Goal: Task Accomplishment & Management: Manage account settings

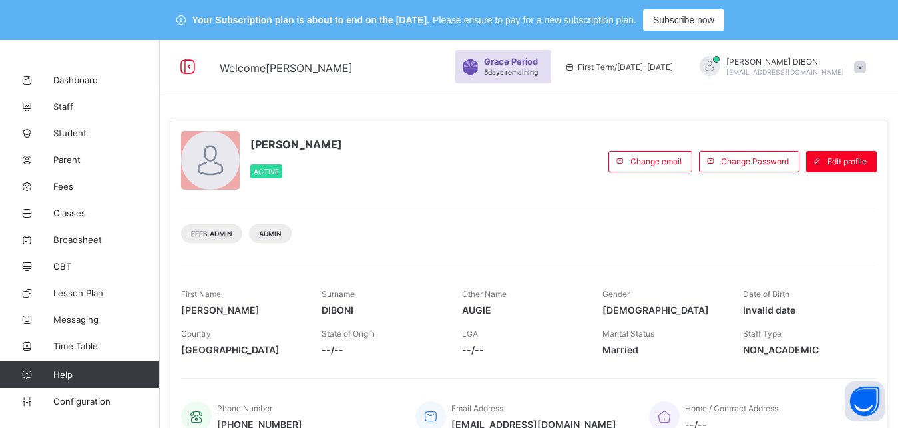
click at [61, 188] on span "Fees" at bounding box center [106, 186] width 107 height 11
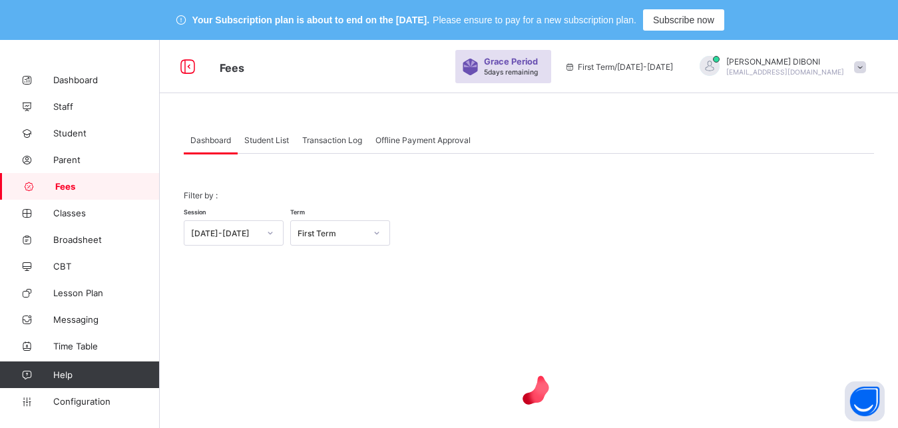
click at [258, 142] on span "Student List" at bounding box center [266, 140] width 45 height 10
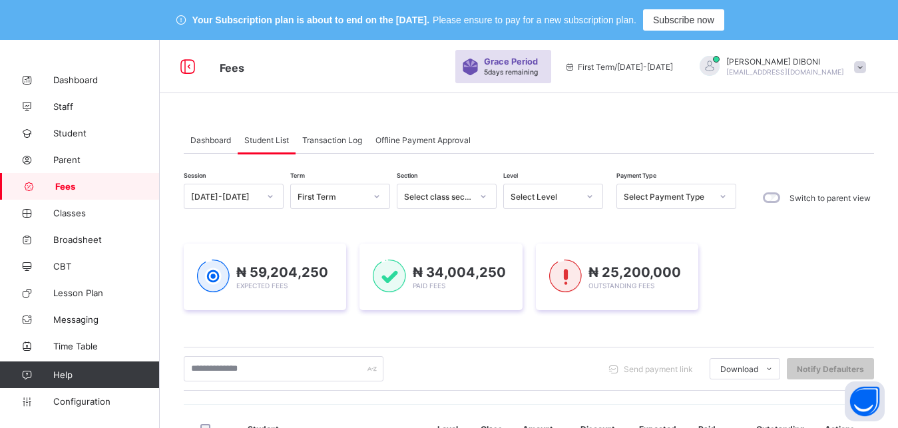
click at [579, 200] on div at bounding box center [590, 196] width 23 height 21
click at [555, 196] on div "Select Level" at bounding box center [545, 197] width 68 height 10
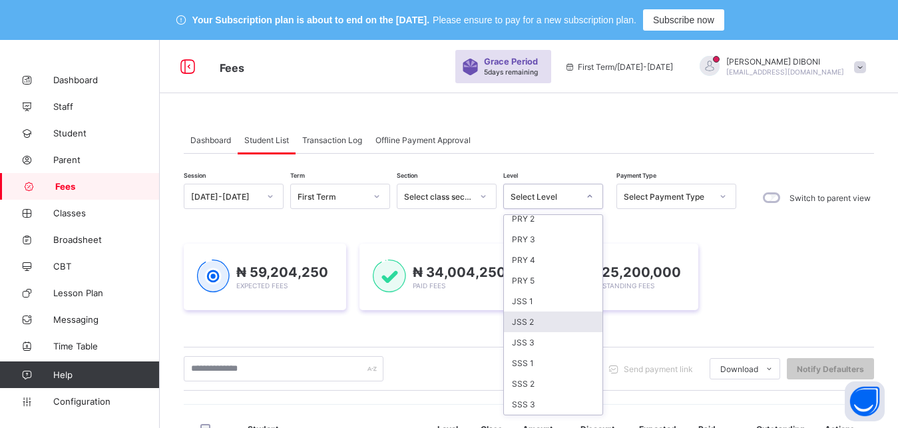
scroll to position [172, 0]
click at [537, 320] on div "JSS 2" at bounding box center [553, 322] width 99 height 21
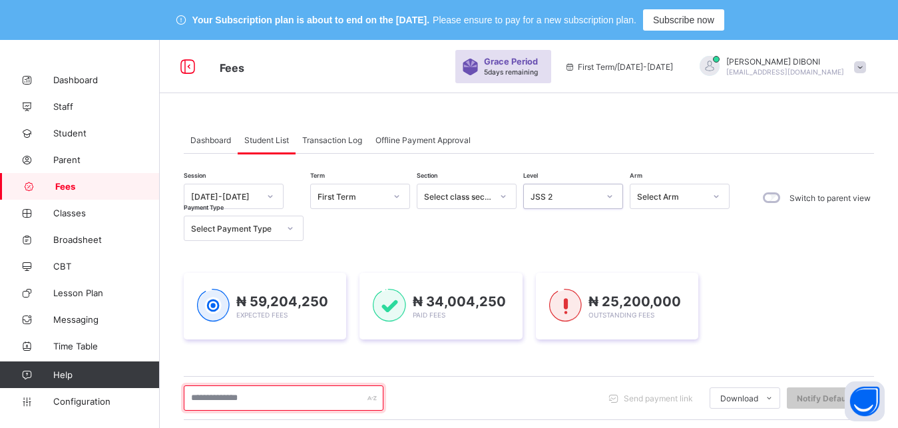
click at [324, 396] on input "text" at bounding box center [284, 397] width 200 height 25
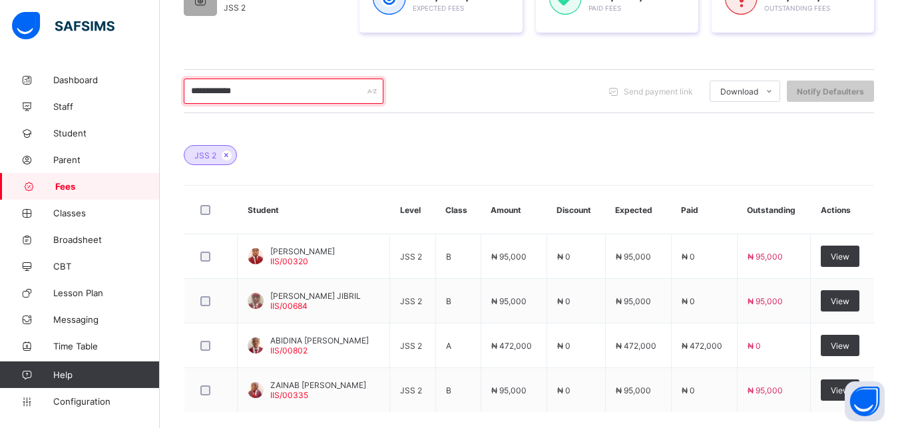
scroll to position [340, 0]
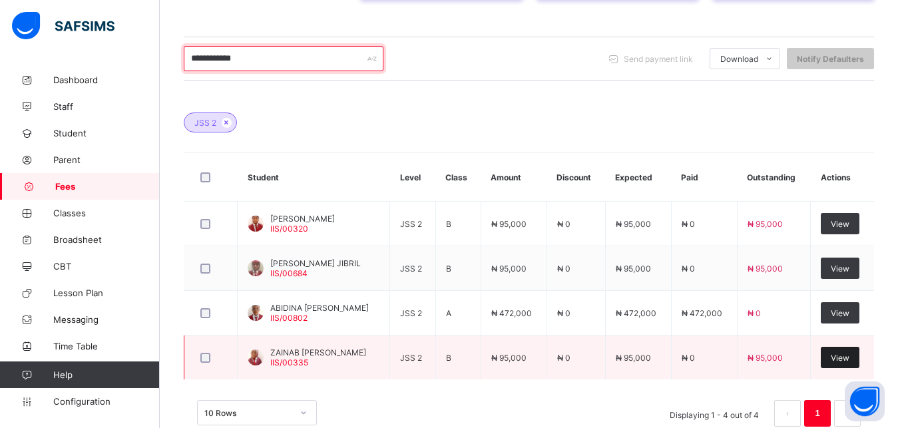
type input "**********"
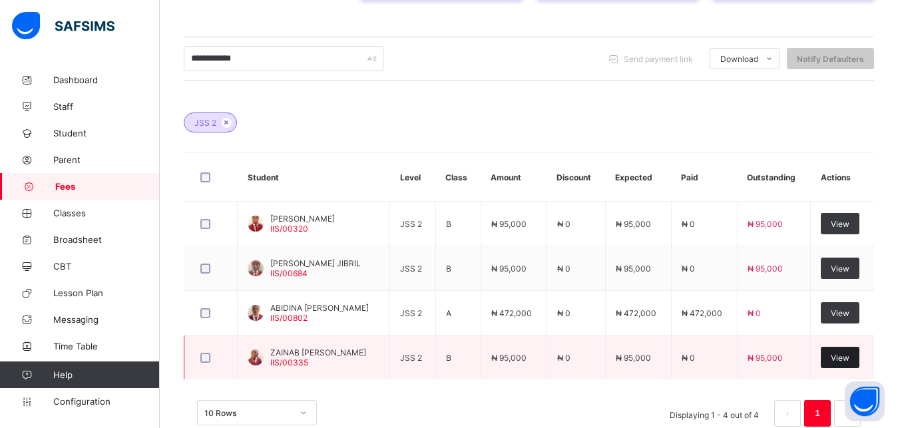
click at [849, 360] on span "View" at bounding box center [840, 358] width 19 height 10
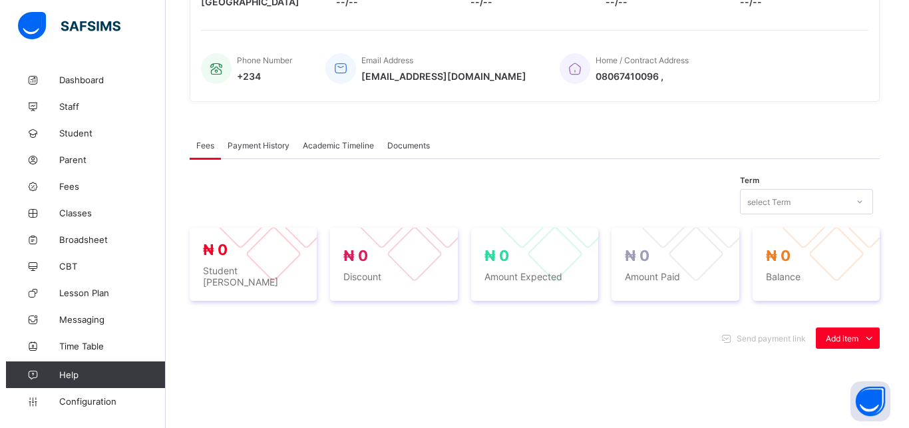
scroll to position [503, 0]
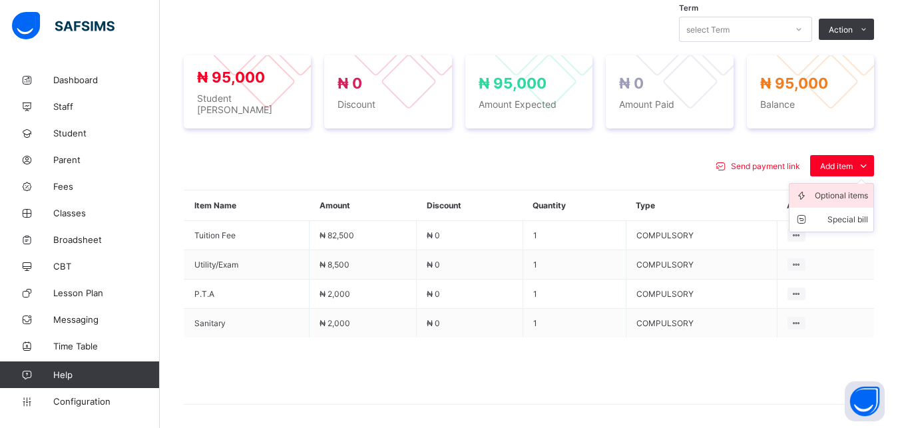
click at [852, 189] on div "Optional items" at bounding box center [841, 195] width 53 height 13
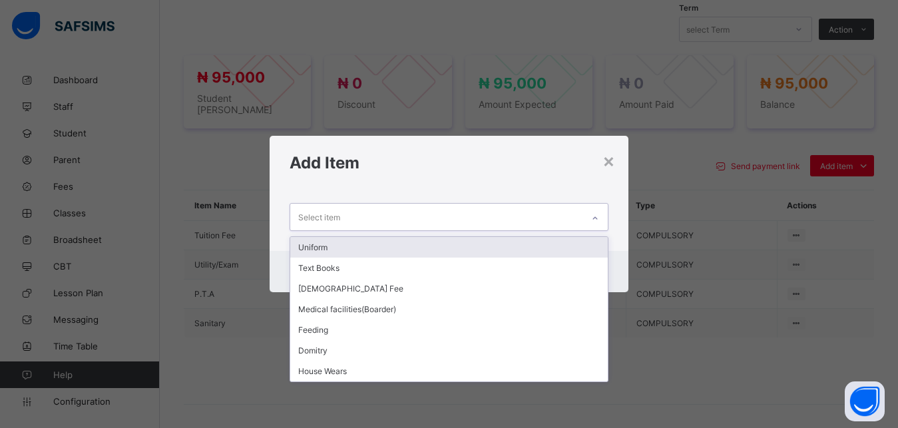
click at [561, 212] on div "Select item" at bounding box center [436, 217] width 293 height 26
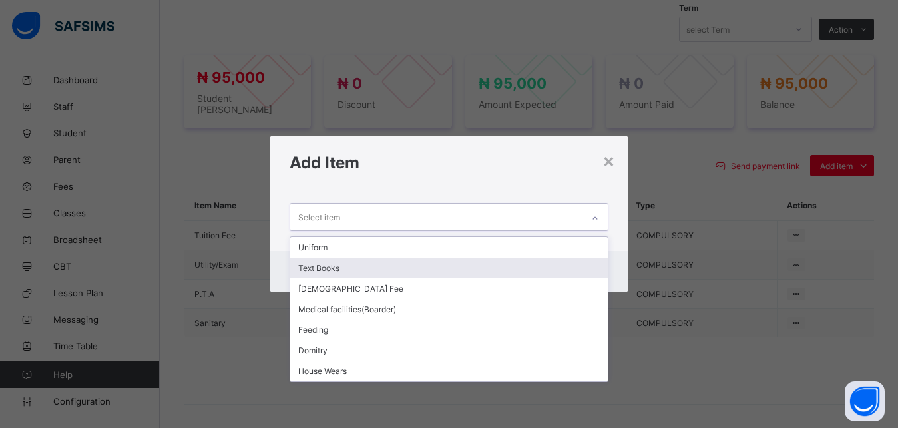
click at [465, 267] on div "Text Books" at bounding box center [449, 268] width 318 height 21
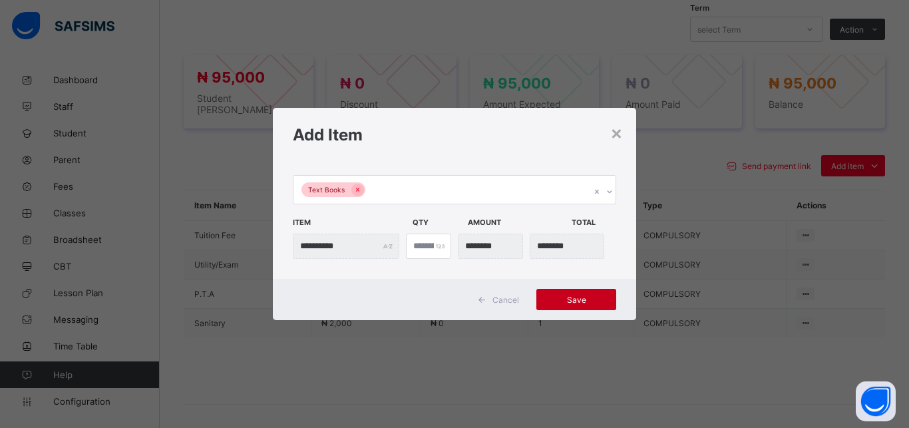
click at [550, 296] on span "Save" at bounding box center [577, 300] width 60 height 10
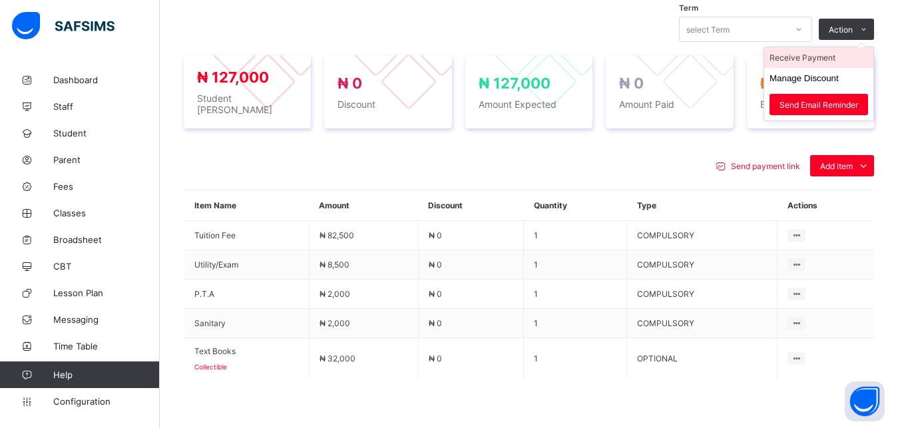
click at [822, 59] on li "Receive Payment" at bounding box center [818, 57] width 109 height 21
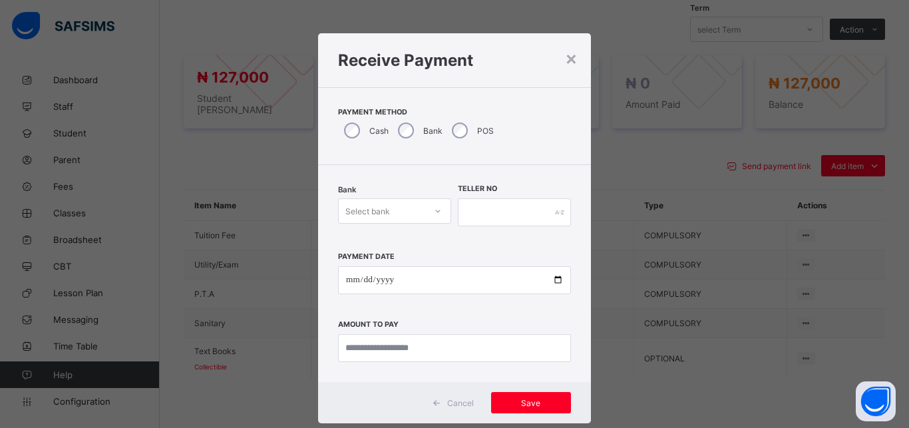
click at [407, 215] on div "Select bank" at bounding box center [382, 211] width 87 height 19
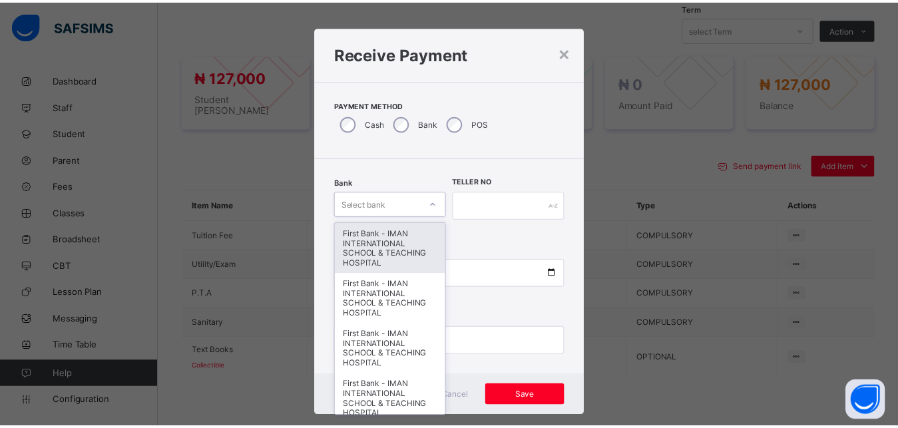
scroll to position [7, 0]
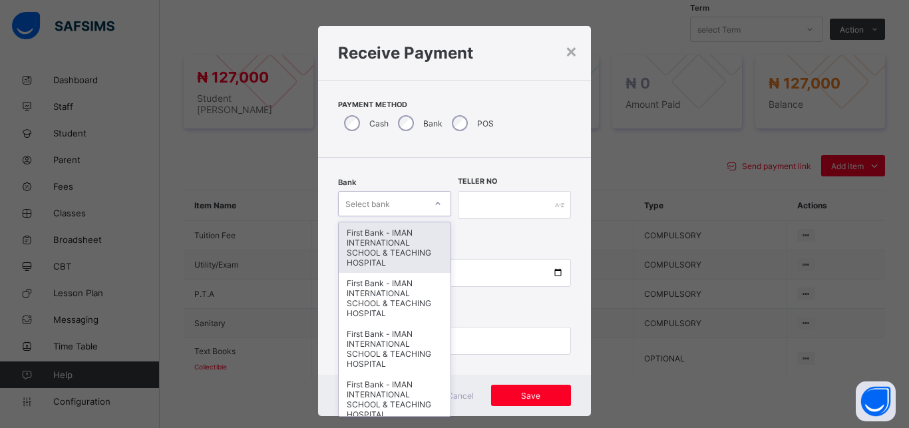
click at [399, 238] on div "First Bank - IMAN INTERNATIONAL SCHOOL & TEACHING HOSPITAL" at bounding box center [395, 247] width 112 height 51
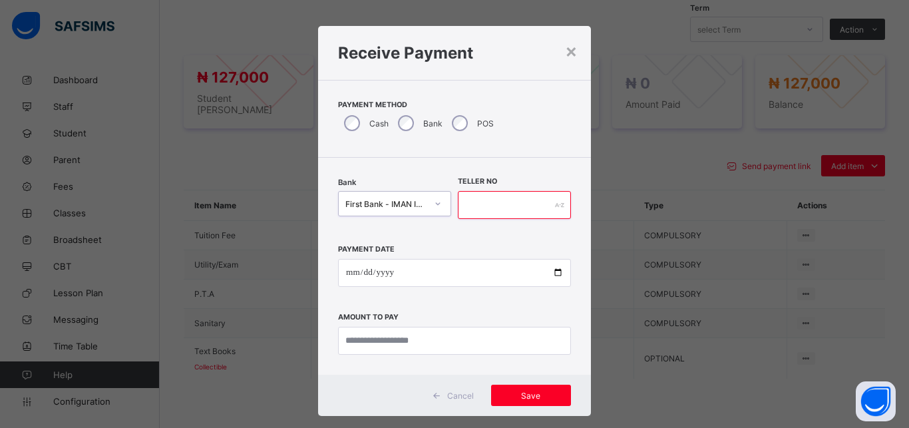
click at [475, 206] on input "text" at bounding box center [514, 205] width 113 height 28
type input "*****"
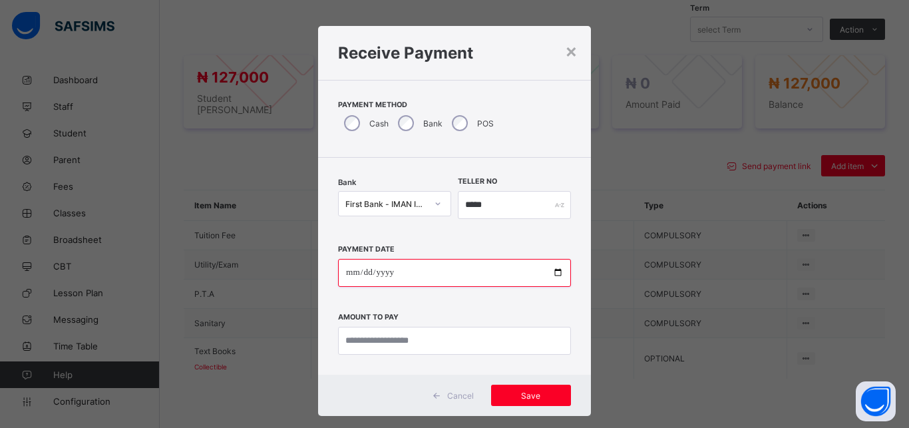
click at [547, 276] on input "date" at bounding box center [454, 273] width 233 height 28
type input "**********"
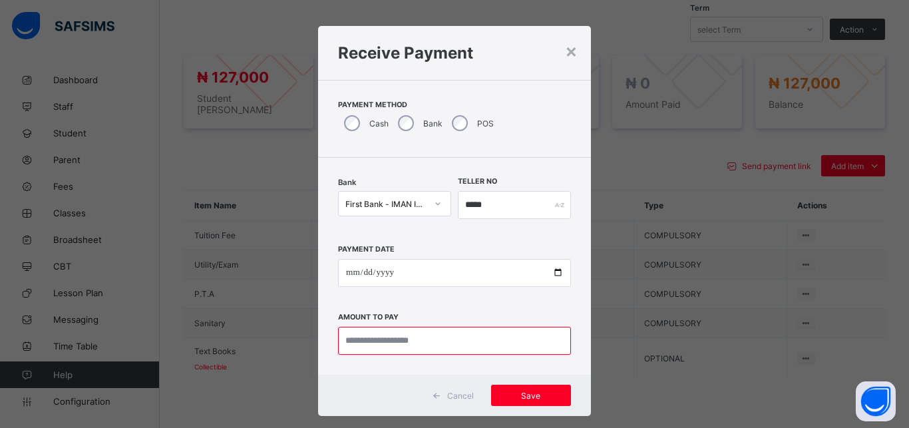
click at [464, 340] on input "currency" at bounding box center [454, 341] width 233 height 28
type input "*********"
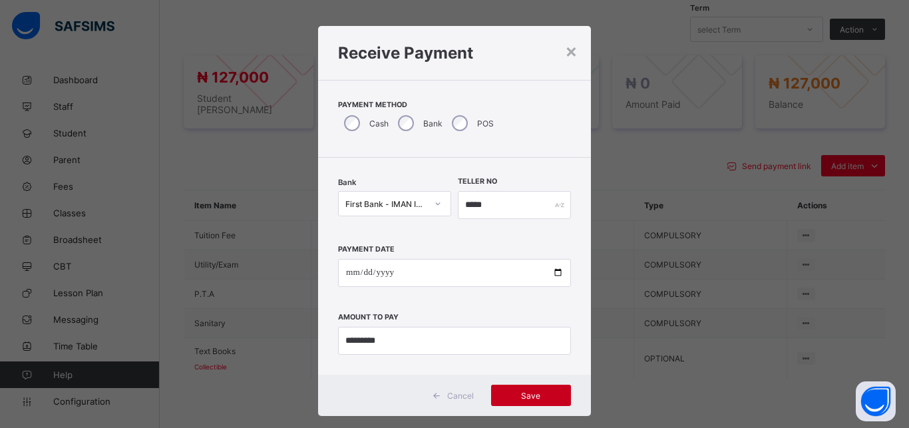
click at [527, 393] on span "Save" at bounding box center [531, 396] width 60 height 10
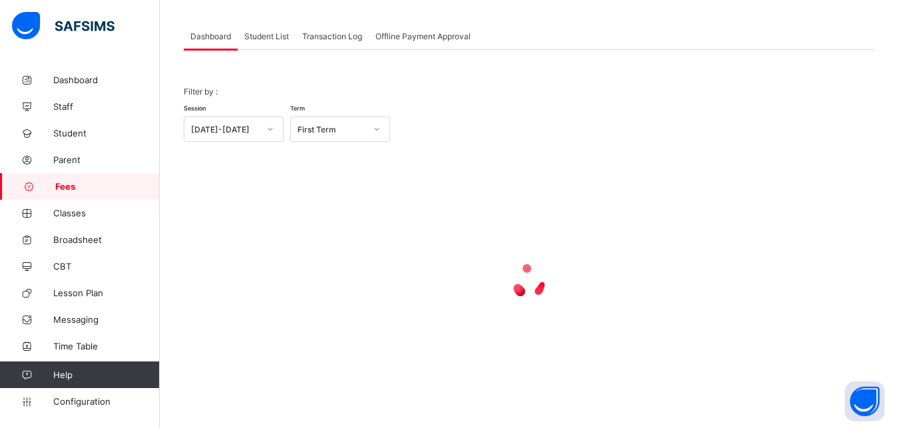
scroll to position [104, 0]
click at [265, 36] on span "Student List" at bounding box center [266, 36] width 45 height 10
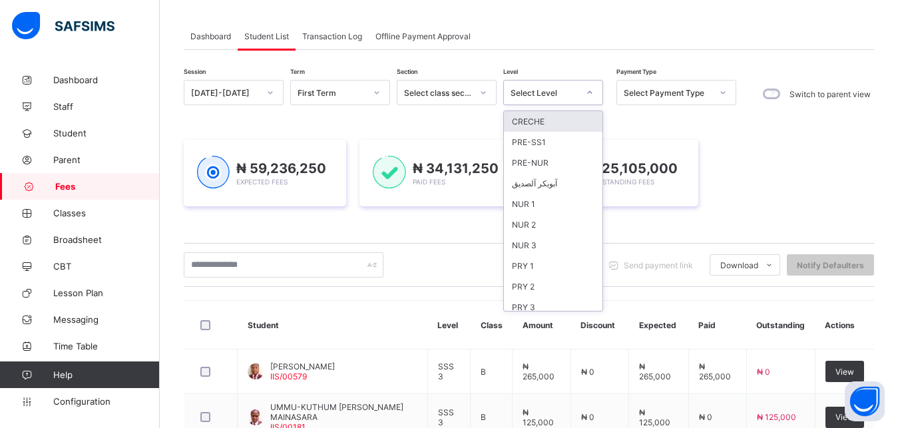
click at [532, 96] on div "Select Level" at bounding box center [545, 93] width 68 height 10
click at [540, 120] on div "CRECHE" at bounding box center [553, 121] width 99 height 21
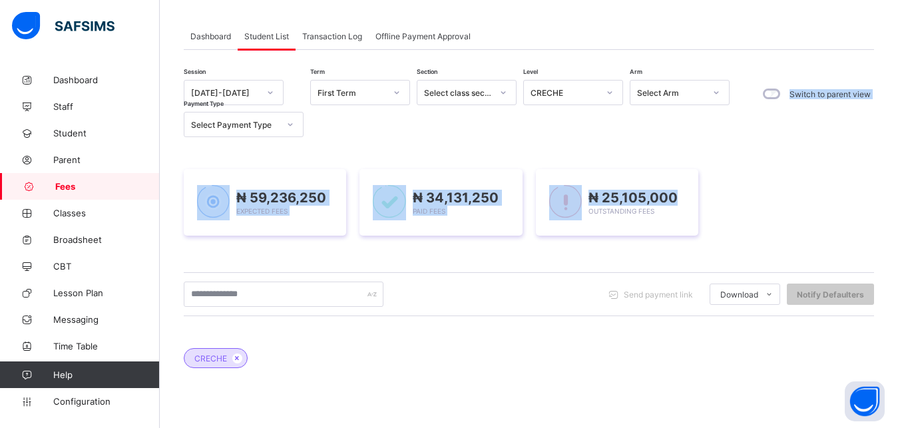
drag, startPoint x: 540, startPoint y: 120, endPoint x: 739, endPoint y: 151, distance: 201.5
click at [739, 151] on div "Session [DATE]-[DATE] Term First Term Section Select class section Level CRECHE…" at bounding box center [529, 354] width 690 height 548
click at [739, 151] on div "₦ 59,236,250 Expected Fees ₦ 34,131,250 Paid Fees ₦ 25,105,000 Outstanding Fees" at bounding box center [529, 202] width 690 height 107
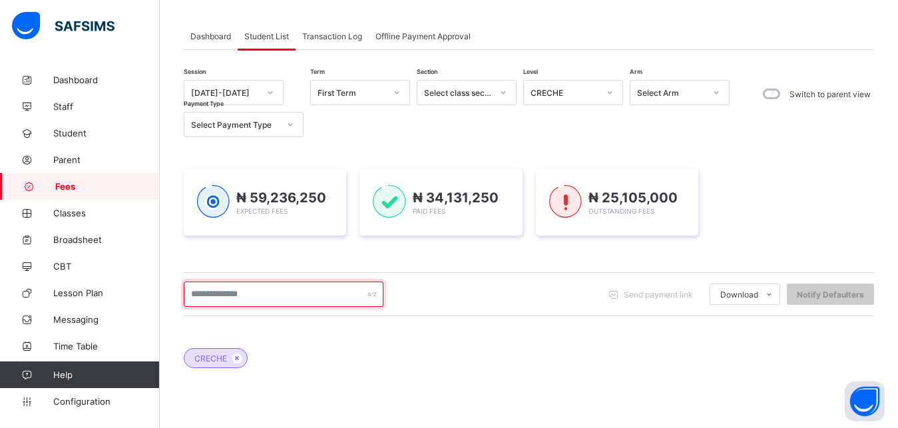
click at [302, 293] on input "text" at bounding box center [284, 294] width 200 height 25
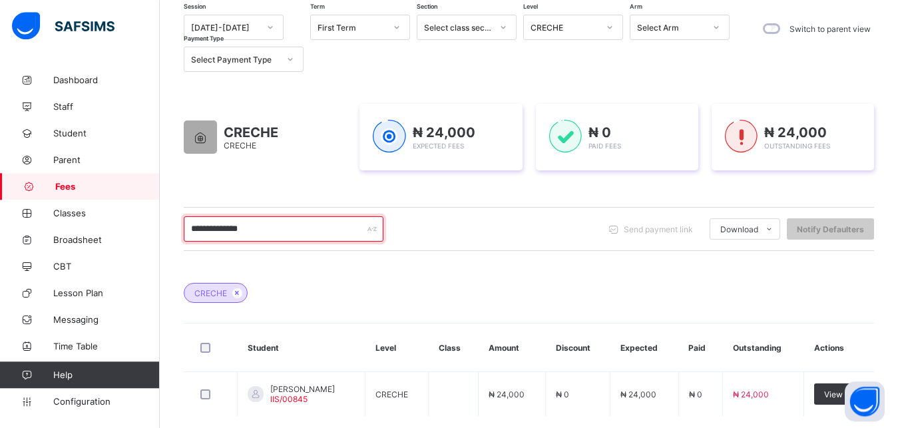
scroll to position [206, 0]
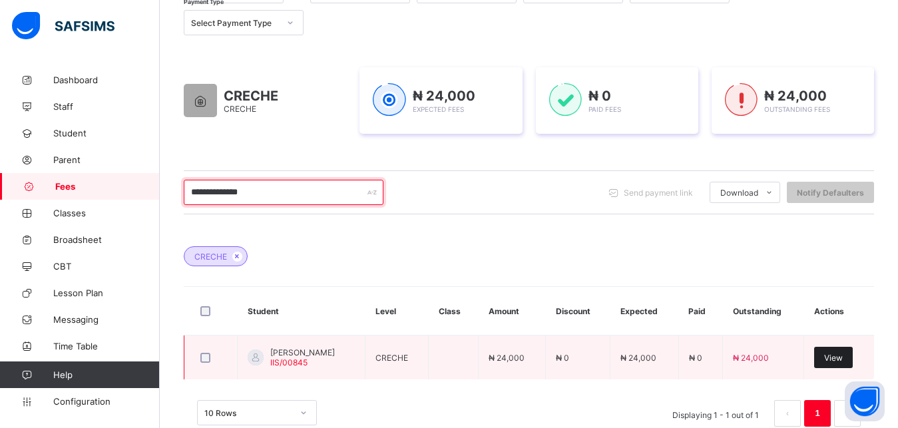
type input "**********"
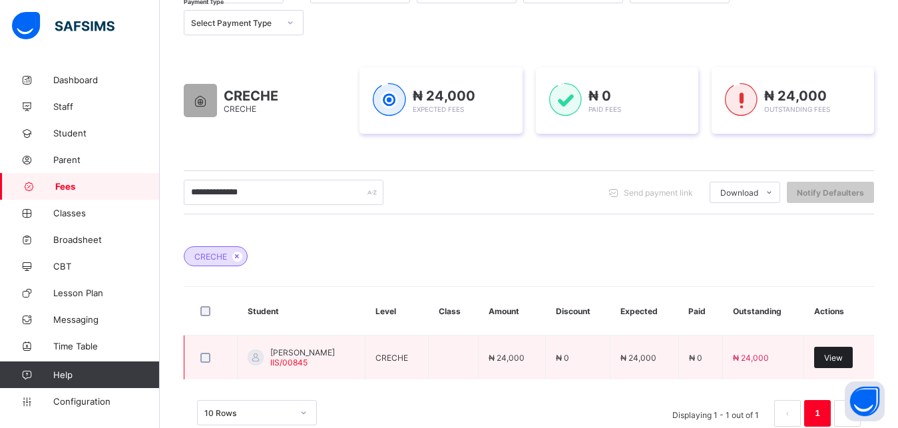
click at [843, 359] on span "View" at bounding box center [833, 358] width 19 height 10
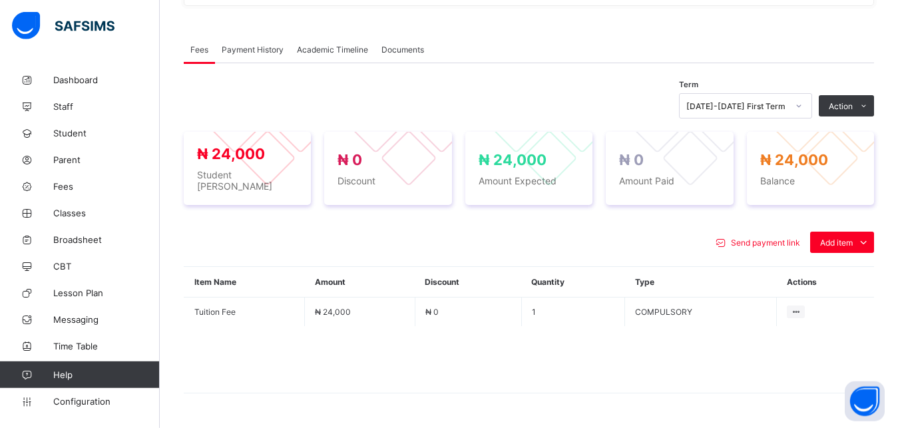
scroll to position [443, 0]
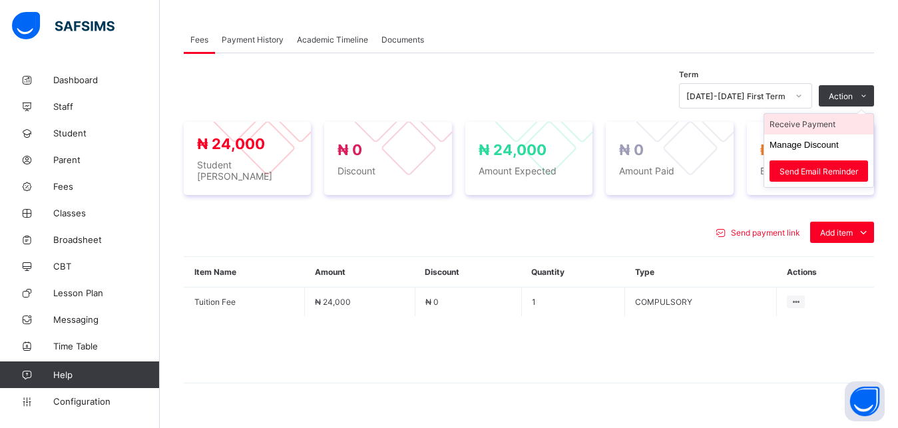
click at [834, 120] on li "Receive Payment" at bounding box center [818, 124] width 109 height 21
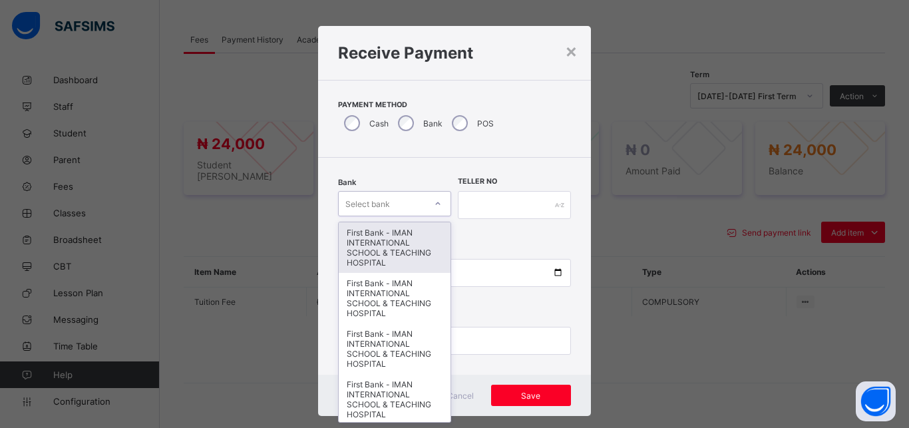
click at [377, 199] on div "Select bank" at bounding box center [368, 203] width 45 height 25
click at [387, 234] on div "First Bank - IMAN INTERNATIONAL SCHOOL & TEACHING HOSPITAL" at bounding box center [395, 247] width 112 height 51
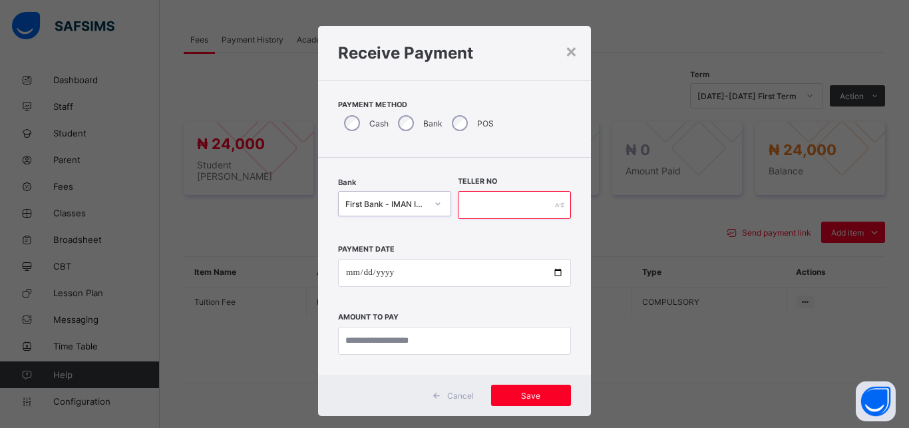
click at [475, 208] on input "text" at bounding box center [514, 205] width 113 height 28
type input "*****"
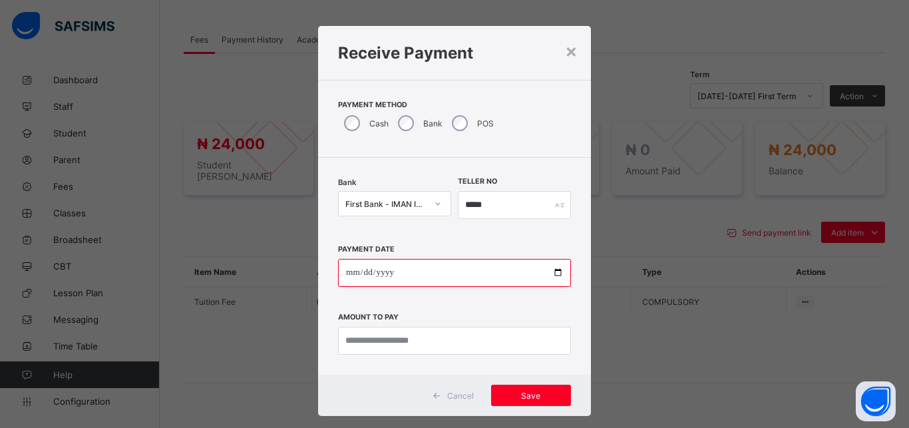
click at [551, 274] on input "date" at bounding box center [454, 273] width 233 height 28
type input "**********"
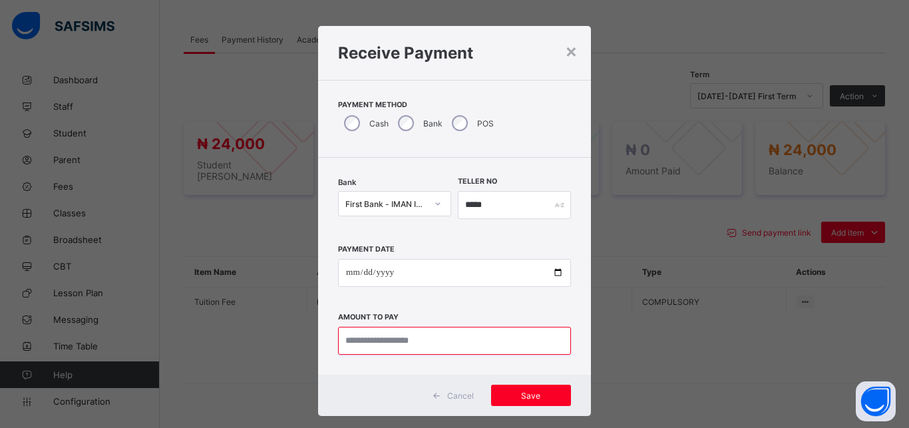
click at [431, 344] on input "currency" at bounding box center [454, 341] width 233 height 28
type input "********"
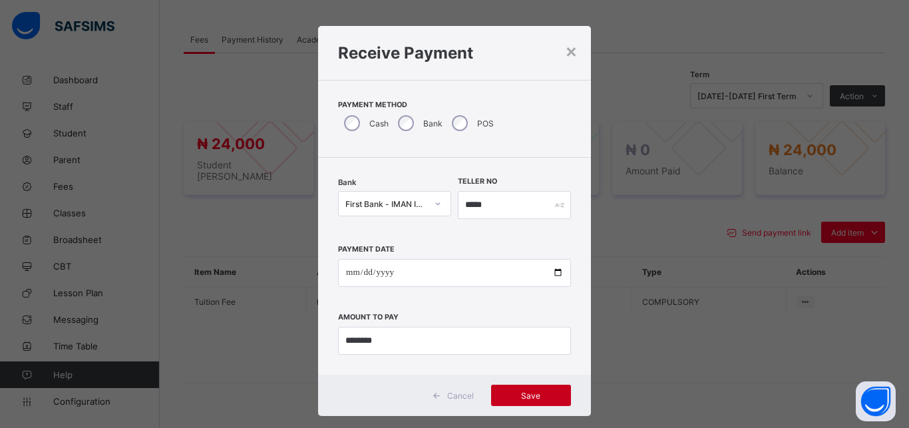
click at [520, 397] on span "Save" at bounding box center [531, 396] width 60 height 10
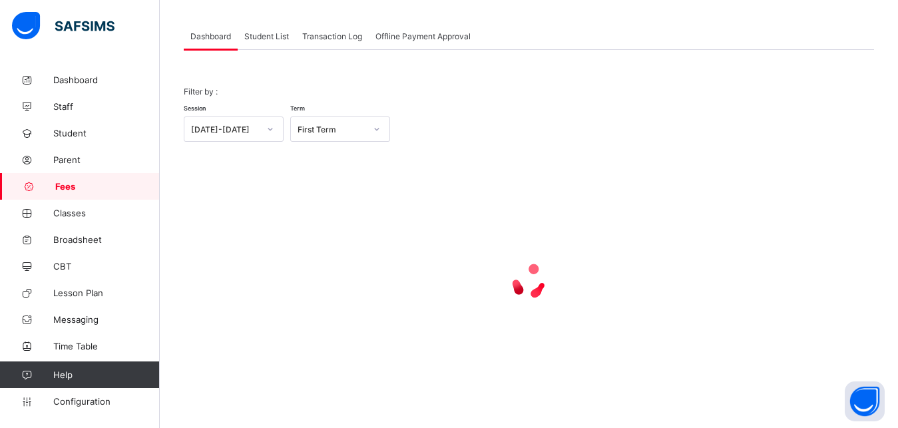
scroll to position [104, 0]
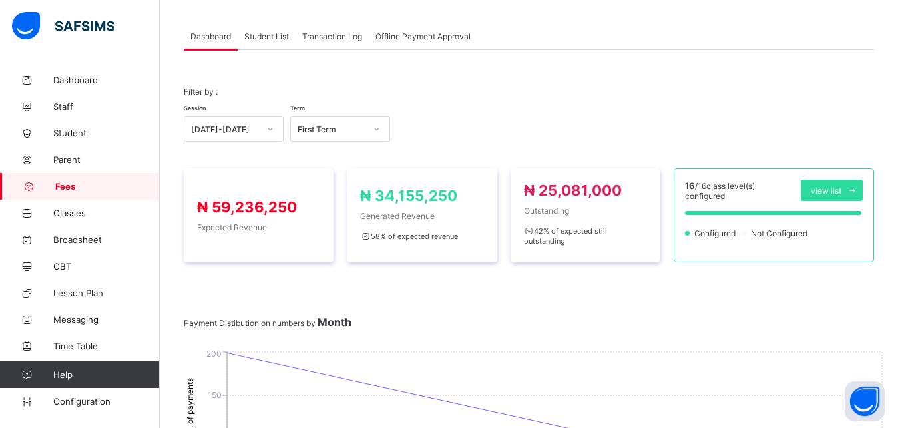
click at [263, 37] on span "Student List" at bounding box center [266, 36] width 45 height 10
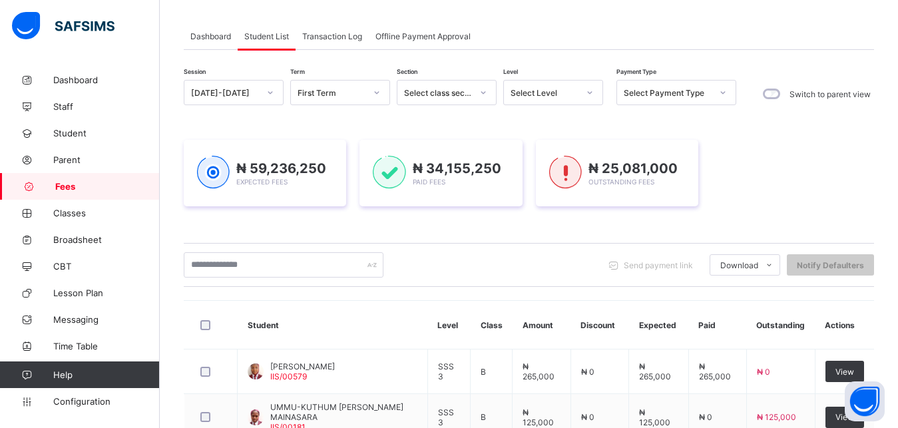
click at [263, 37] on span "Student List" at bounding box center [266, 36] width 45 height 10
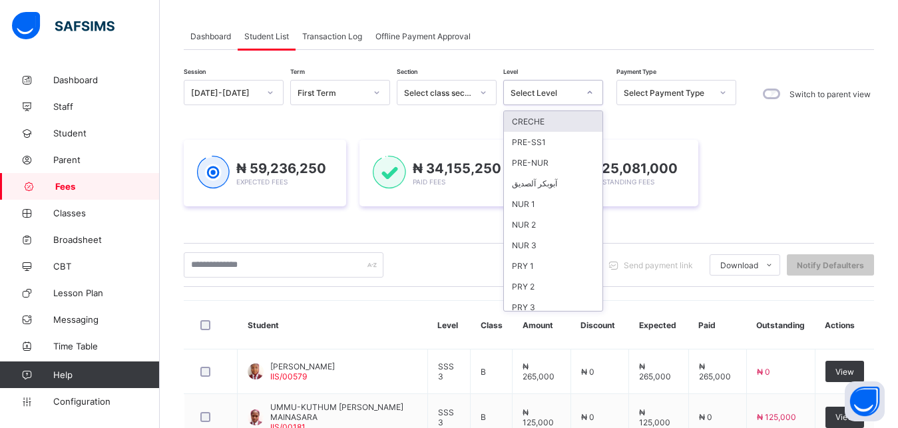
click at [533, 92] on div "Select Level" at bounding box center [545, 93] width 68 height 10
click at [557, 206] on div "NUR 1" at bounding box center [553, 204] width 99 height 21
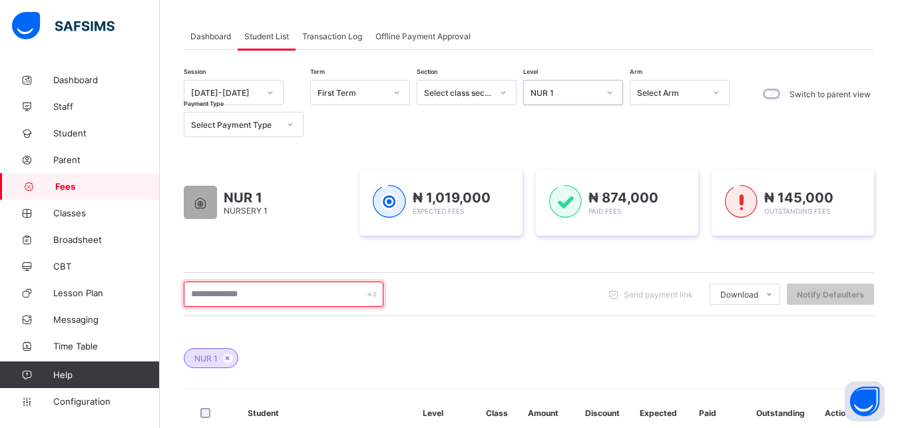
click at [306, 294] on input "text" at bounding box center [284, 294] width 200 height 25
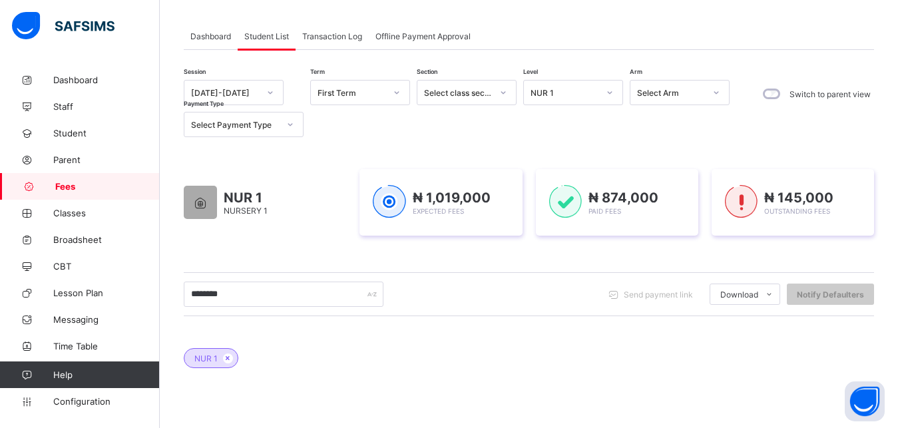
click at [572, 95] on div "NUR 1" at bounding box center [565, 93] width 68 height 10
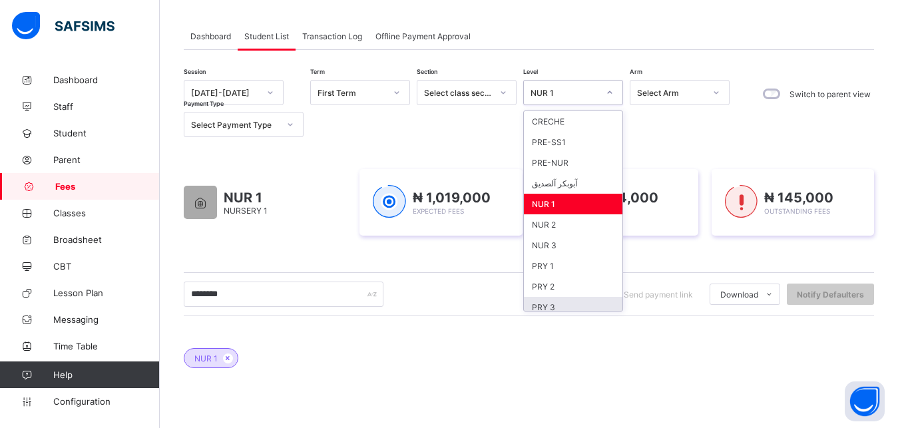
click at [579, 305] on div "PRY 3" at bounding box center [573, 307] width 99 height 21
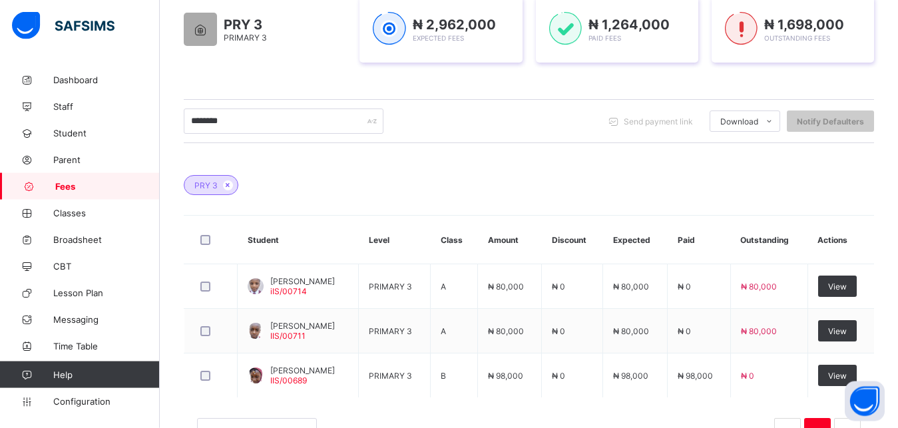
scroll to position [308, 0]
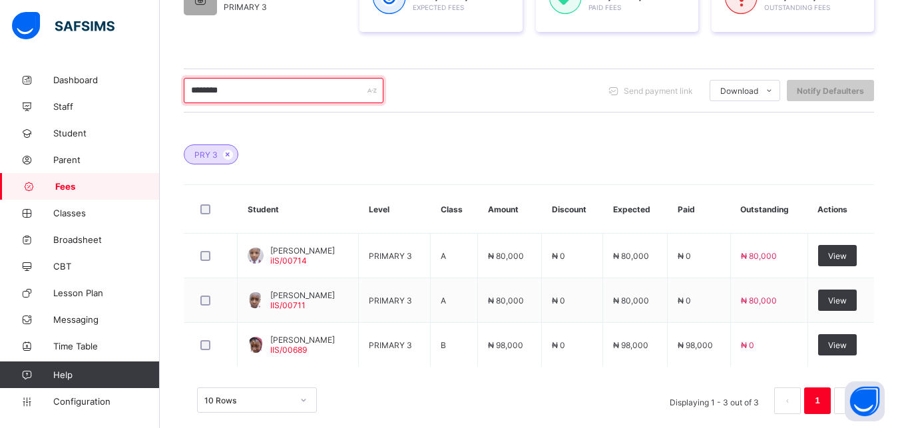
click at [266, 96] on input "********" at bounding box center [284, 90] width 200 height 25
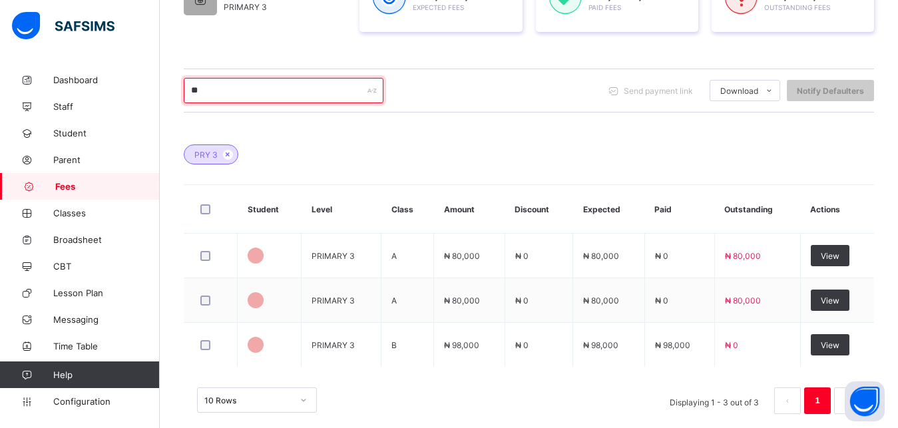
type input "*"
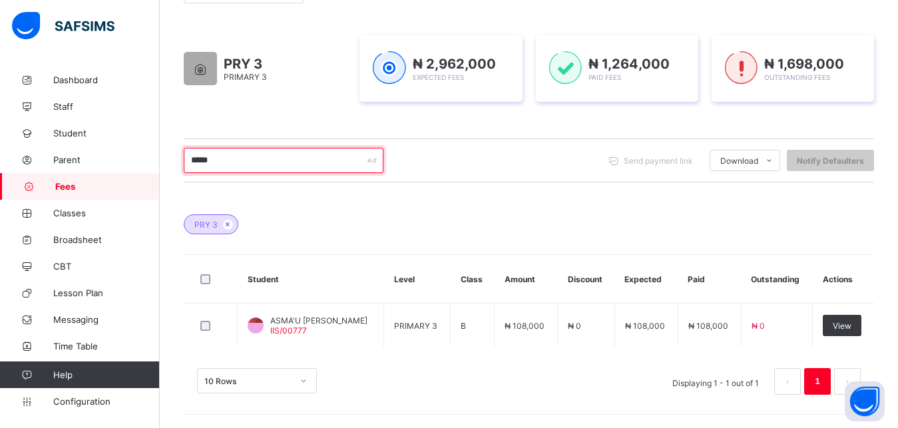
scroll to position [238, 0]
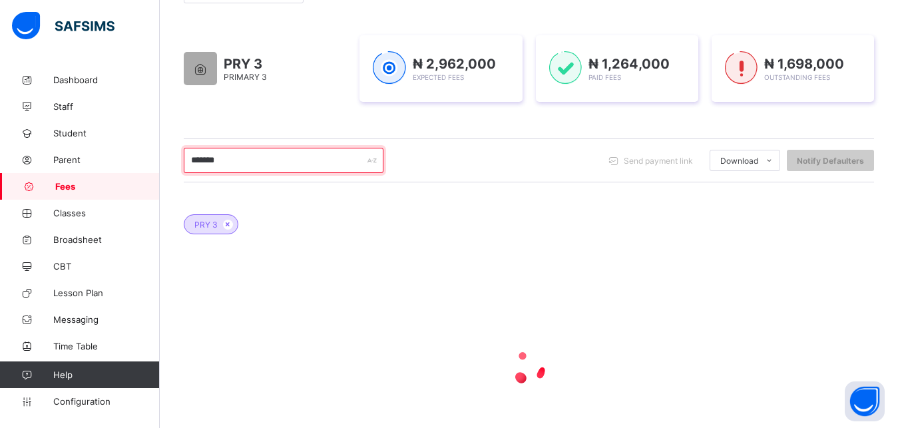
type input "********"
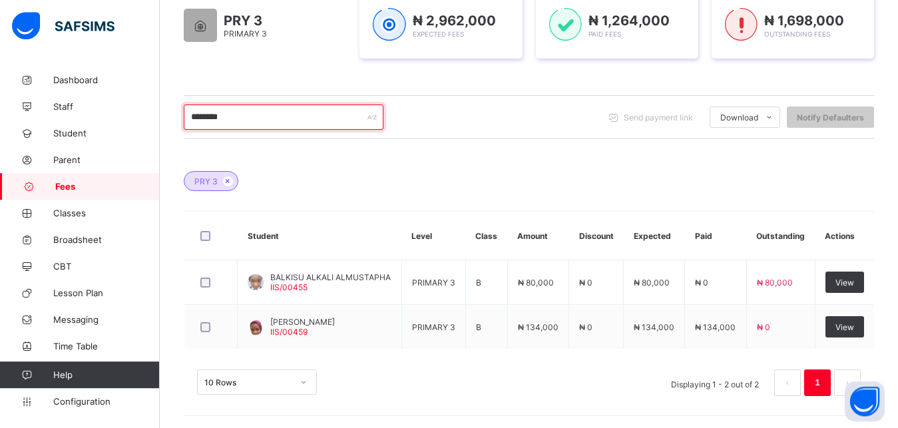
scroll to position [282, 0]
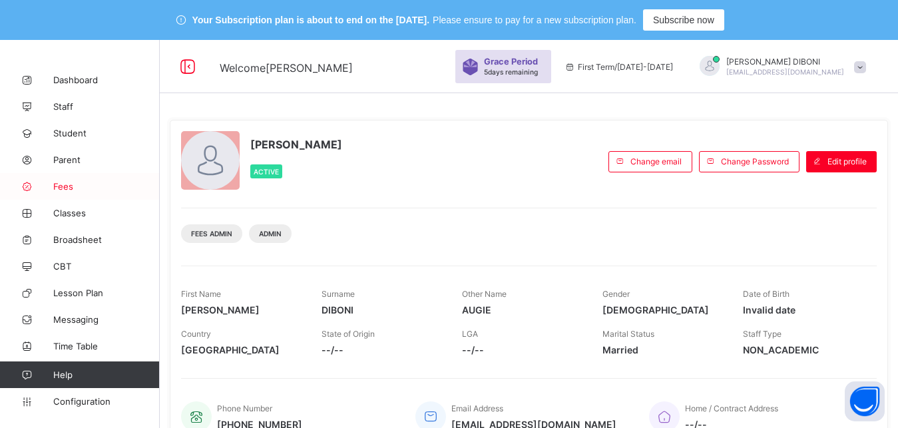
click at [63, 188] on span "Fees" at bounding box center [106, 186] width 107 height 11
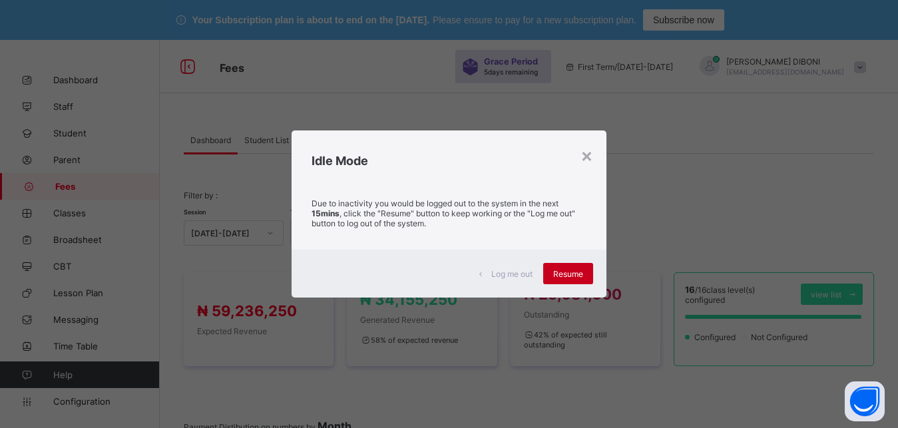
click at [572, 278] on span "Resume" at bounding box center [568, 274] width 30 height 10
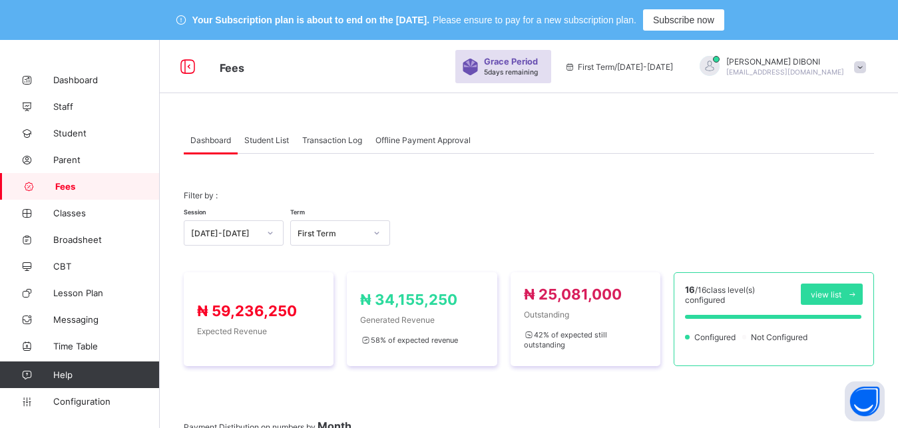
click at [264, 143] on span "Student List" at bounding box center [266, 140] width 45 height 10
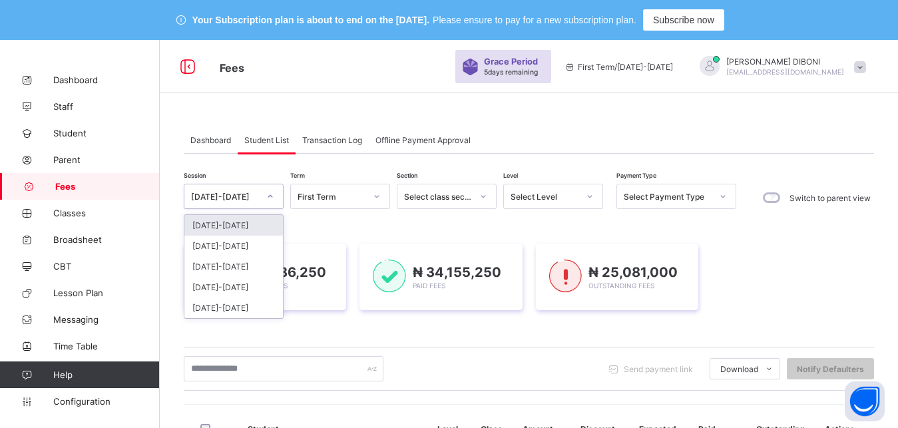
click at [253, 198] on div "[DATE]-[DATE]" at bounding box center [225, 197] width 68 height 10
click at [242, 248] on div "[DATE]-[DATE]" at bounding box center [233, 246] width 99 height 21
click at [242, 248] on div "₦ 59,236,250 Expected Fees" at bounding box center [265, 277] width 162 height 67
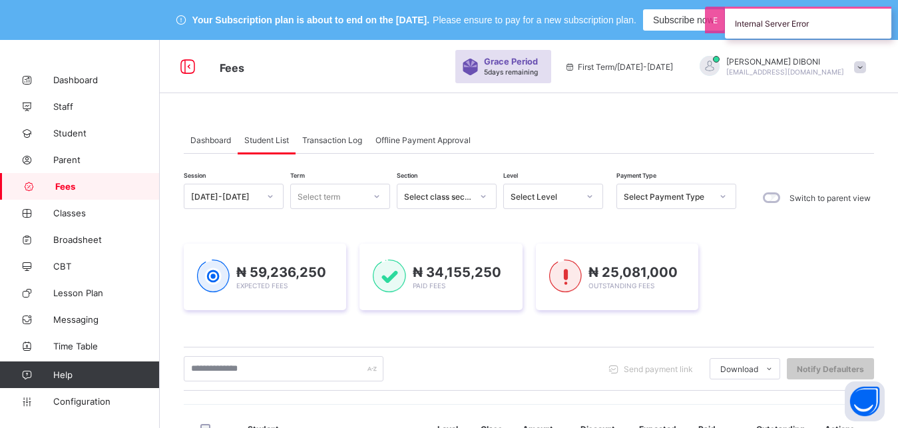
click at [339, 199] on div "Select term" at bounding box center [319, 196] width 43 height 25
click at [348, 266] on div "Third Term" at bounding box center [340, 266] width 99 height 21
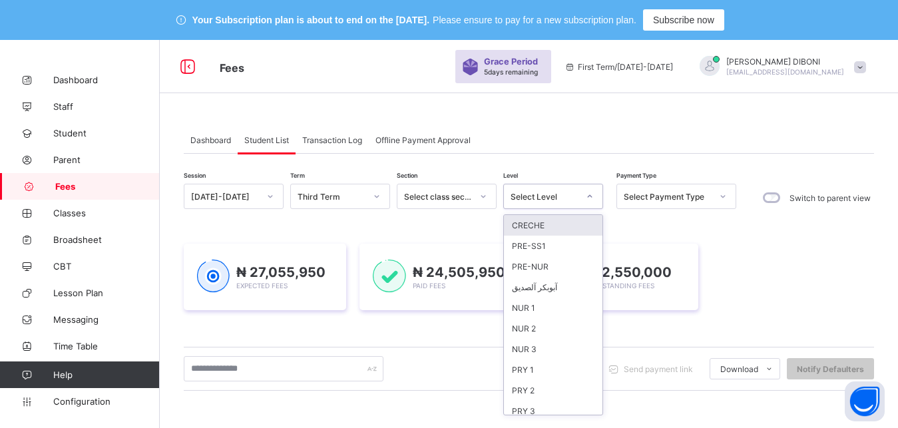
click at [551, 197] on div "Select Level" at bounding box center [545, 197] width 68 height 10
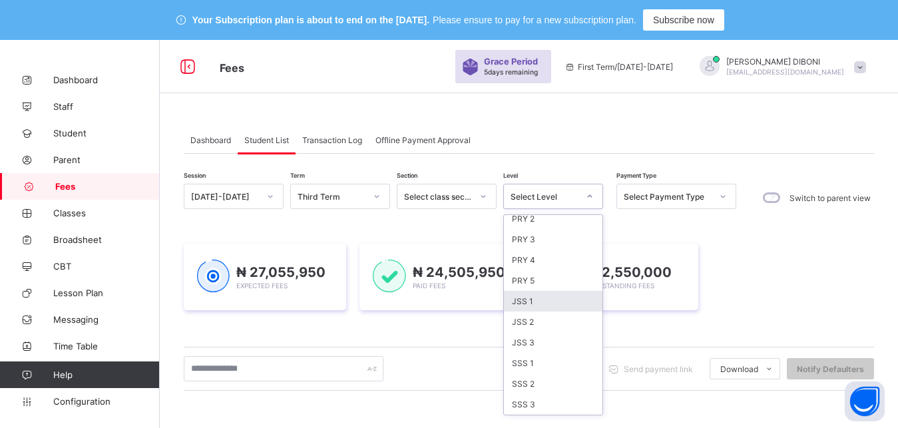
click at [565, 306] on div "JSS 1" at bounding box center [553, 301] width 99 height 21
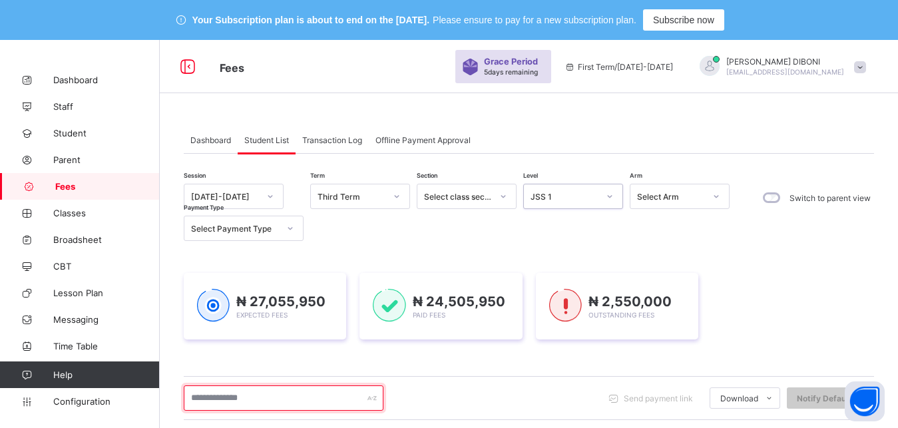
click at [290, 395] on input "text" at bounding box center [284, 397] width 200 height 25
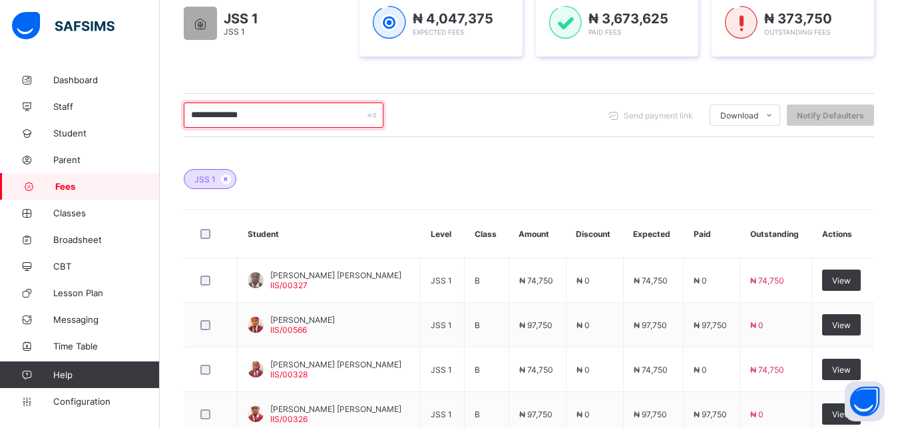
scroll to position [317, 0]
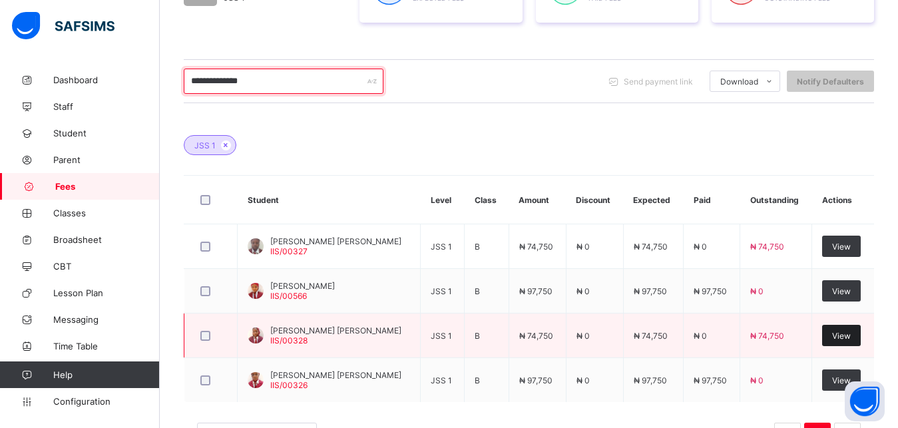
type input "**********"
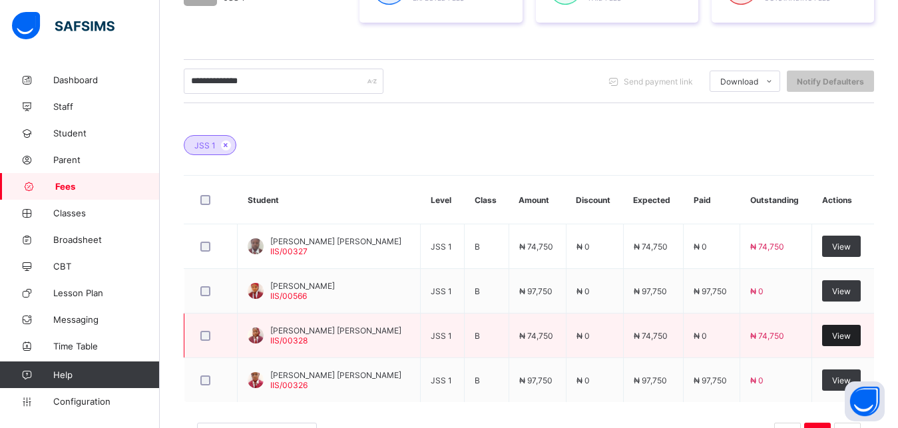
click at [851, 336] on span "View" at bounding box center [841, 336] width 19 height 10
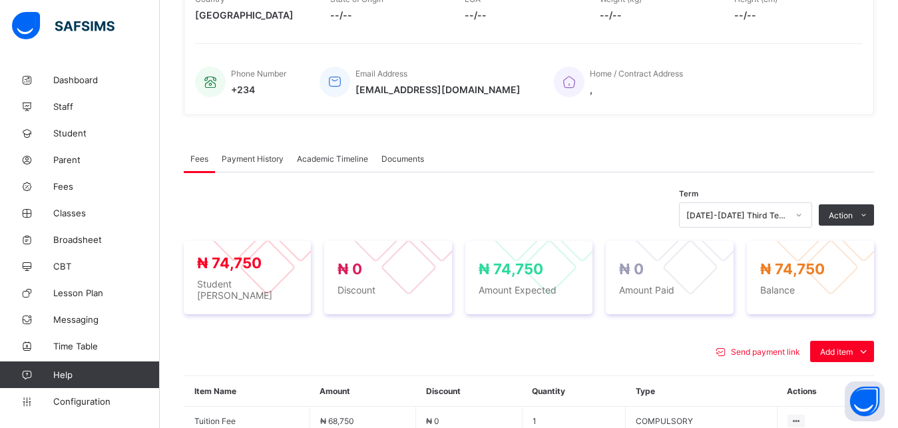
scroll to position [487, 0]
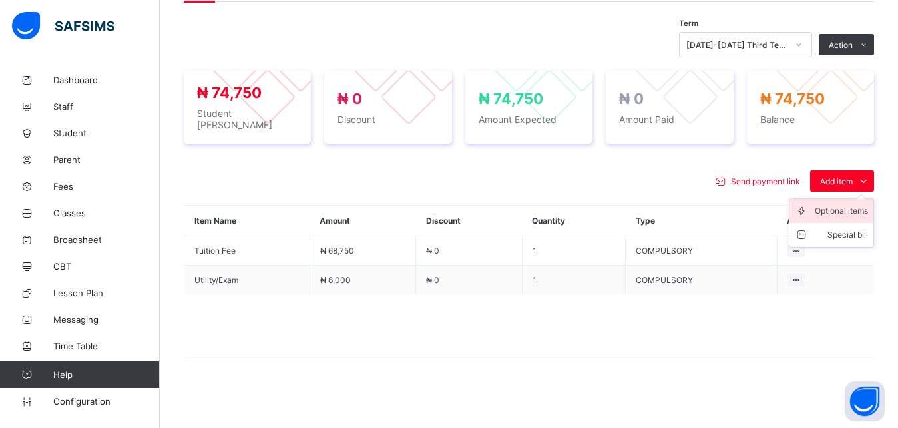
click at [852, 204] on div "Optional items" at bounding box center [841, 210] width 53 height 13
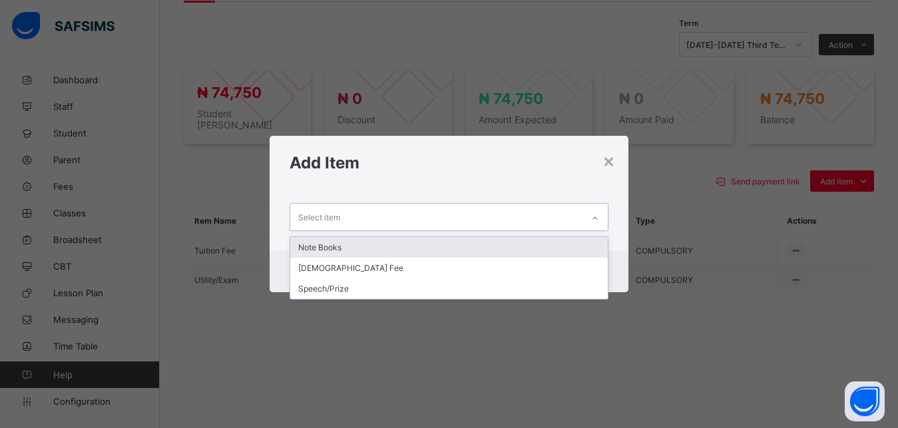
click at [558, 218] on div "Select item" at bounding box center [436, 217] width 293 height 26
click at [497, 248] on div "Note Books" at bounding box center [449, 247] width 318 height 21
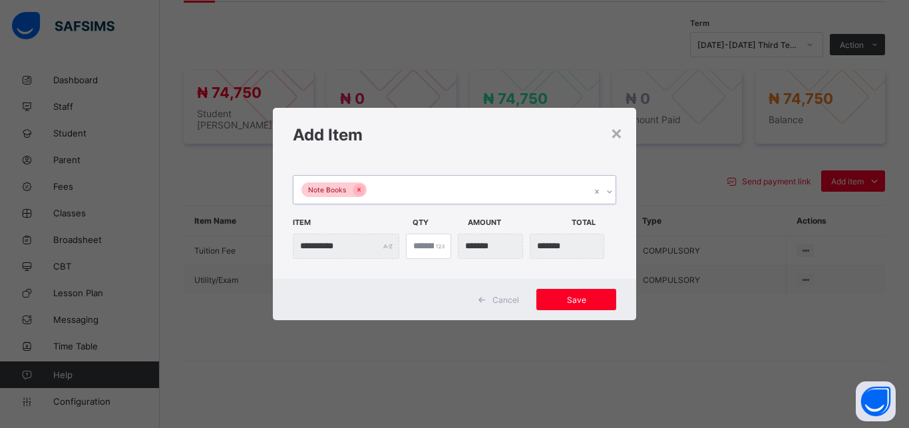
click at [466, 194] on div "Note Books" at bounding box center [442, 190] width 297 height 28
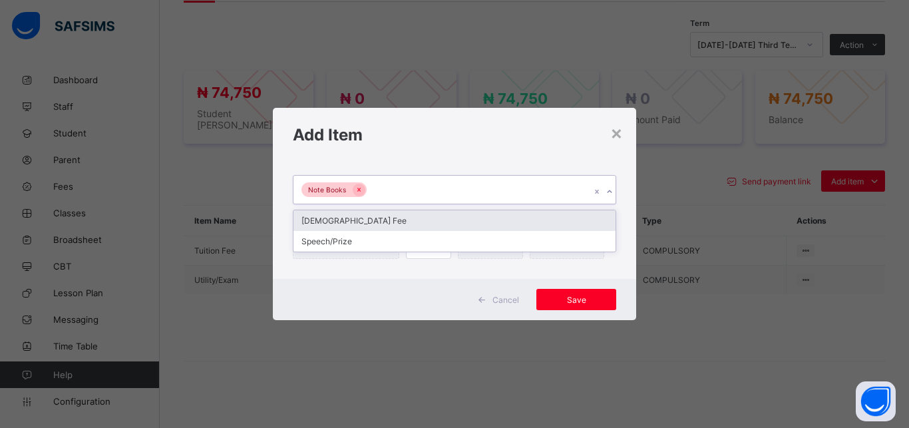
click at [443, 220] on div "[DEMOGRAPHIC_DATA] Fee" at bounding box center [455, 220] width 322 height 21
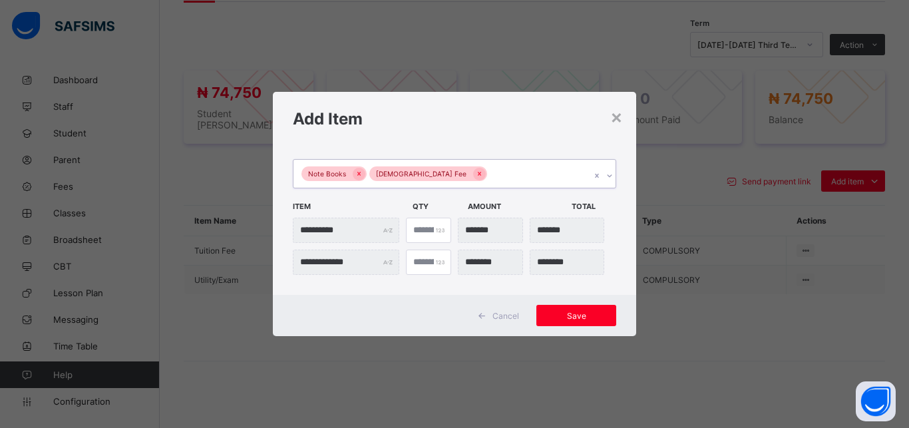
click at [492, 179] on div "Note Books [DEMOGRAPHIC_DATA] Fee" at bounding box center [442, 174] width 297 height 28
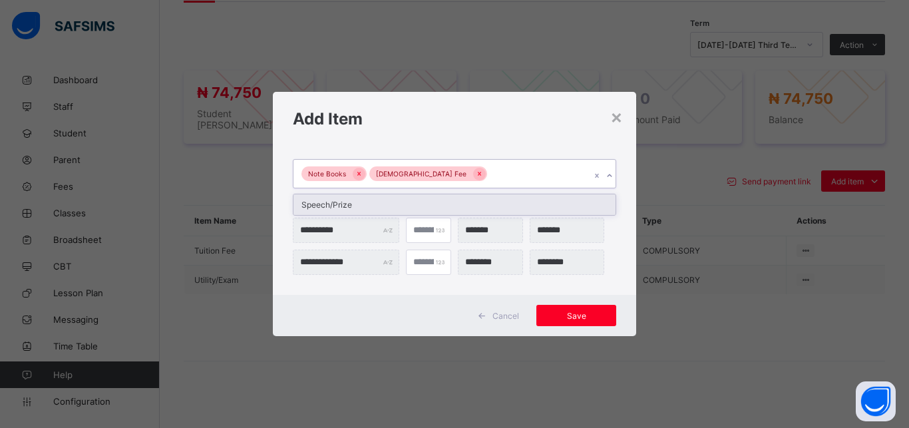
click at [462, 210] on div "Speech/Prize" at bounding box center [455, 204] width 322 height 21
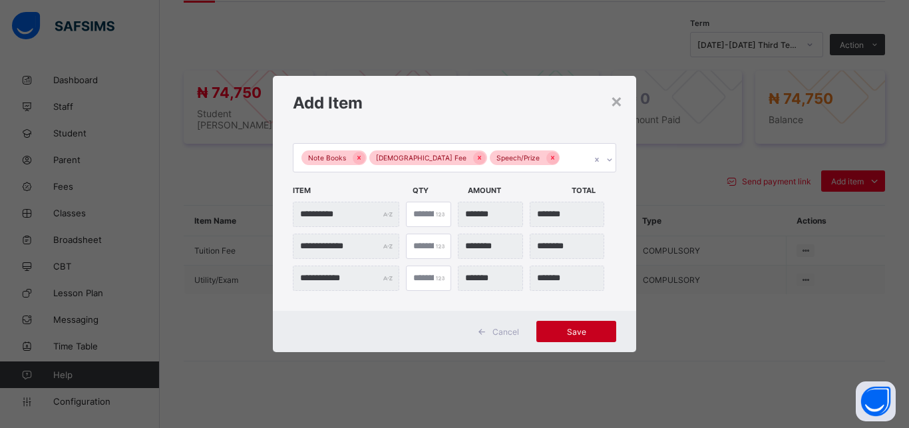
click at [557, 328] on span "Save" at bounding box center [577, 332] width 60 height 10
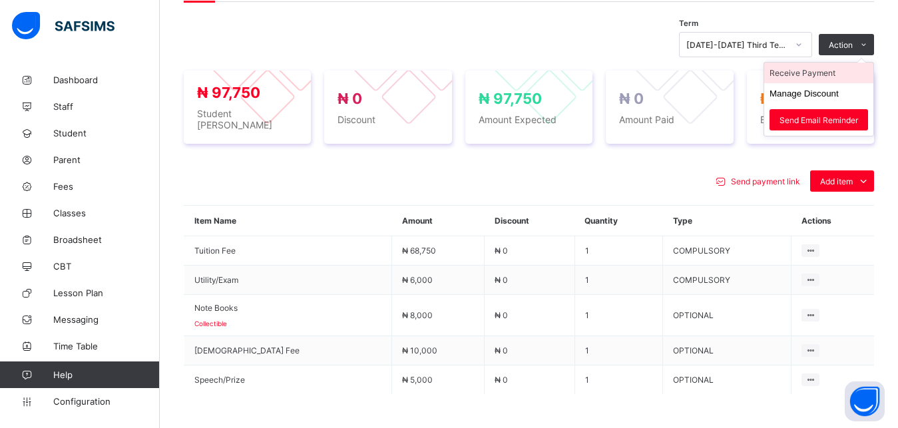
click at [829, 71] on li "Receive Payment" at bounding box center [818, 73] width 109 height 21
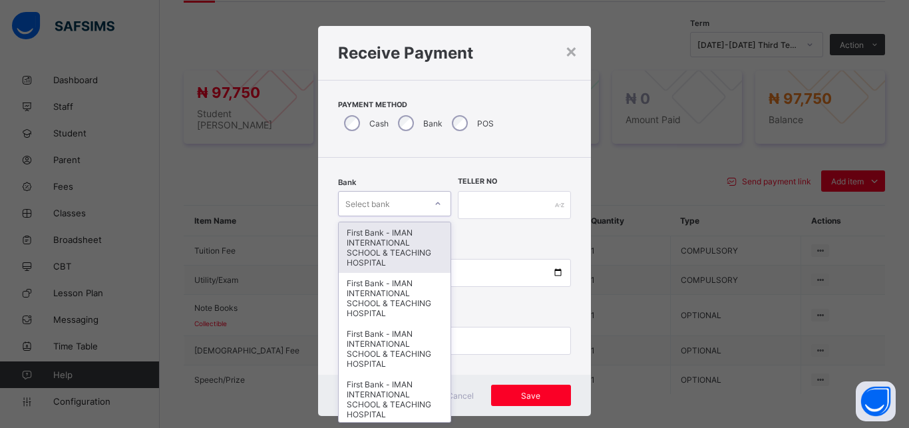
click at [401, 200] on div "Select bank" at bounding box center [382, 203] width 87 height 19
click at [392, 248] on div "First Bank - IMAN INTERNATIONAL SCHOOL & TEACHING HOSPITAL" at bounding box center [395, 247] width 112 height 51
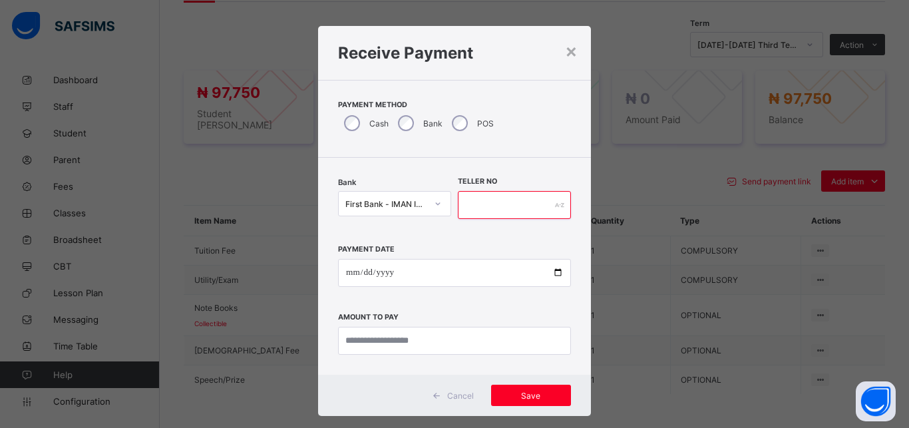
click at [479, 209] on input "text" at bounding box center [514, 205] width 113 height 28
type input "*****"
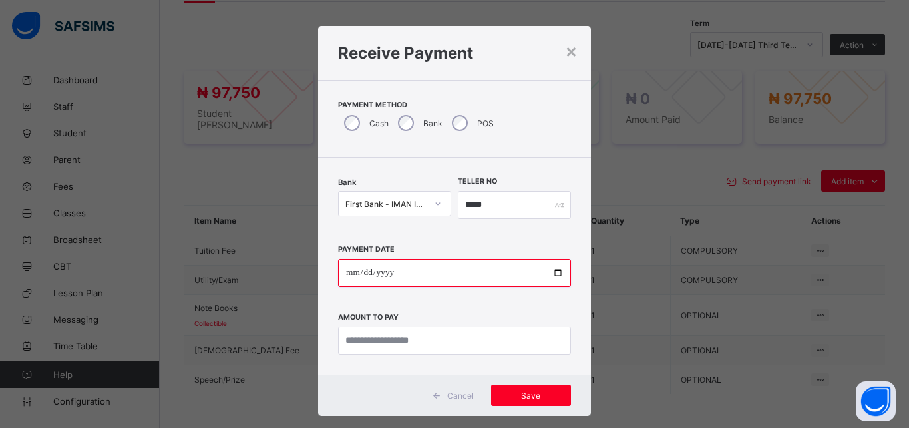
click at [549, 274] on input "date" at bounding box center [454, 273] width 233 height 28
type input "**********"
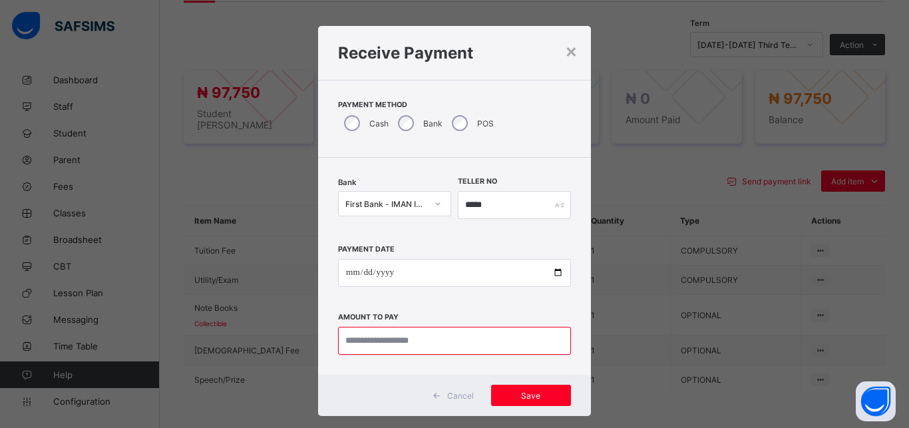
click at [451, 338] on input "currency" at bounding box center [454, 341] width 233 height 28
type input "********"
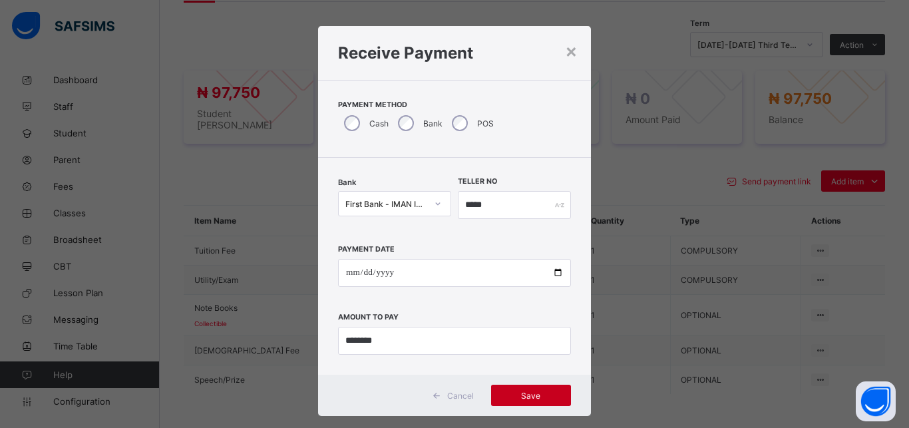
click at [529, 391] on span "Save" at bounding box center [531, 396] width 60 height 10
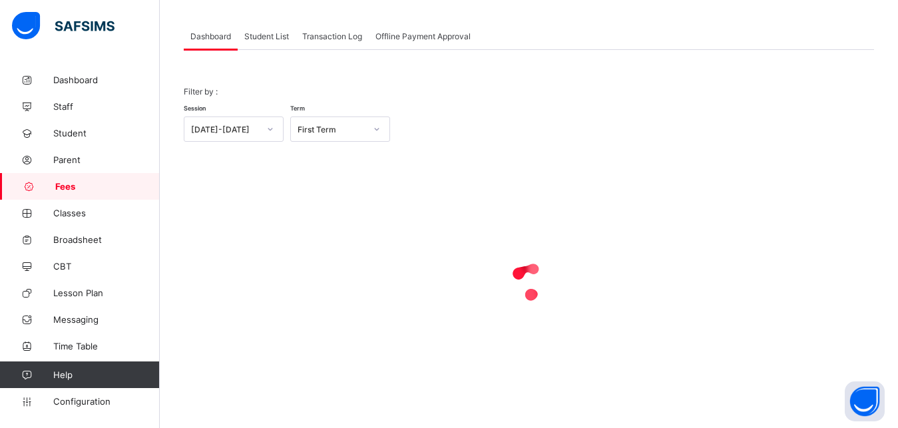
scroll to position [104, 0]
click at [268, 35] on span "Student List" at bounding box center [266, 36] width 45 height 10
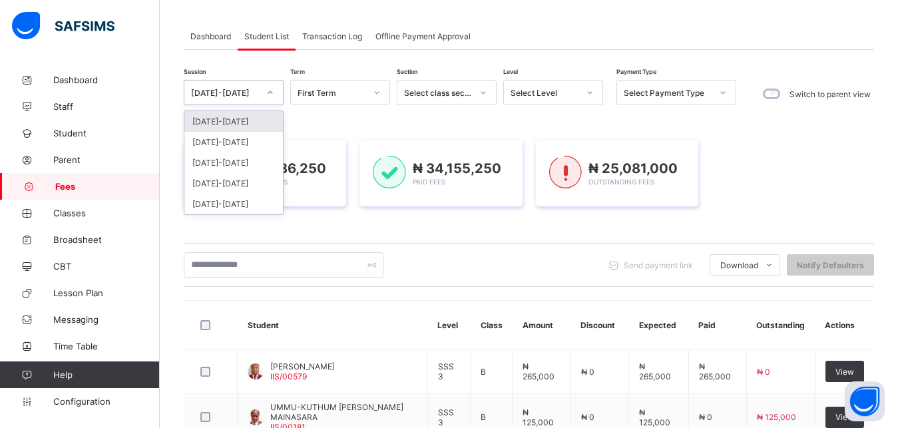
click at [240, 93] on div "[DATE]-[DATE]" at bounding box center [225, 93] width 68 height 10
click at [243, 139] on div "[DATE]-[DATE]" at bounding box center [233, 142] width 99 height 21
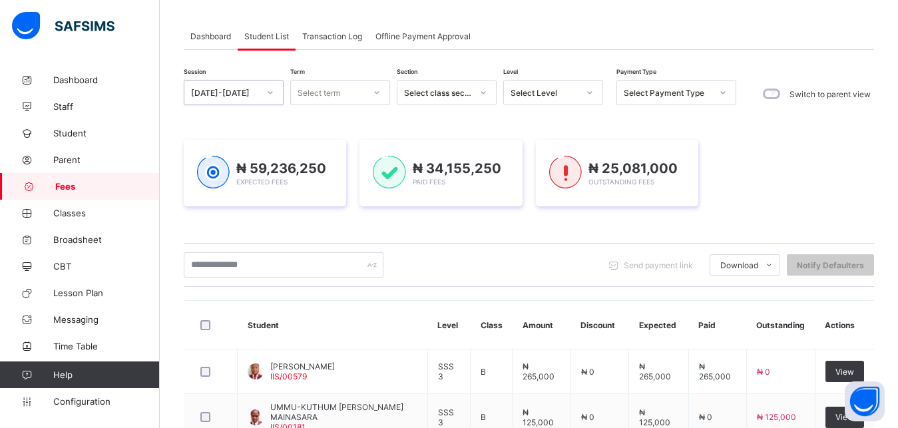
click at [446, 97] on div "Select class section" at bounding box center [438, 93] width 68 height 10
click at [348, 91] on div "Select term" at bounding box center [327, 92] width 73 height 19
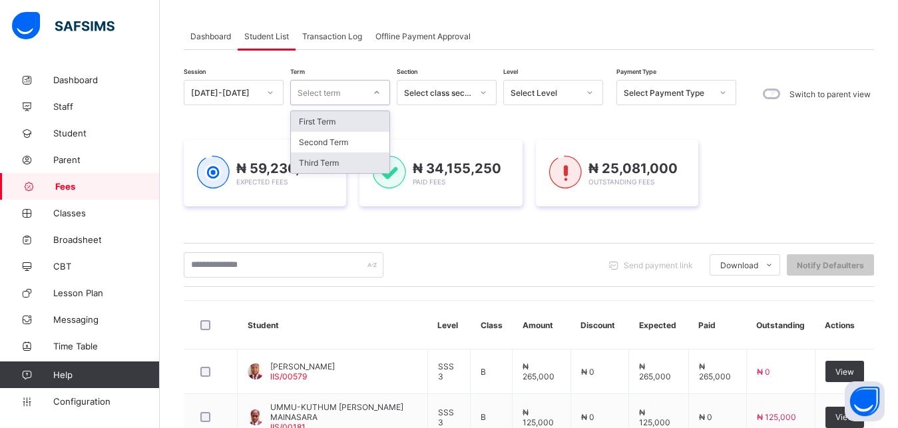
click at [352, 164] on div "Third Term" at bounding box center [340, 162] width 99 height 21
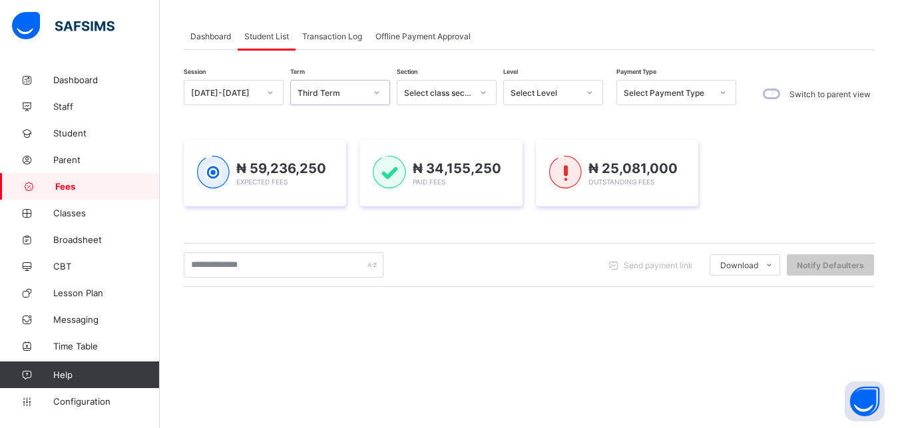
click at [352, 164] on div "₦ 59,236,250 Expected Fees ₦ 34,155,250 Paid Fees ₦ 25,081,000 Outstanding Fees" at bounding box center [529, 173] width 690 height 67
click at [338, 162] on div "₦ 59,236,250 Expected Fees" at bounding box center [265, 173] width 162 height 67
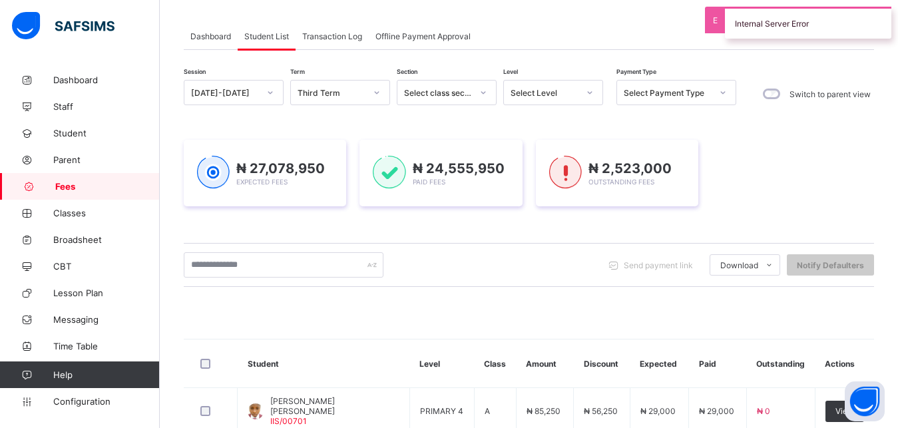
click at [548, 93] on div "Select Level" at bounding box center [545, 93] width 68 height 10
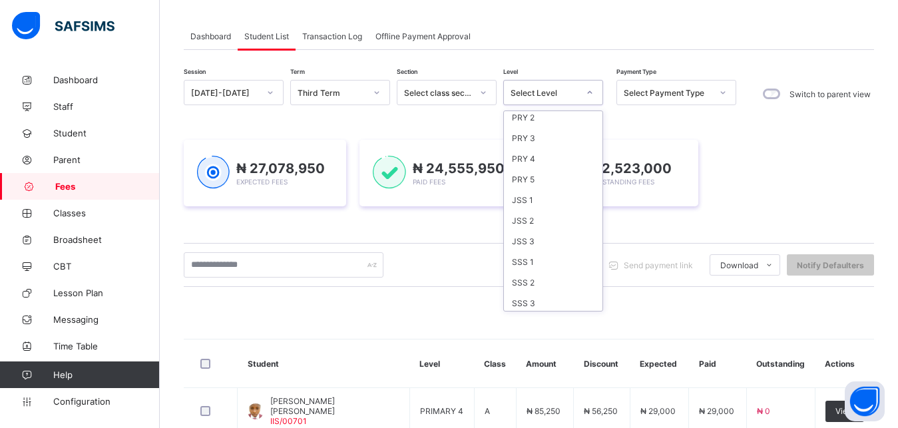
scroll to position [172, 0]
click at [541, 279] on div "SSS 2" at bounding box center [553, 280] width 99 height 21
click at [541, 279] on div "Send payment link Download Students Payment Students Payment Status Student Ite…" at bounding box center [529, 265] width 690 height 44
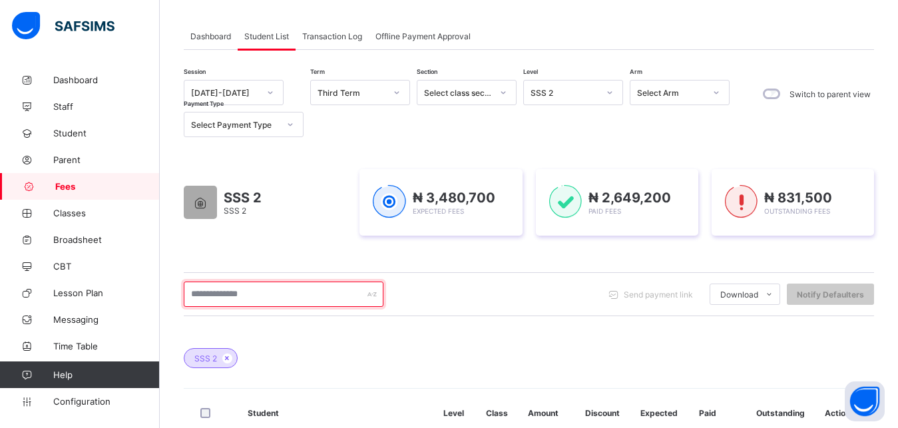
drag, startPoint x: 302, startPoint y: 286, endPoint x: 296, endPoint y: 302, distance: 17.9
click at [296, 302] on input "text" at bounding box center [284, 294] width 200 height 25
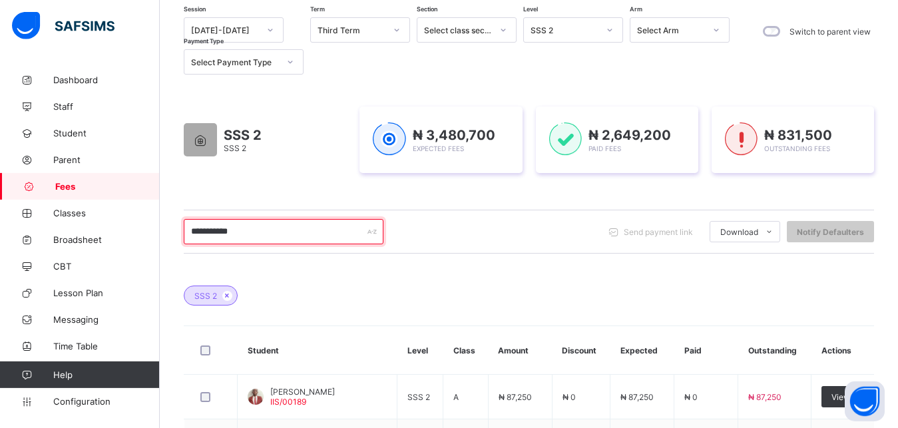
scroll to position [240, 0]
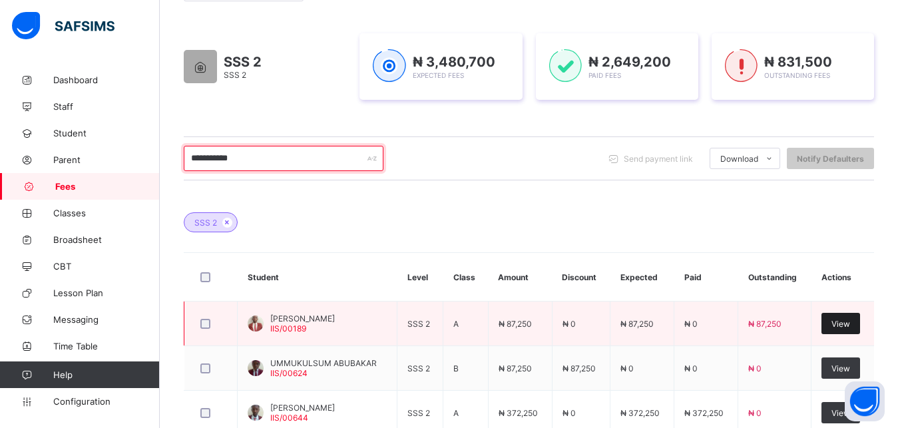
type input "**********"
click at [850, 323] on span "View" at bounding box center [841, 324] width 19 height 10
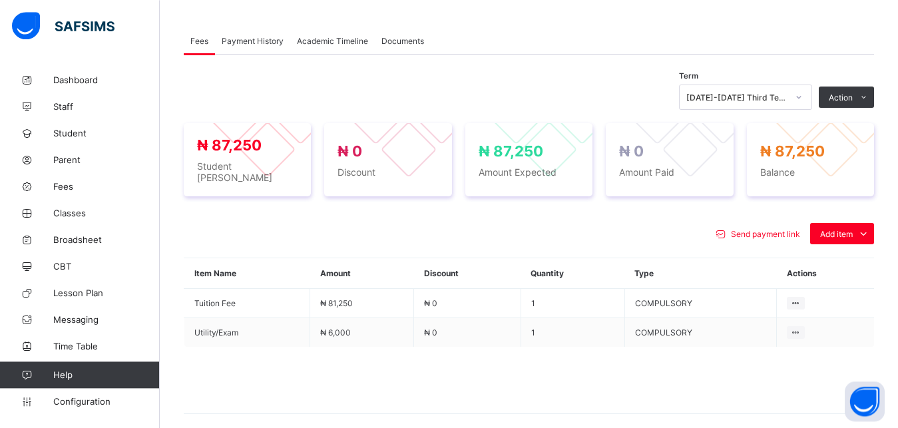
scroll to position [443, 0]
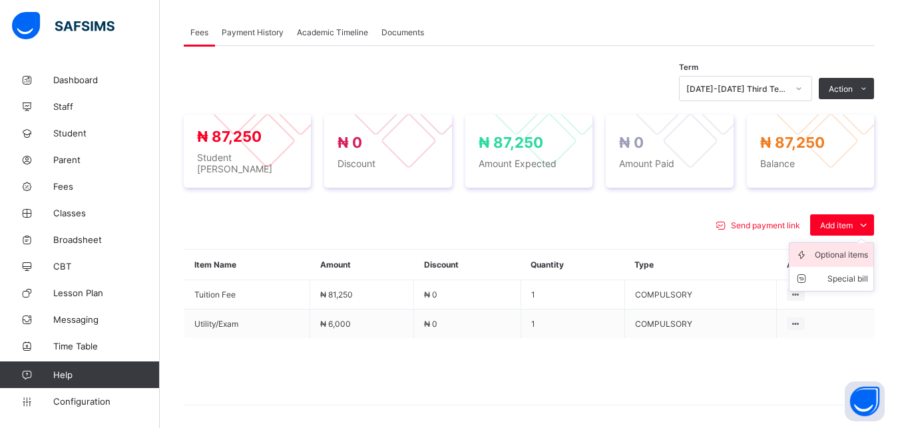
click at [832, 250] on div "Optional items" at bounding box center [841, 254] width 53 height 13
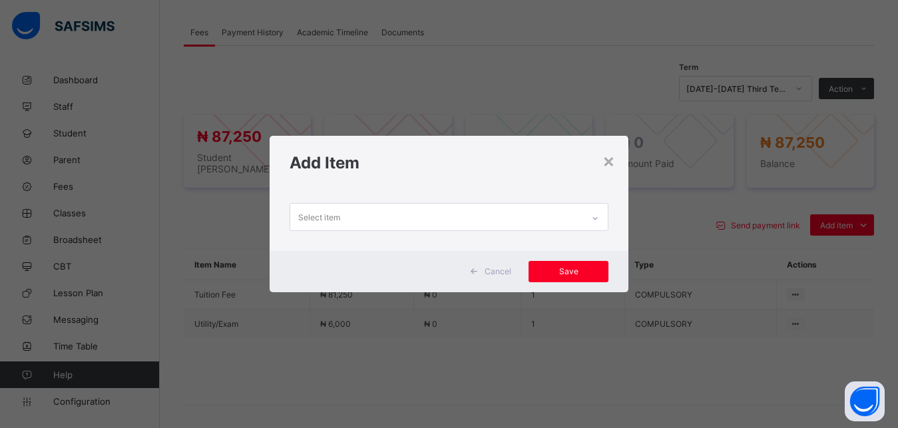
click at [577, 216] on div "Select item" at bounding box center [436, 217] width 293 height 26
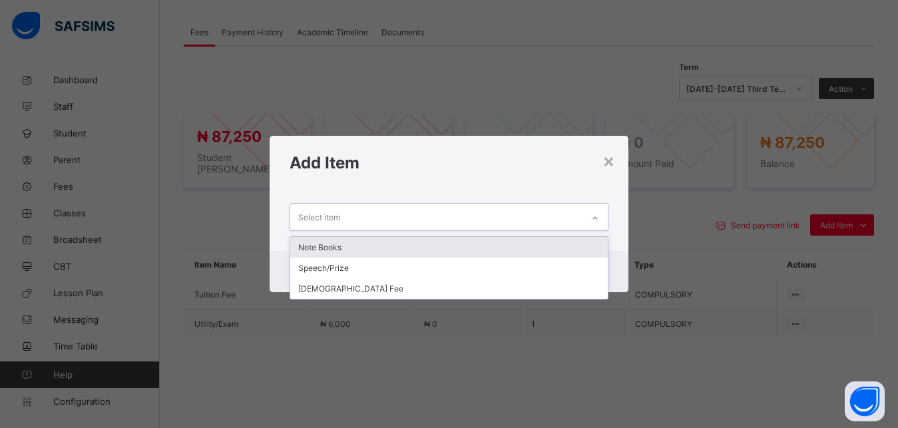
click at [517, 242] on div "Note Books" at bounding box center [449, 247] width 318 height 21
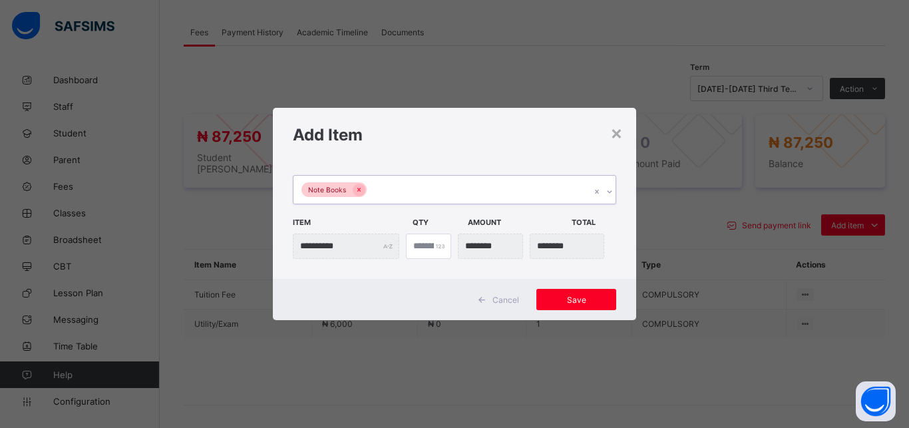
click at [495, 190] on div "Note Books" at bounding box center [442, 190] width 297 height 28
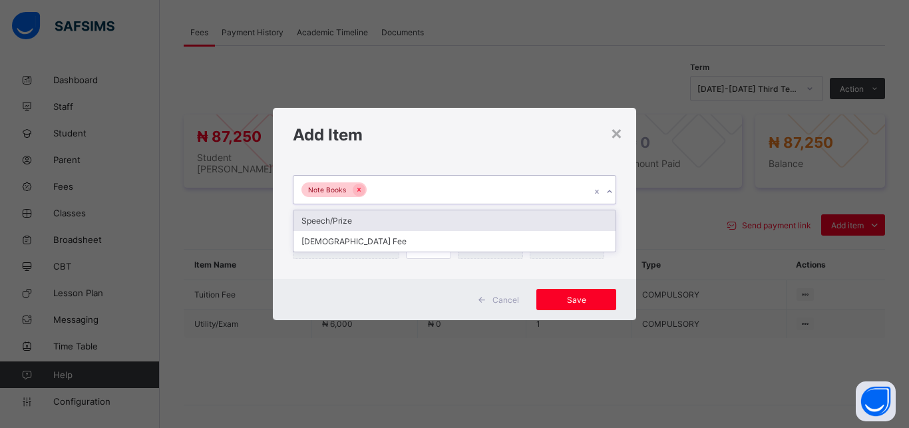
click at [461, 220] on div "Speech/Prize" at bounding box center [455, 220] width 322 height 21
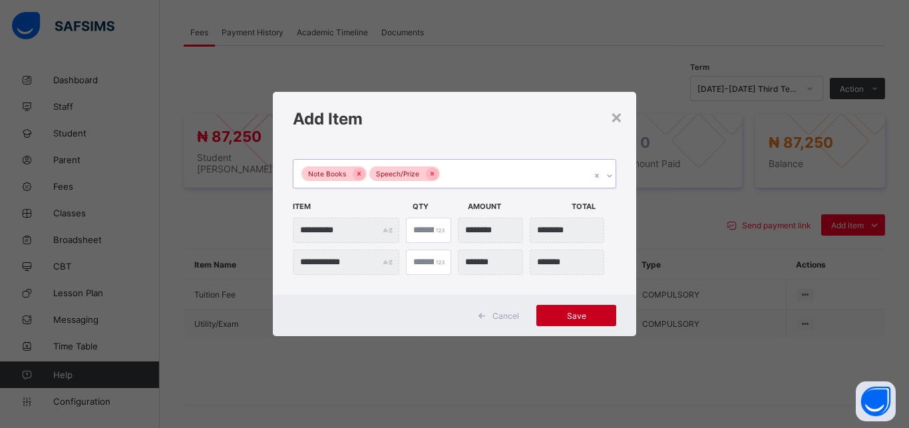
click at [579, 310] on div "Save" at bounding box center [577, 315] width 80 height 21
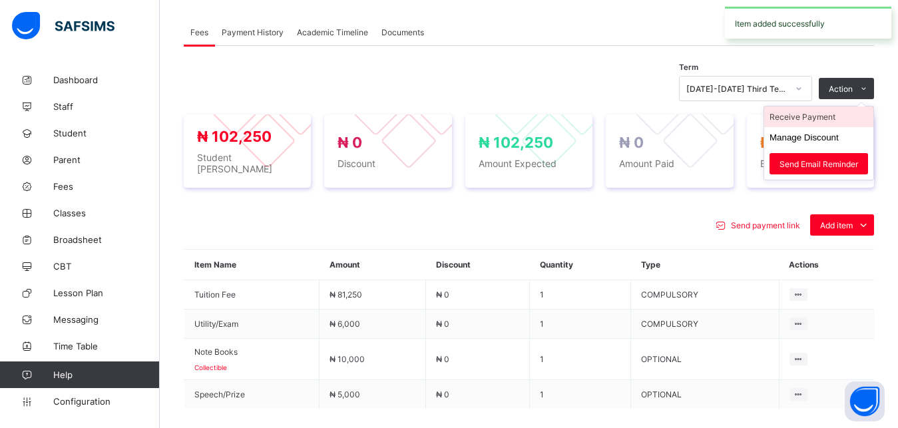
click at [825, 114] on li "Receive Payment" at bounding box center [818, 117] width 109 height 21
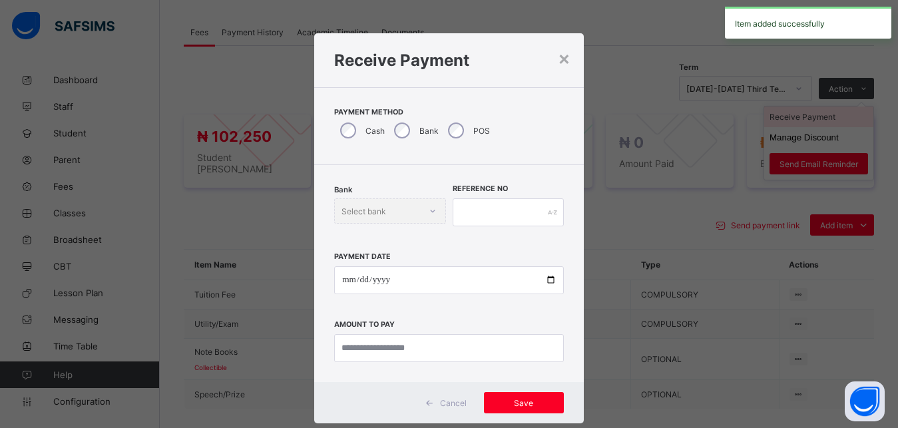
scroll to position [7, 0]
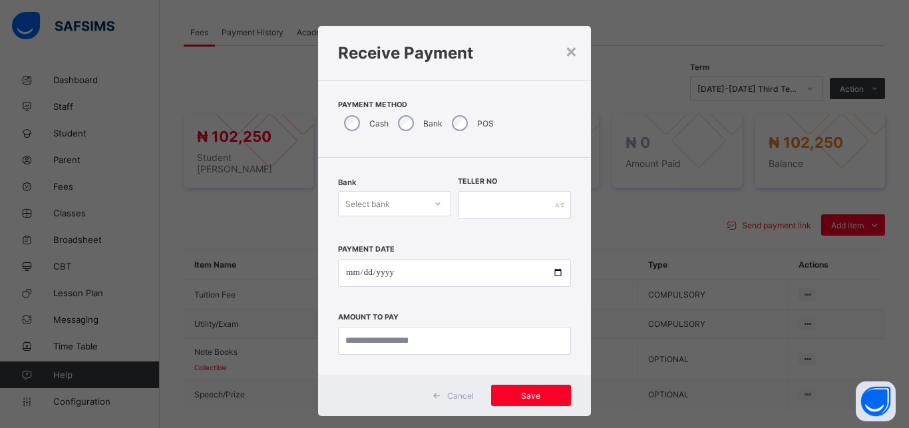
click at [399, 200] on div "Select bank" at bounding box center [382, 203] width 87 height 19
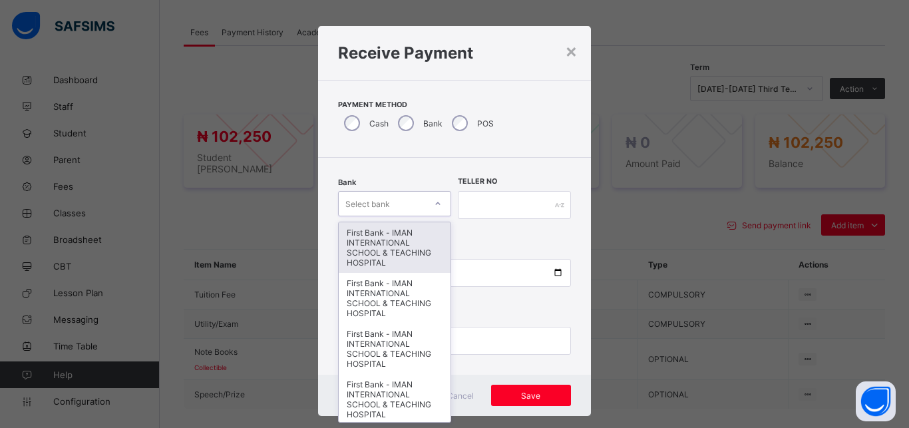
click at [392, 242] on div "First Bank - IMAN INTERNATIONAL SCHOOL & TEACHING HOSPITAL" at bounding box center [395, 247] width 112 height 51
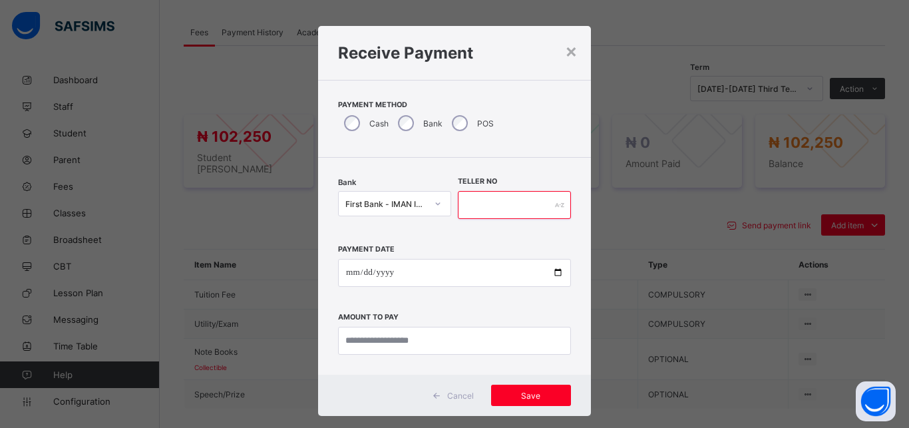
click at [473, 211] on input "text" at bounding box center [514, 205] width 113 height 28
type input "*****"
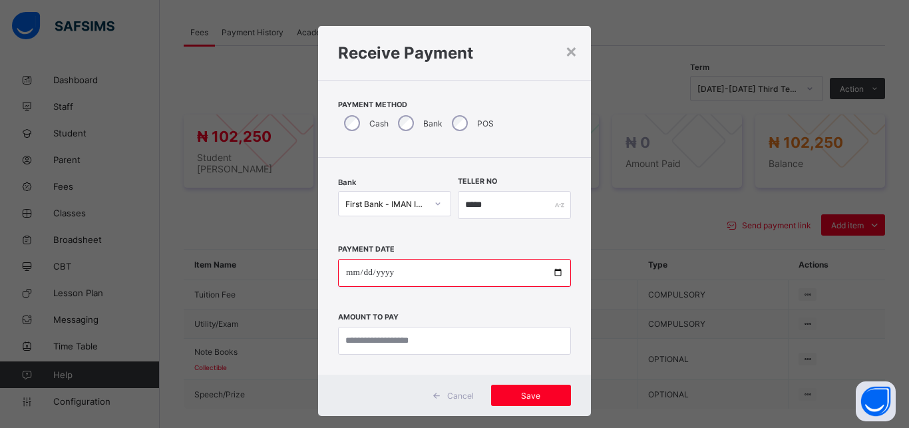
click at [548, 274] on input "date" at bounding box center [454, 273] width 233 height 28
type input "**********"
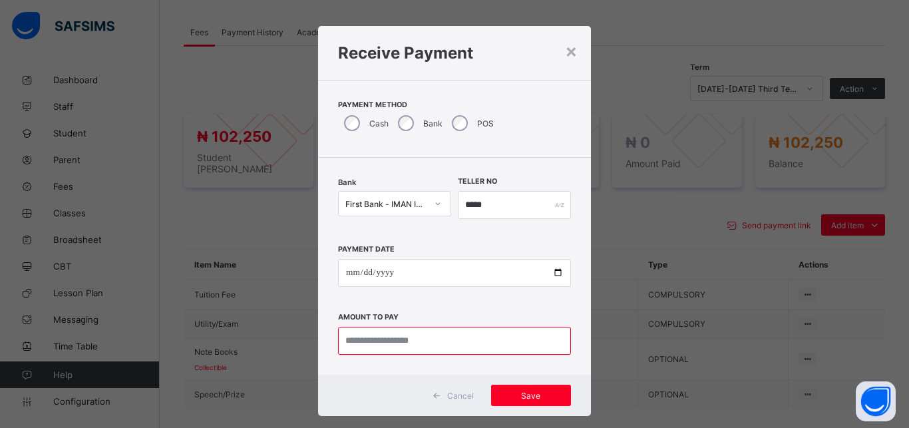
click at [411, 337] on input "currency" at bounding box center [454, 341] width 233 height 28
type input "*********"
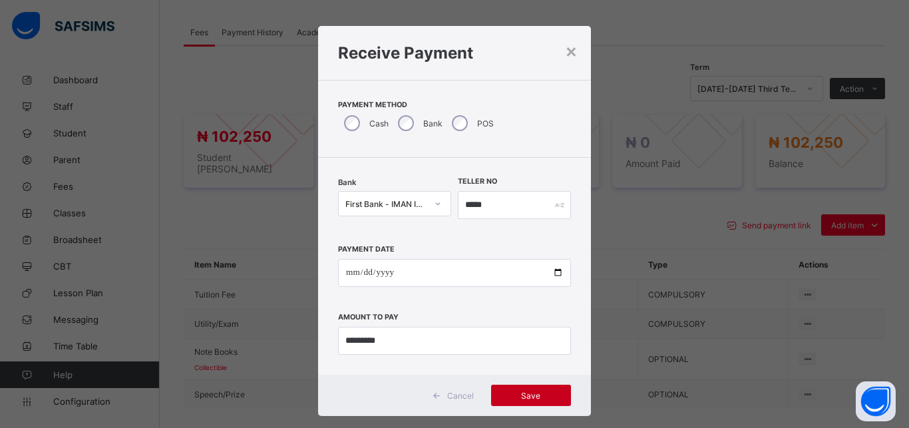
click at [538, 395] on span "Save" at bounding box center [531, 396] width 60 height 10
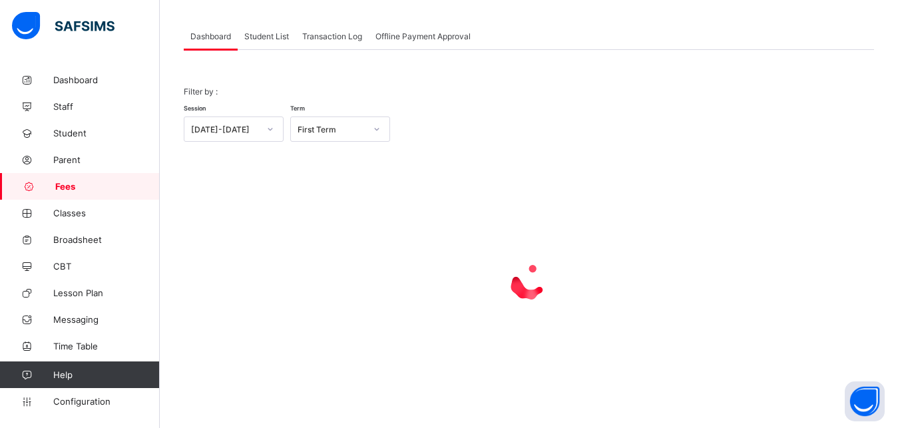
scroll to position [104, 0]
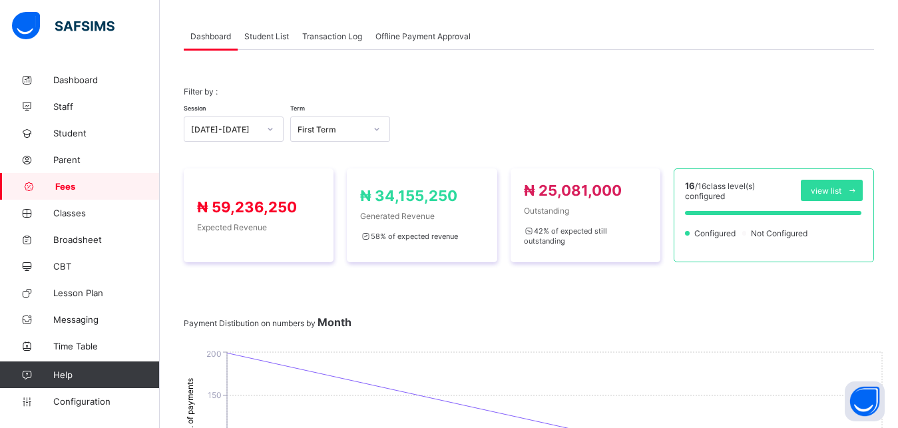
click at [258, 35] on span "Student List" at bounding box center [266, 36] width 45 height 10
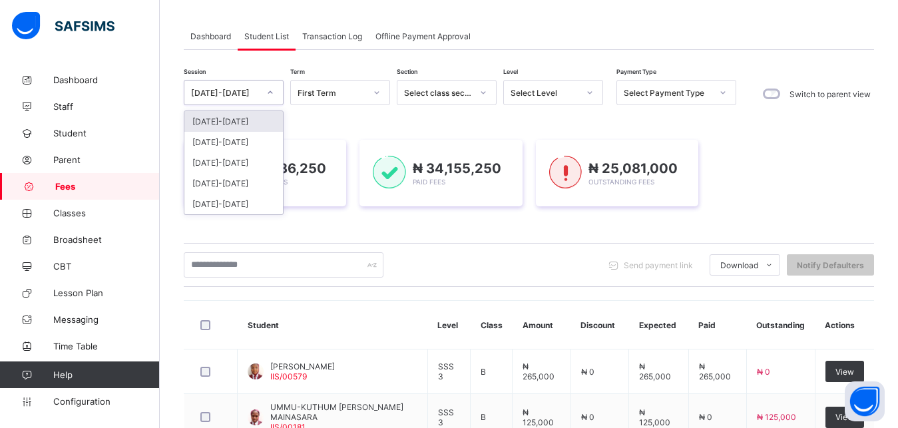
click at [258, 91] on div at bounding box center [270, 93] width 25 height 24
click at [246, 140] on div "[DATE]-[DATE]" at bounding box center [233, 142] width 99 height 21
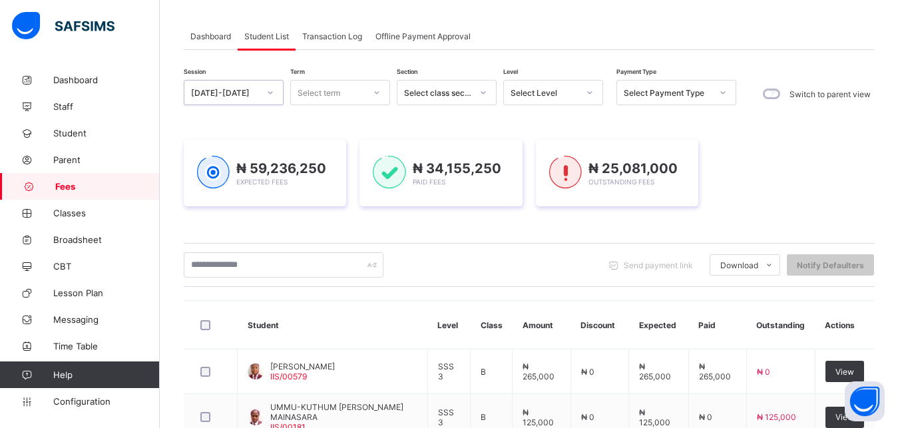
click at [246, 140] on div "₦ 59,236,250 Expected Fees" at bounding box center [265, 173] width 162 height 67
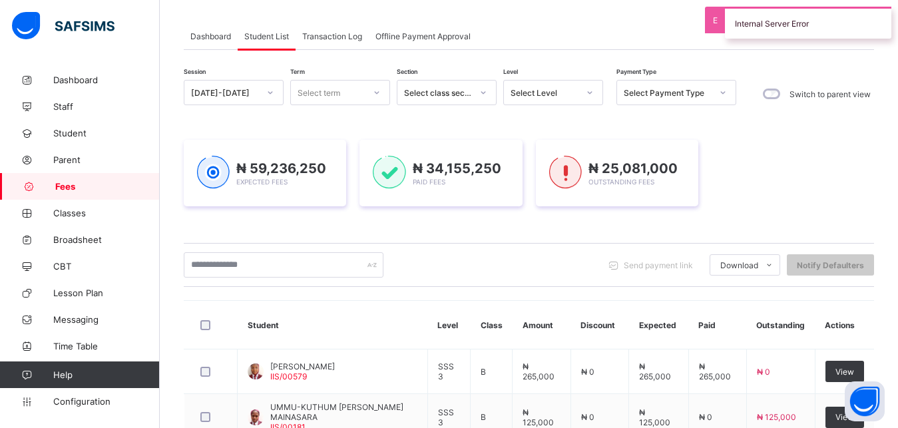
click at [336, 91] on div "Select term" at bounding box center [319, 92] width 43 height 25
click at [346, 138] on div "Second Term" at bounding box center [340, 142] width 99 height 21
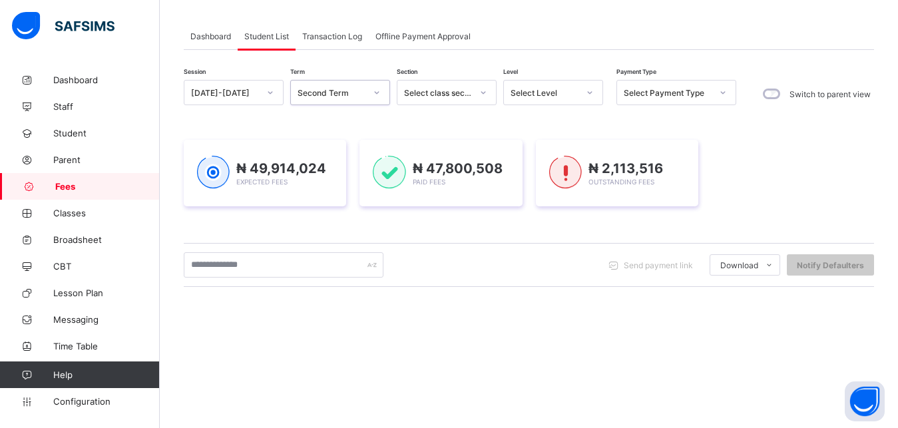
click at [547, 91] on div "Select Level" at bounding box center [545, 93] width 68 height 10
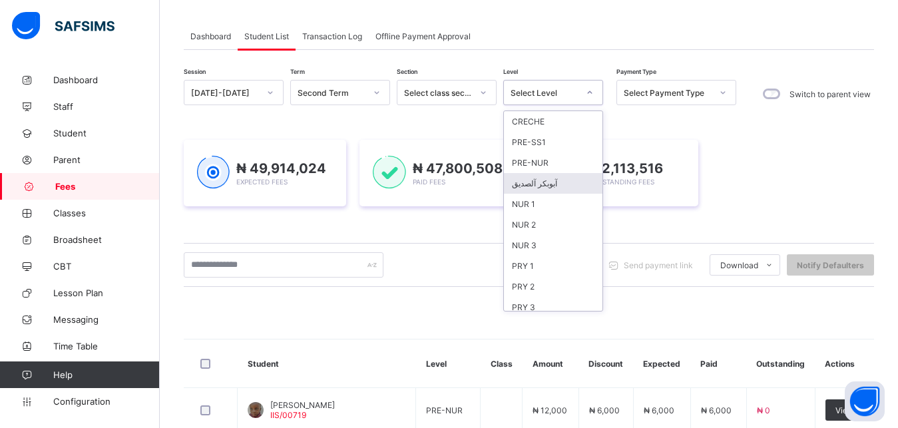
scroll to position [172, 0]
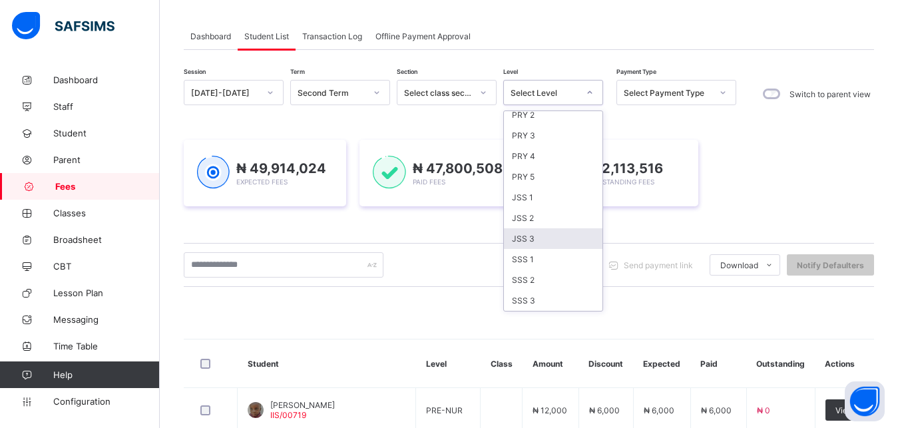
click at [555, 240] on div "JSS 3" at bounding box center [553, 238] width 99 height 21
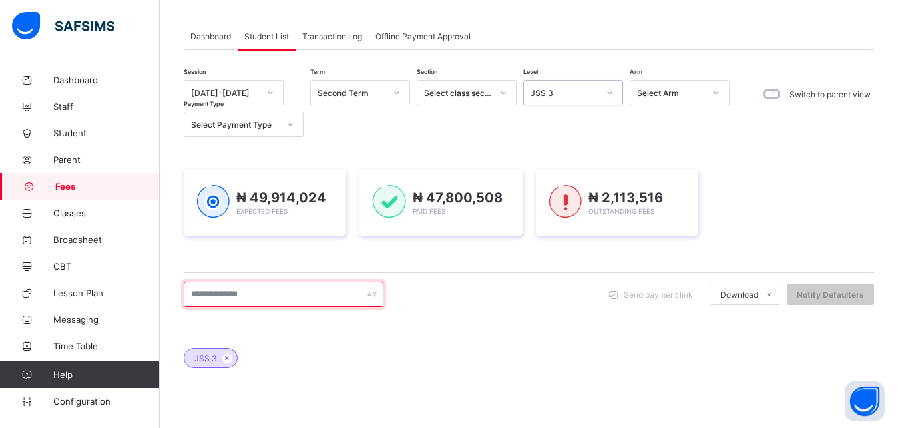
click at [307, 302] on input "text" at bounding box center [284, 294] width 200 height 25
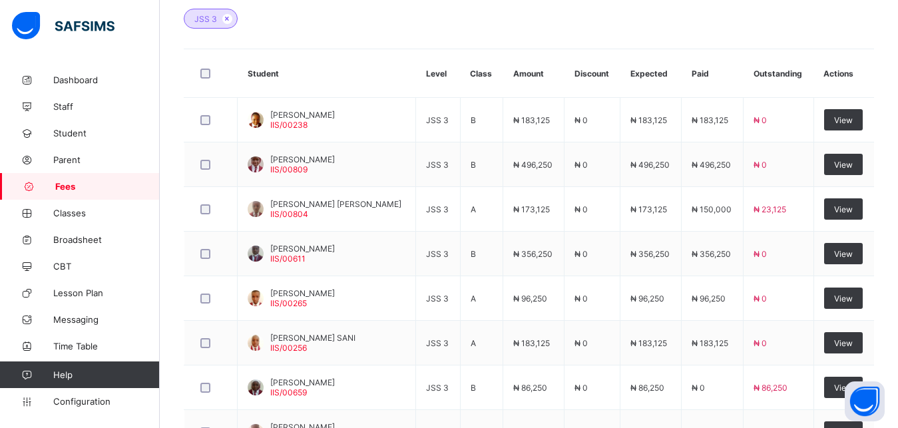
scroll to position [477, 0]
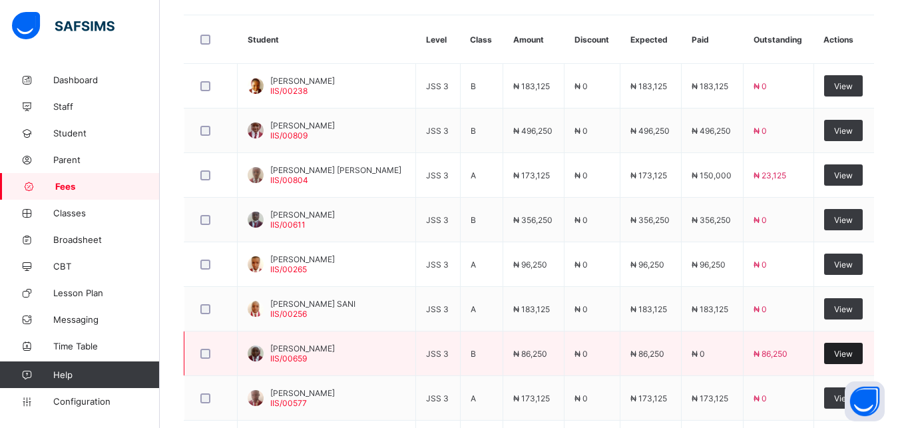
type input "**********"
click at [848, 352] on span "View" at bounding box center [843, 354] width 19 height 10
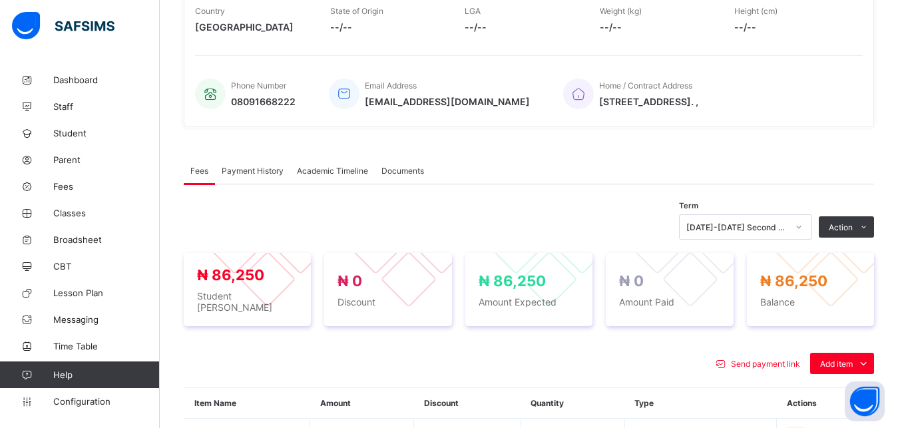
scroll to position [477, 0]
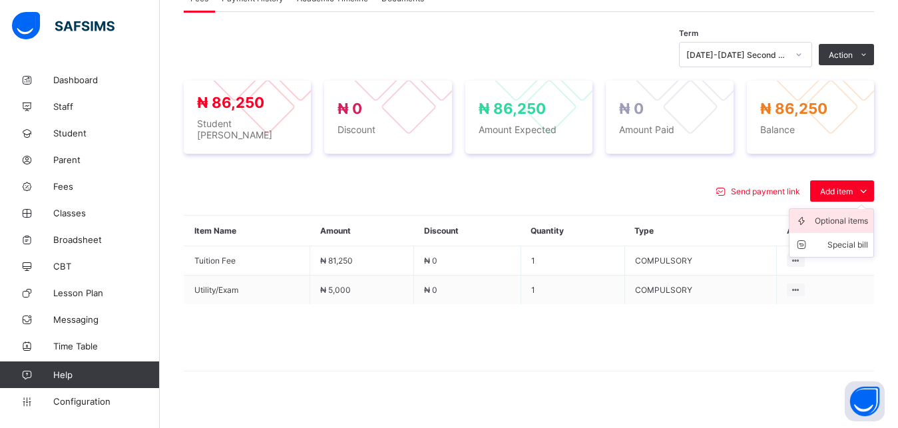
click at [838, 214] on div "Optional items" at bounding box center [841, 220] width 53 height 13
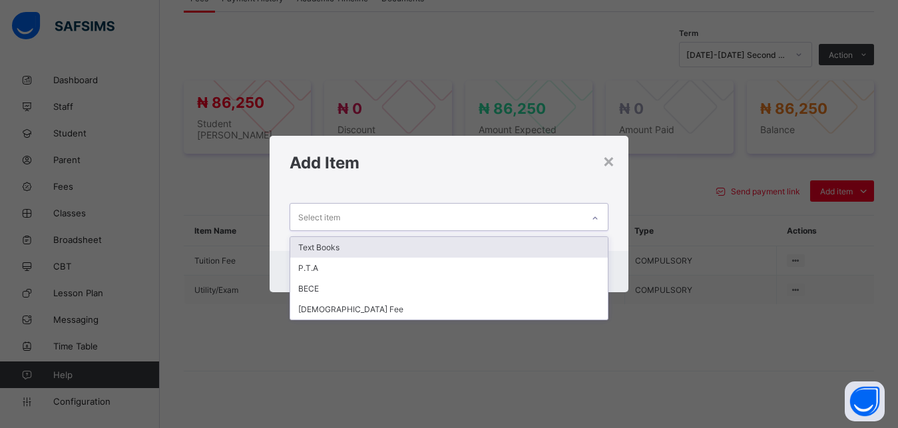
click at [497, 218] on div "Select item" at bounding box center [436, 217] width 293 height 26
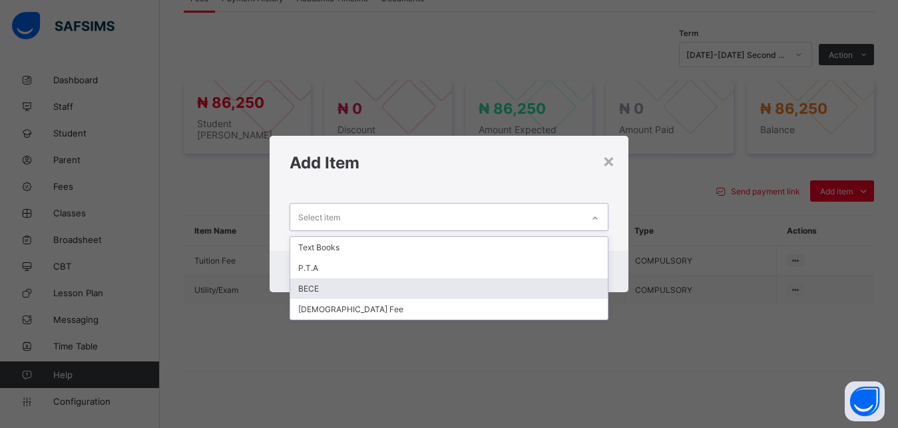
click at [427, 286] on div "BECE" at bounding box center [449, 288] width 318 height 21
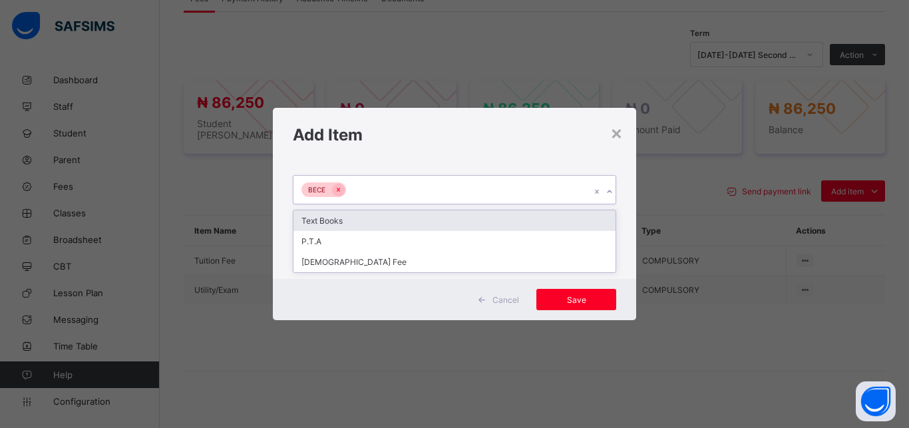
click at [422, 189] on div "BECE" at bounding box center [442, 190] width 297 height 28
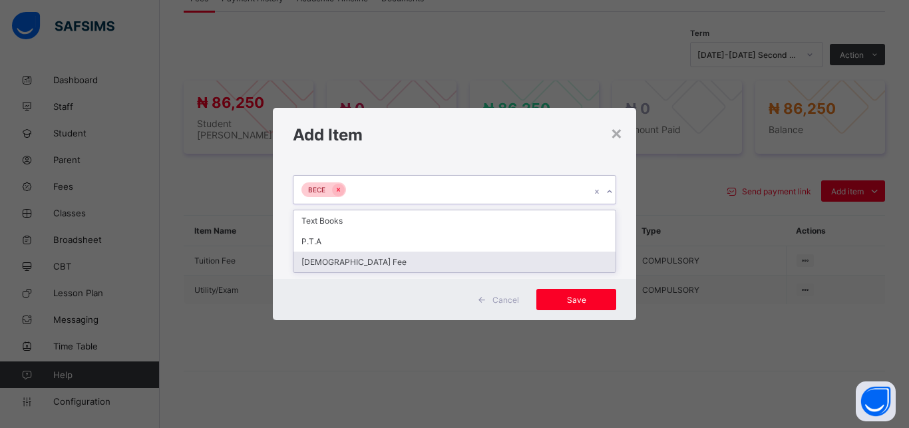
click at [404, 264] on div "[DEMOGRAPHIC_DATA] Fee" at bounding box center [455, 262] width 322 height 21
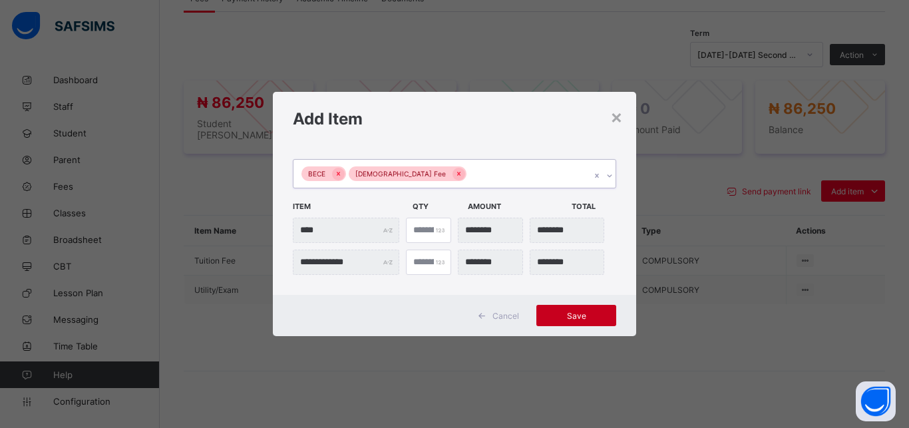
click at [581, 315] on span "Save" at bounding box center [577, 316] width 60 height 10
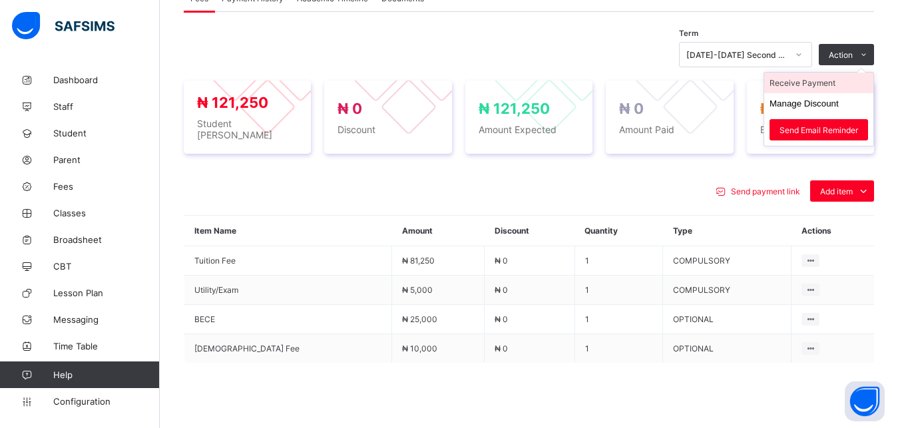
click at [832, 87] on li "Receive Payment" at bounding box center [818, 83] width 109 height 21
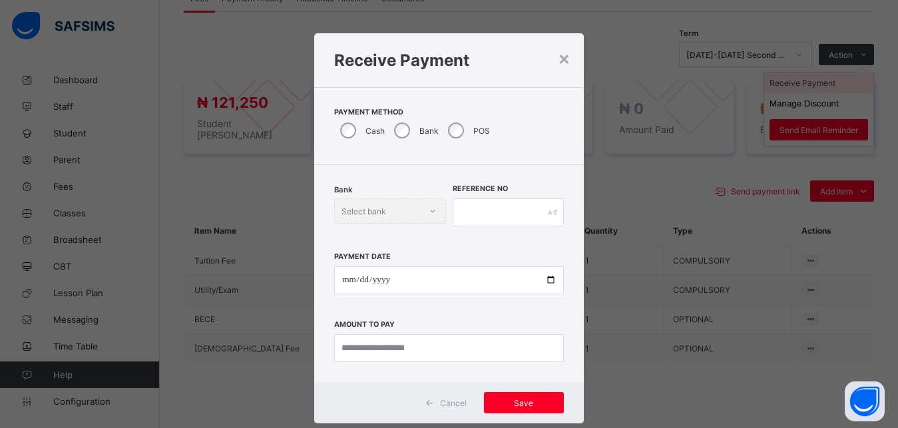
scroll to position [7, 0]
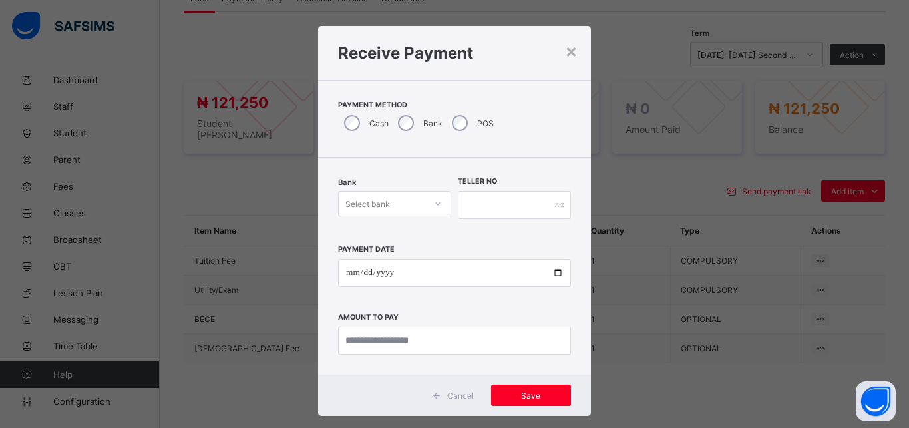
click at [389, 198] on div "Select bank" at bounding box center [382, 203] width 87 height 19
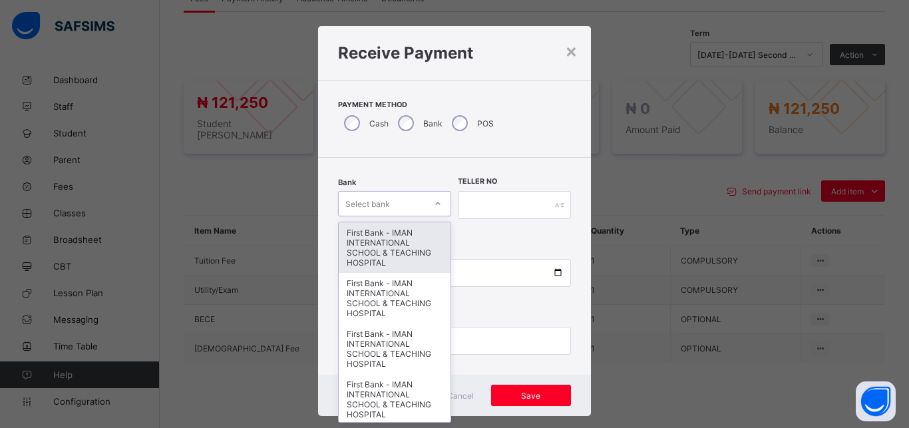
click at [393, 248] on div "First Bank - IMAN INTERNATIONAL SCHOOL & TEACHING HOSPITAL" at bounding box center [395, 247] width 112 height 51
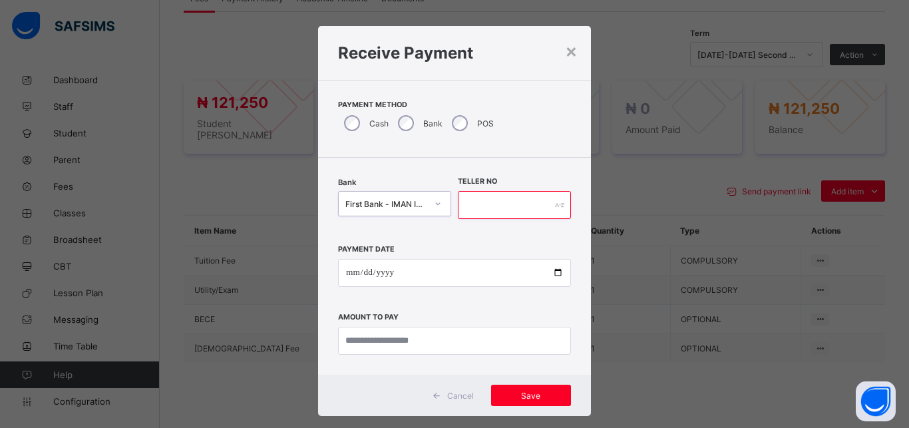
click at [483, 209] on input "text" at bounding box center [514, 205] width 113 height 28
type input "*****"
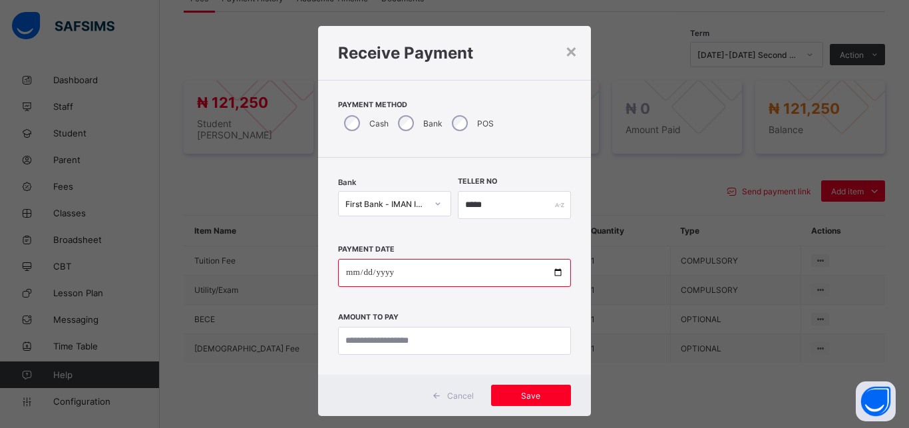
click at [548, 272] on input "date" at bounding box center [454, 273] width 233 height 28
type input "**********"
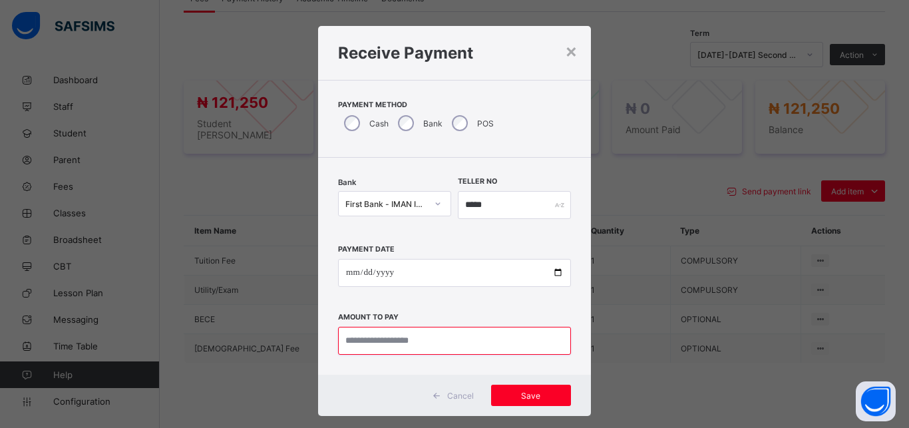
click at [407, 344] on input "currency" at bounding box center [454, 341] width 233 height 28
type input "*********"
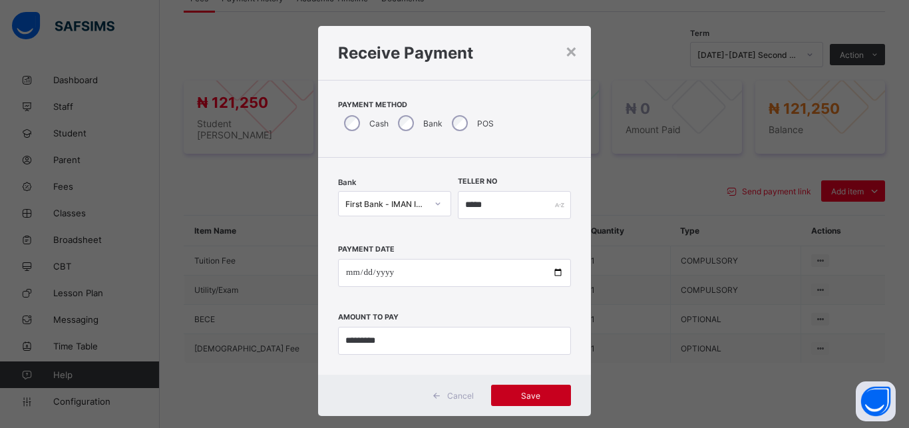
click at [520, 395] on span "Save" at bounding box center [531, 396] width 60 height 10
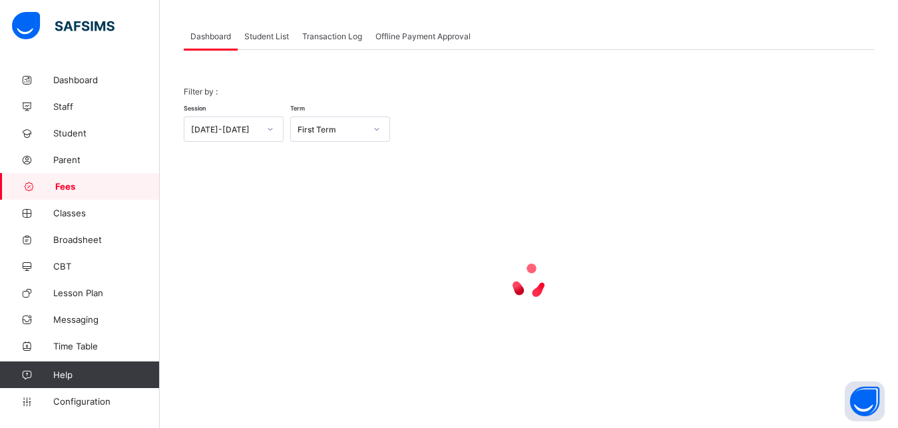
scroll to position [104, 0]
click at [272, 34] on span "Student List" at bounding box center [266, 36] width 45 height 10
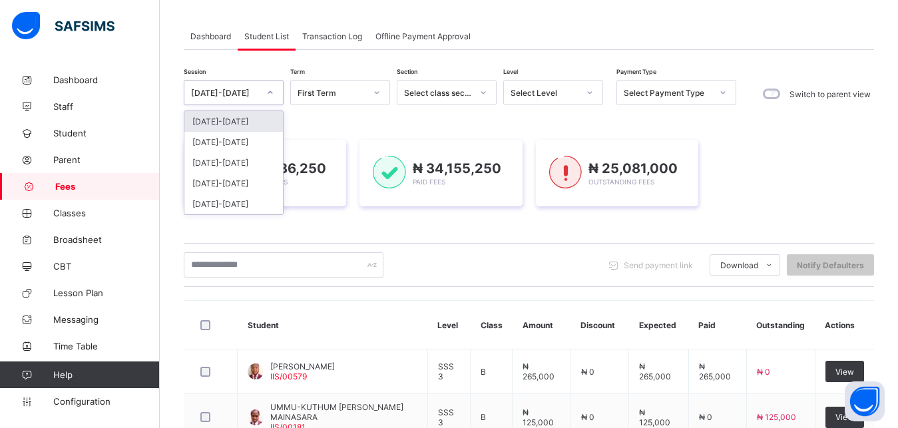
click at [256, 89] on div "[DATE]-[DATE]" at bounding box center [225, 93] width 68 height 10
click at [241, 145] on div "[DATE]-[DATE]" at bounding box center [233, 142] width 99 height 21
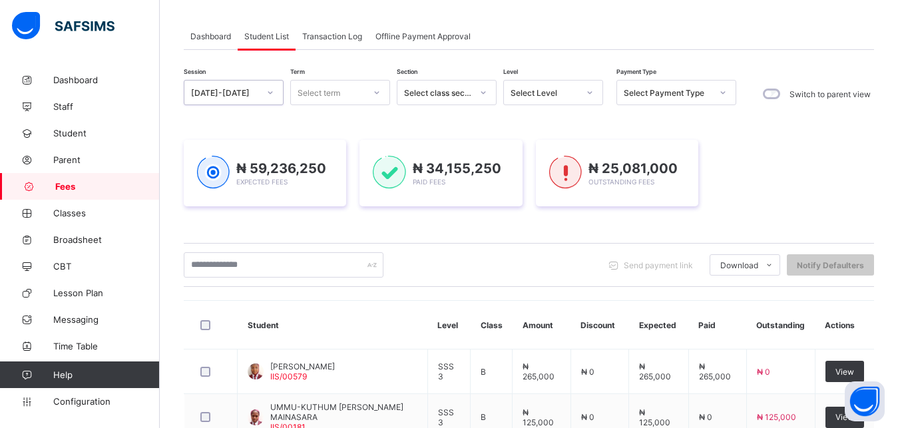
click at [328, 95] on div "Select term" at bounding box center [319, 92] width 43 height 25
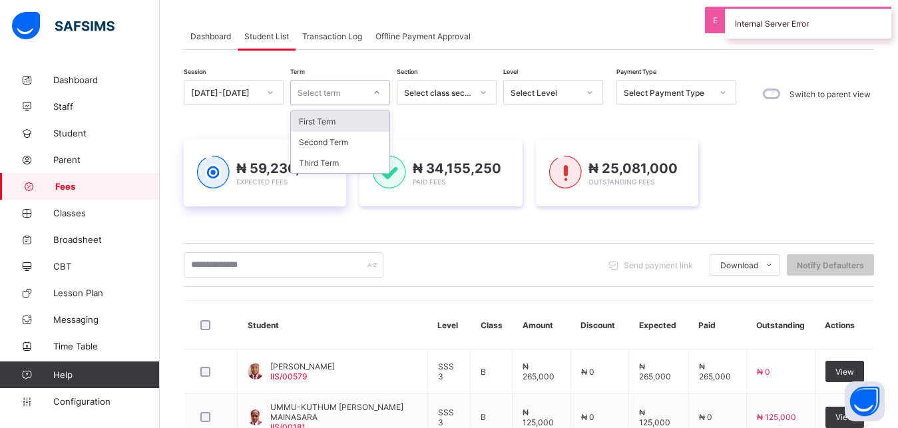
click at [346, 167] on div "Third Term" at bounding box center [340, 162] width 99 height 21
click at [332, 164] on div "₦ 59,236,250 Expected Fees" at bounding box center [265, 173] width 136 height 35
click at [329, 160] on div "₦ 59,236,250 Expected Fees" at bounding box center [265, 173] width 136 height 35
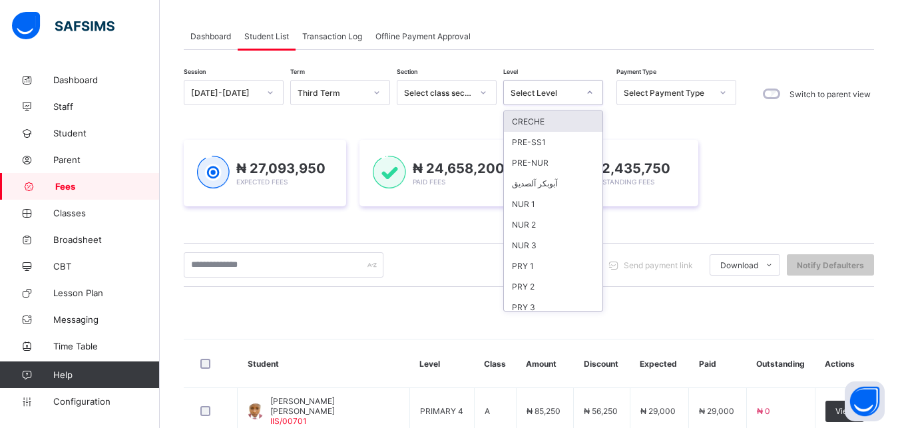
click at [553, 93] on div "Select Level" at bounding box center [545, 93] width 68 height 10
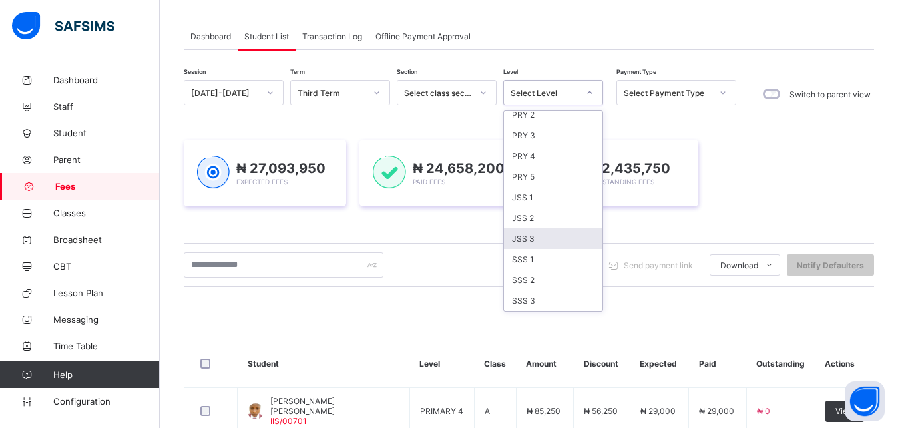
click at [548, 232] on div "JSS 3" at bounding box center [553, 238] width 99 height 21
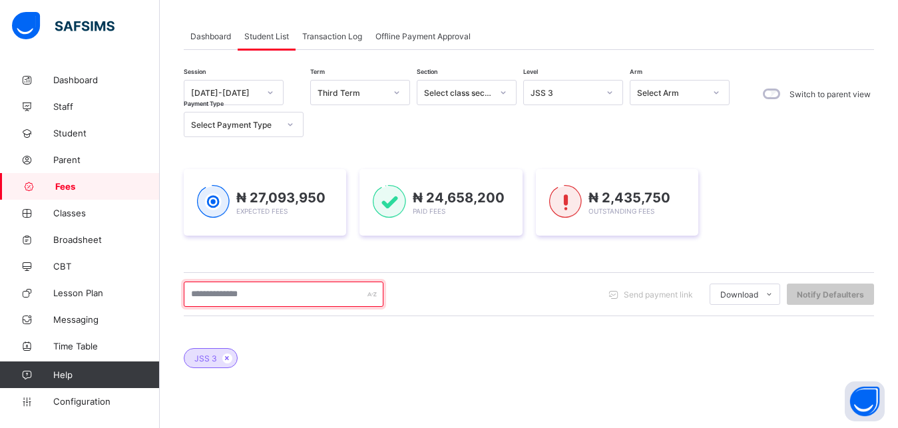
click at [320, 295] on input "text" at bounding box center [284, 294] width 200 height 25
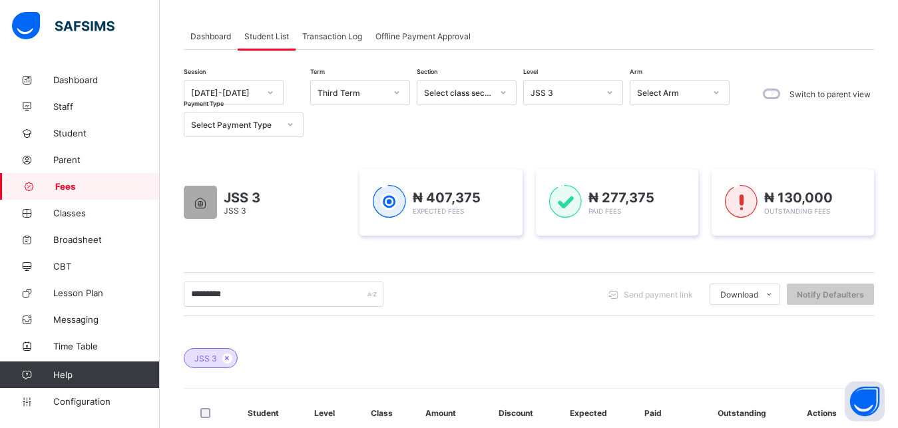
scroll to position [104, 0]
type input "**********"
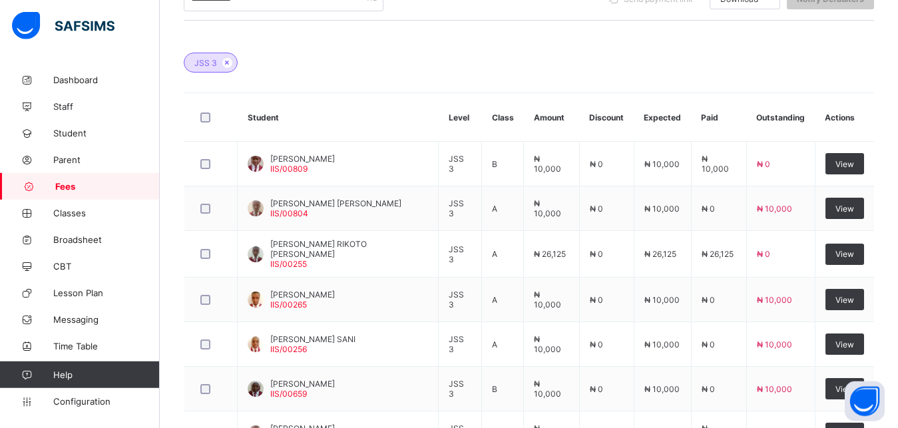
scroll to position [409, 0]
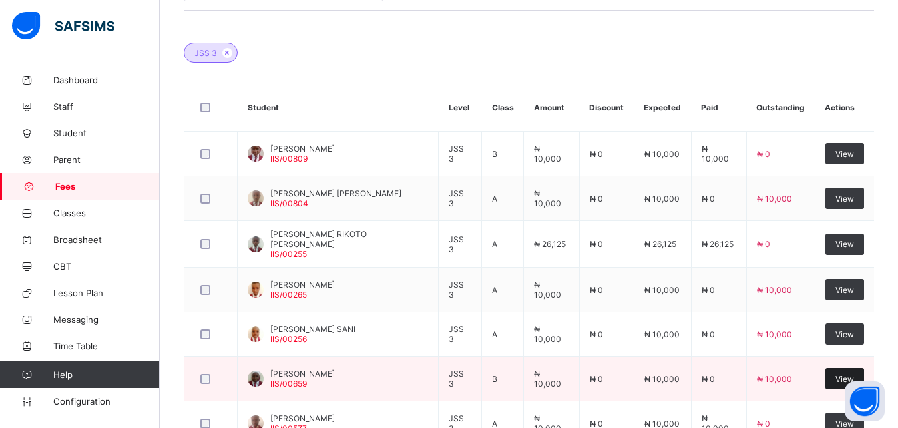
click at [845, 377] on span "View" at bounding box center [845, 379] width 19 height 10
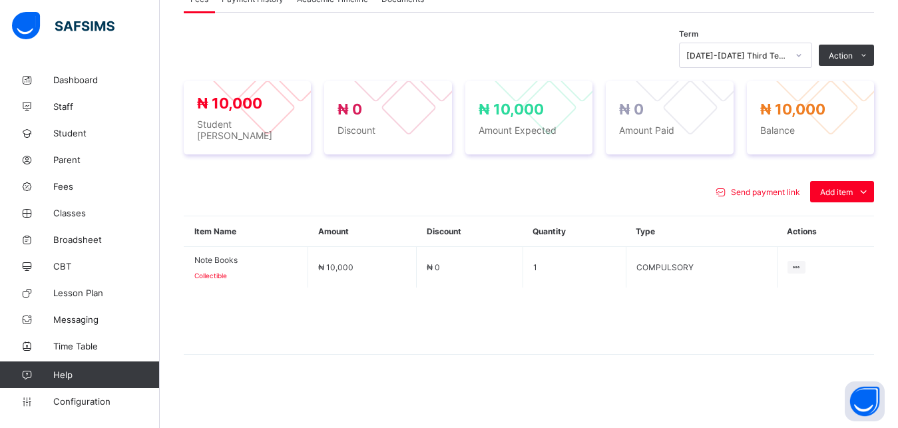
scroll to position [470, 0]
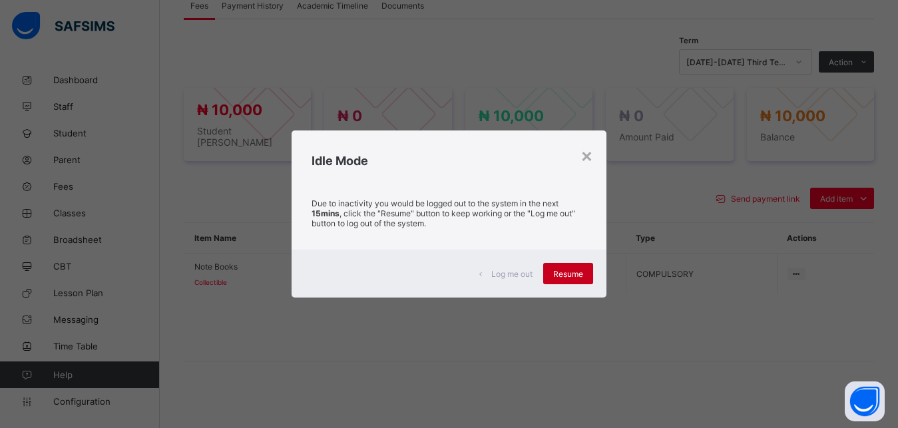
click at [563, 270] on span "Resume" at bounding box center [568, 274] width 30 height 10
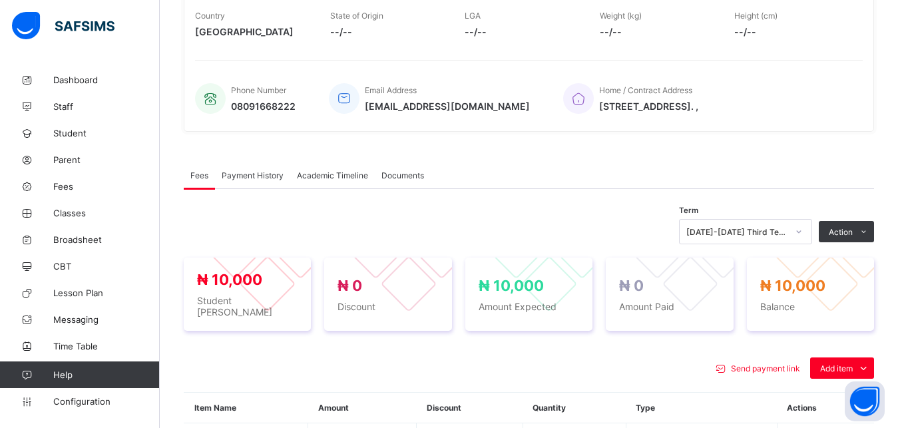
scroll to position [232, 0]
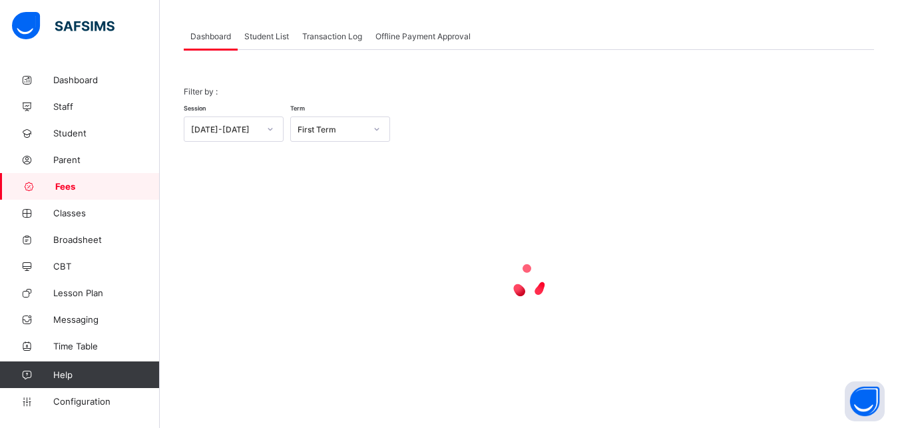
scroll to position [104, 0]
click at [264, 40] on span "Student List" at bounding box center [266, 36] width 45 height 10
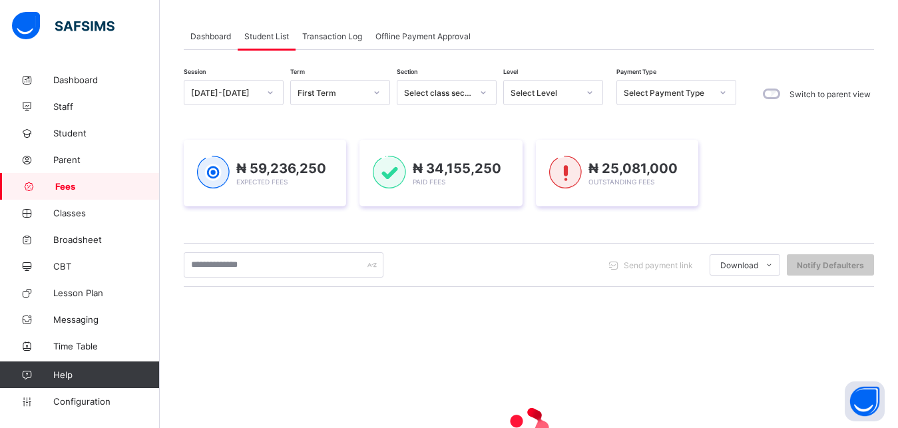
click at [258, 91] on div at bounding box center [270, 93] width 25 height 24
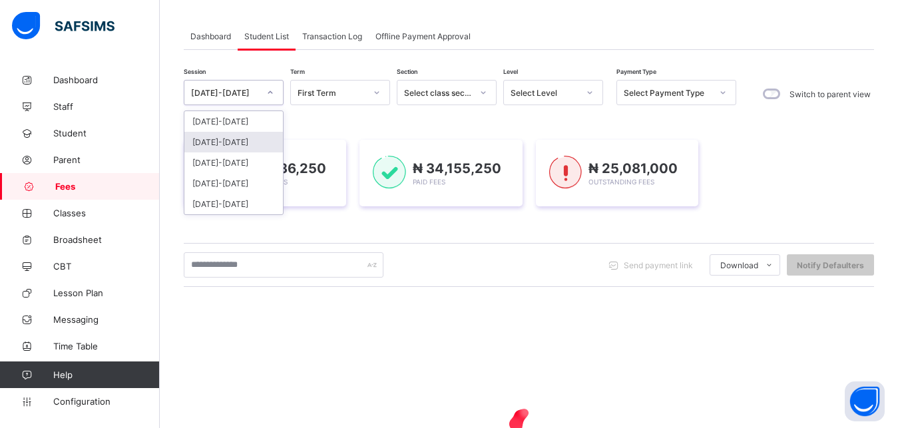
click at [242, 138] on div "[DATE]-[DATE]" at bounding box center [233, 142] width 99 height 21
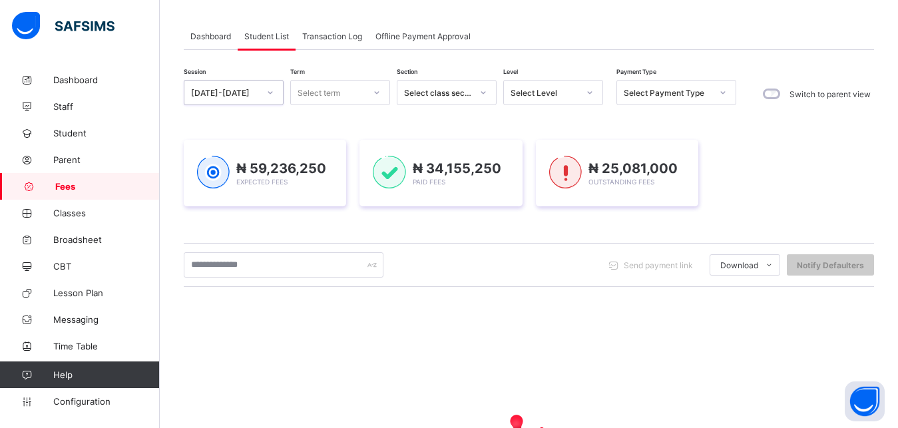
click at [347, 90] on div "Select term" at bounding box center [327, 92] width 73 height 19
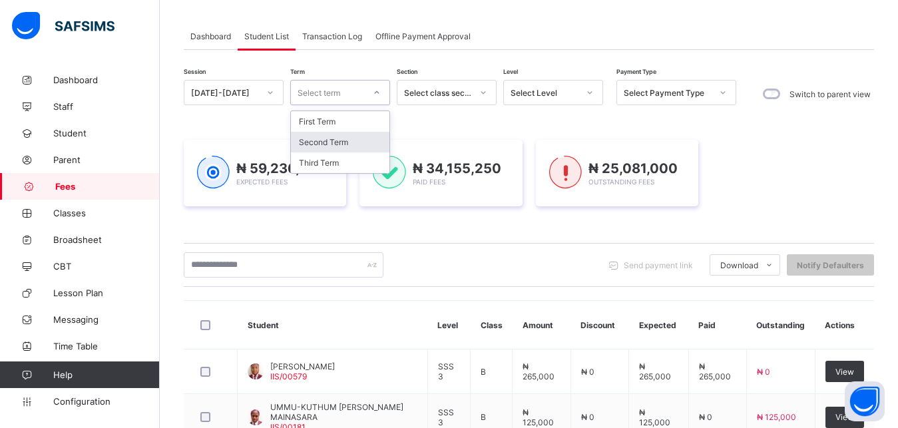
click at [338, 144] on div "Second Term" at bounding box center [340, 142] width 99 height 21
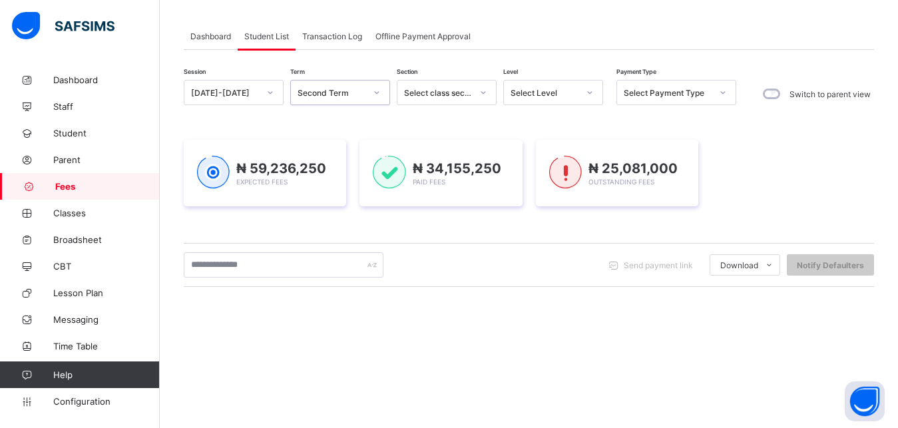
click at [553, 93] on div "Select Level" at bounding box center [545, 93] width 68 height 10
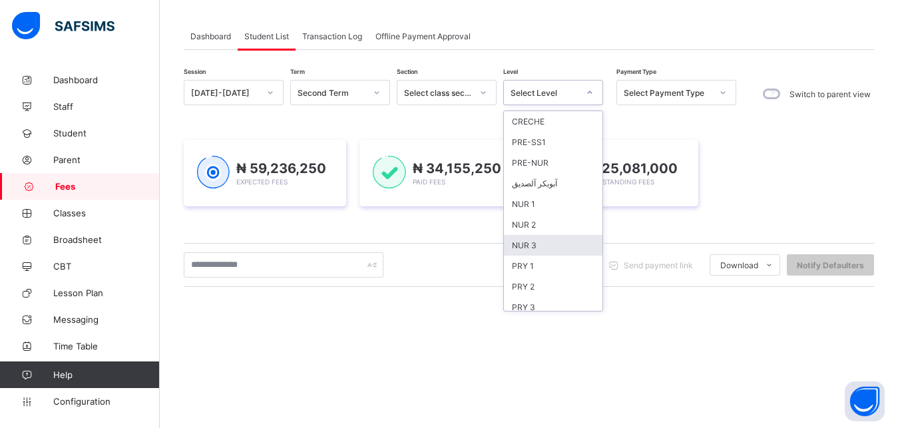
scroll to position [172, 0]
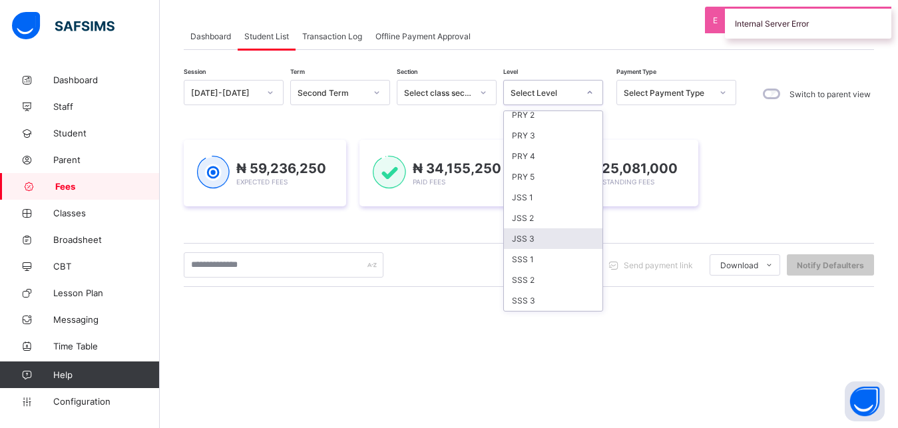
click at [566, 236] on div "JSS 3" at bounding box center [553, 238] width 99 height 21
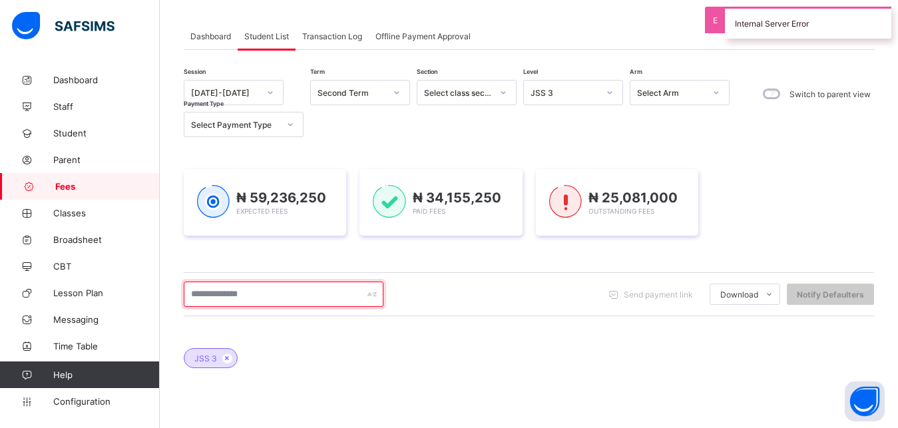
click at [313, 290] on input "text" at bounding box center [284, 294] width 200 height 25
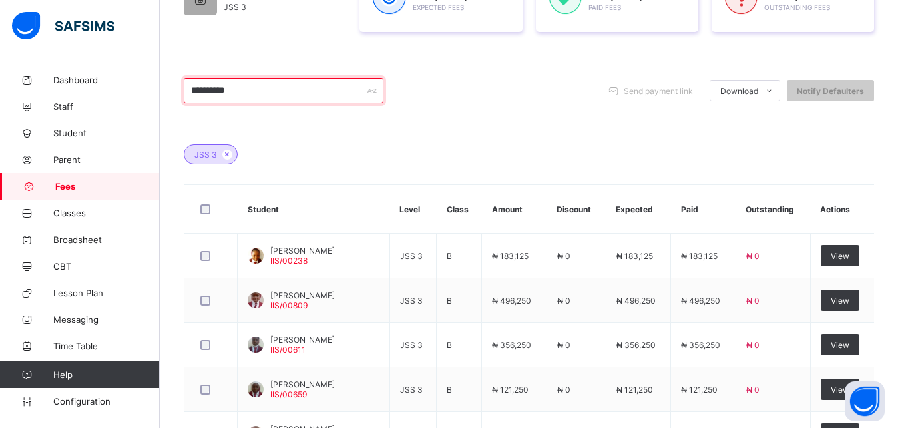
scroll to position [342, 0]
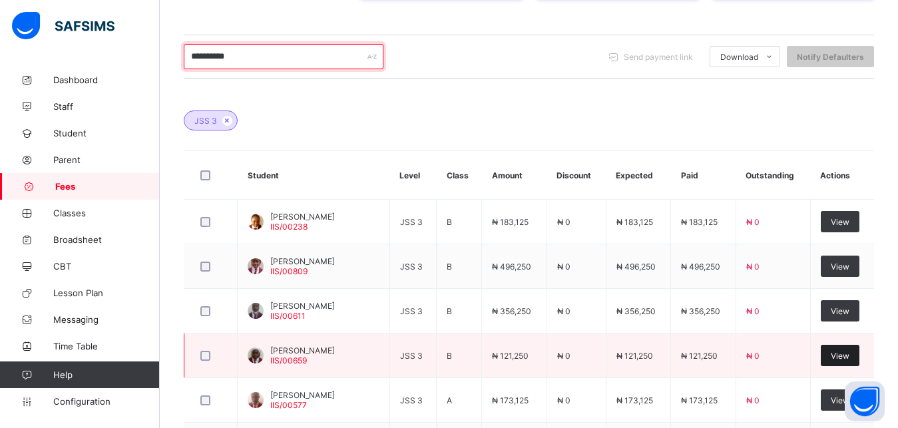
type input "**********"
click at [847, 355] on span "View" at bounding box center [840, 356] width 19 height 10
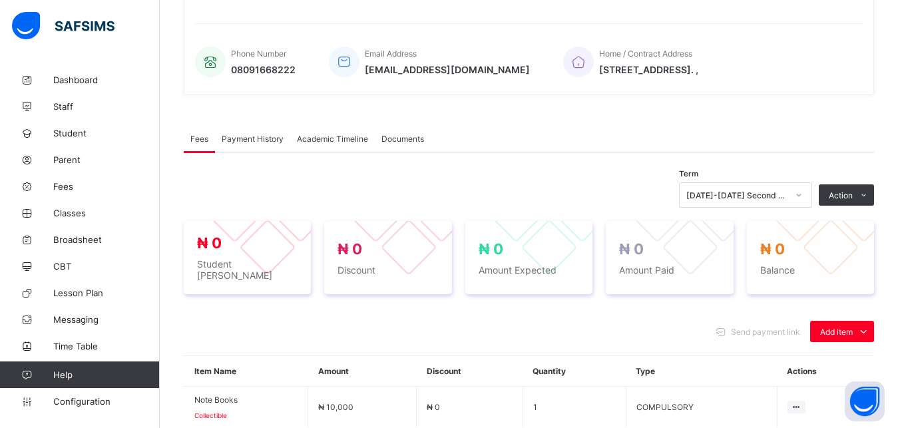
scroll to position [470, 0]
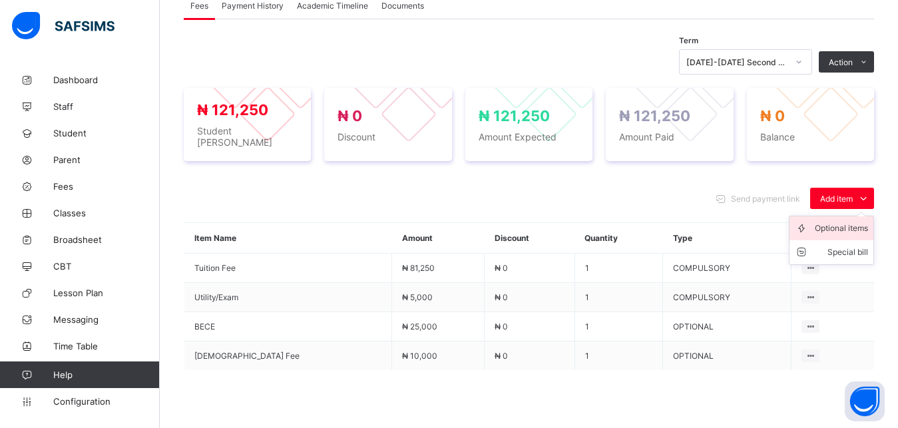
click at [838, 222] on div "Optional items" at bounding box center [841, 228] width 53 height 13
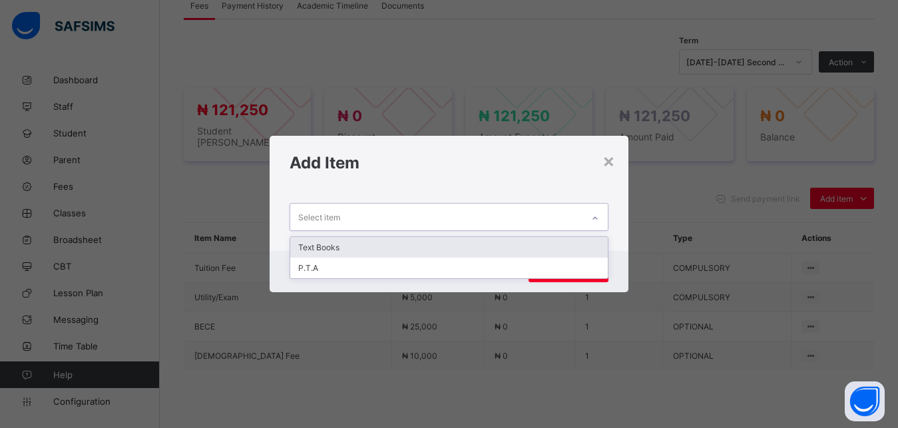
click at [510, 219] on div "Select item" at bounding box center [436, 217] width 293 height 26
click at [493, 252] on div "Text Books" at bounding box center [449, 247] width 318 height 21
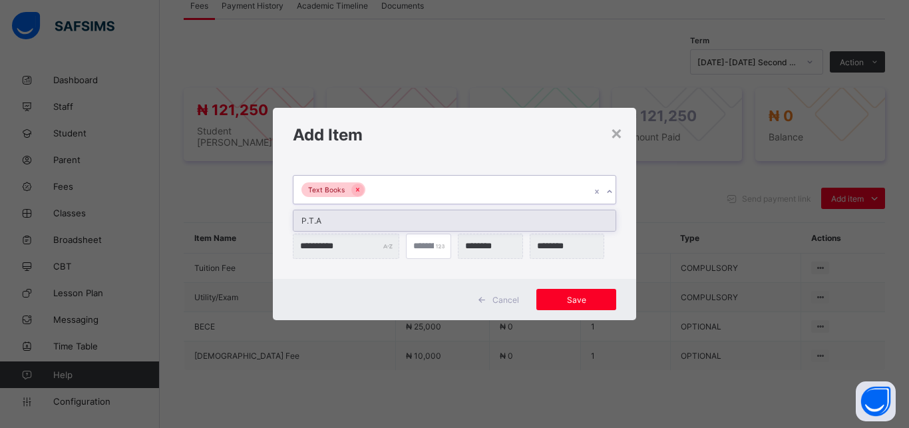
click at [475, 184] on div "Text Books" at bounding box center [442, 190] width 297 height 28
click at [457, 228] on div "P.T.A" at bounding box center [455, 220] width 322 height 21
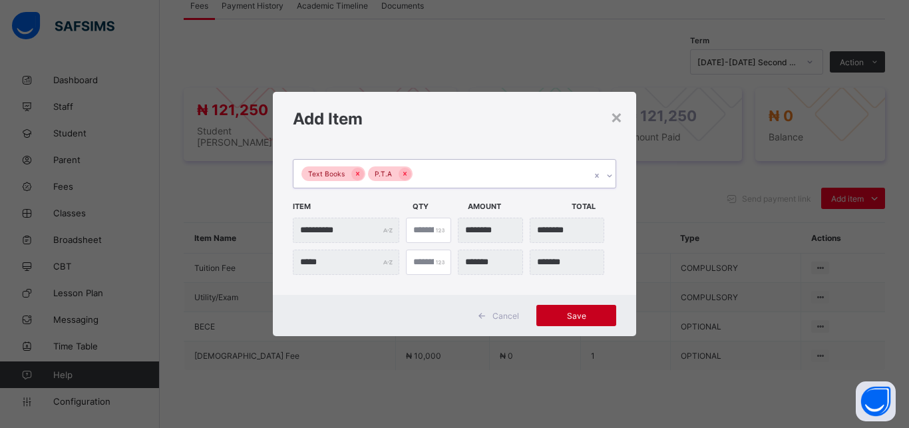
click at [581, 316] on span "Save" at bounding box center [577, 316] width 60 height 10
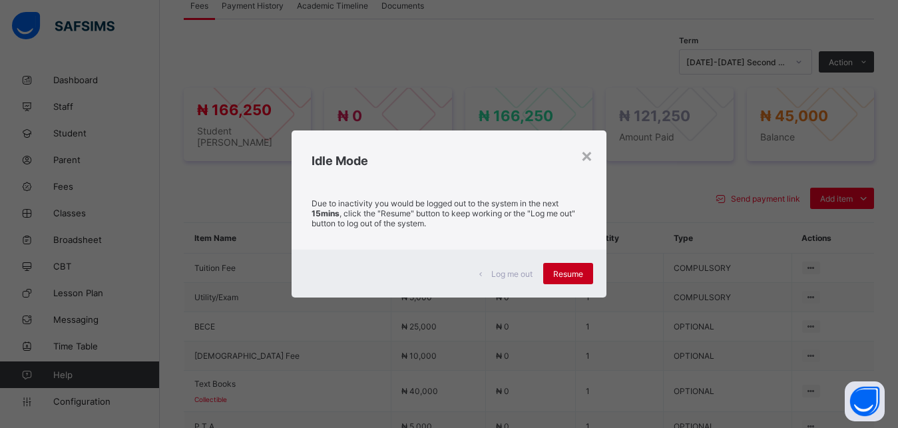
click at [566, 268] on div "Resume" at bounding box center [568, 273] width 50 height 21
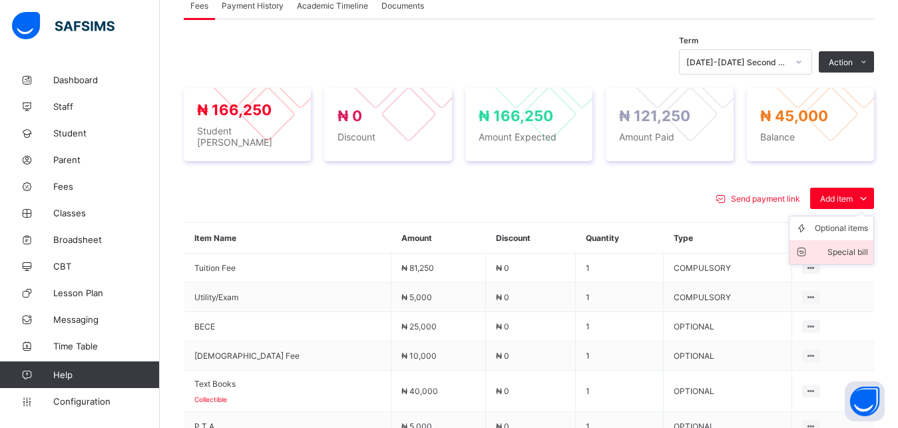
click at [859, 246] on div "Special bill" at bounding box center [841, 252] width 53 height 13
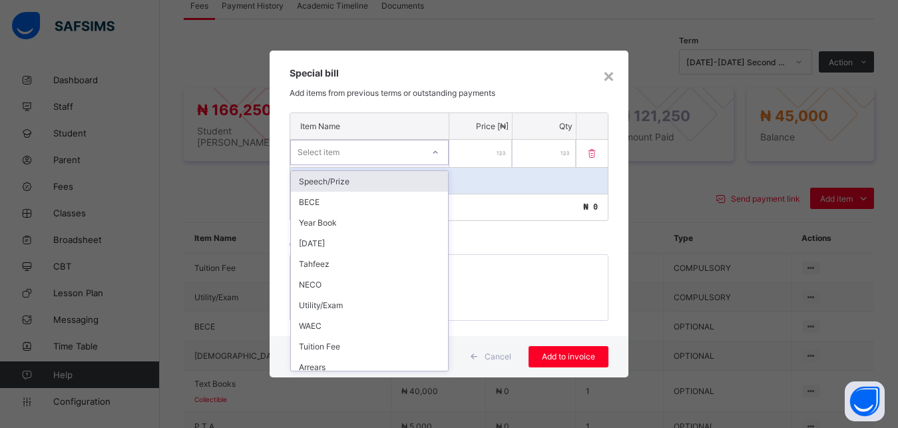
click at [398, 151] on div "Select item" at bounding box center [357, 152] width 132 height 19
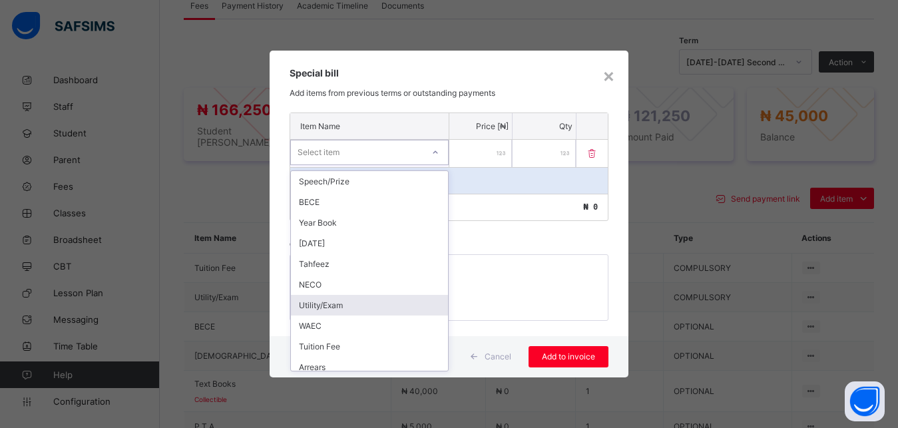
click at [367, 308] on div "Utility/Exam" at bounding box center [369, 305] width 157 height 21
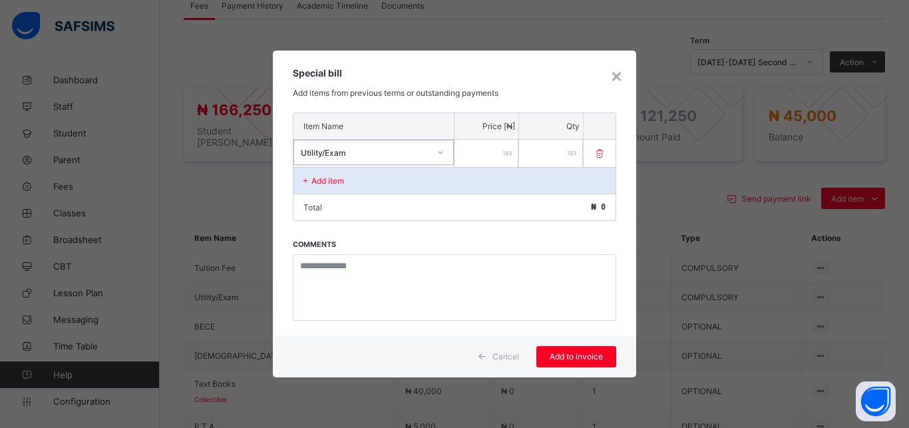
click at [477, 157] on input "number" at bounding box center [487, 153] width 64 height 27
type input "******"
click at [577, 357] on span "Add to invoice" at bounding box center [577, 357] width 60 height 10
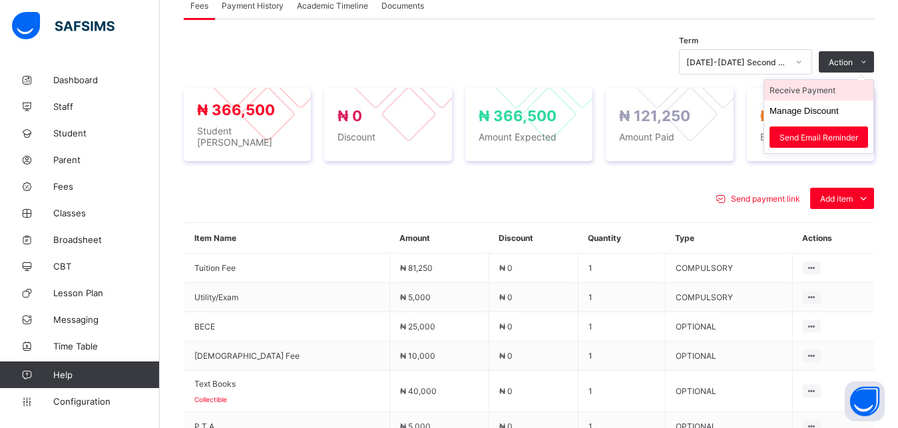
click at [835, 89] on li "Receive Payment" at bounding box center [818, 90] width 109 height 21
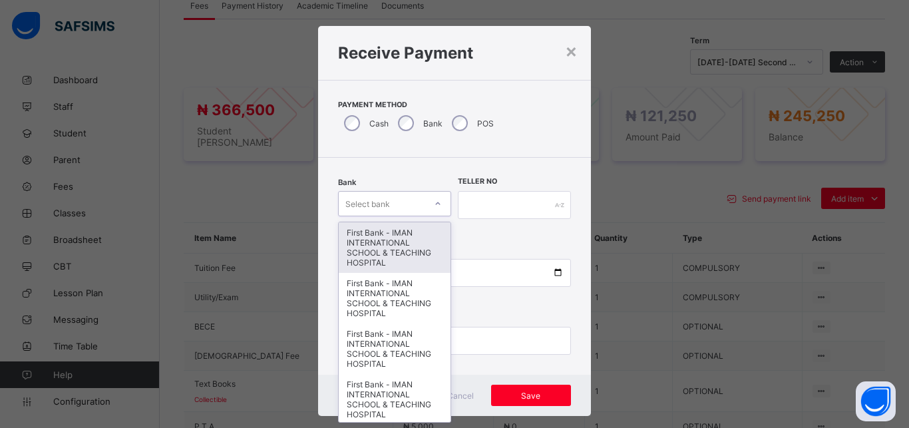
click at [392, 203] on div "Select bank" at bounding box center [382, 203] width 87 height 19
click at [396, 240] on div "First Bank - IMAN INTERNATIONAL SCHOOL & TEACHING HOSPITAL" at bounding box center [395, 247] width 112 height 51
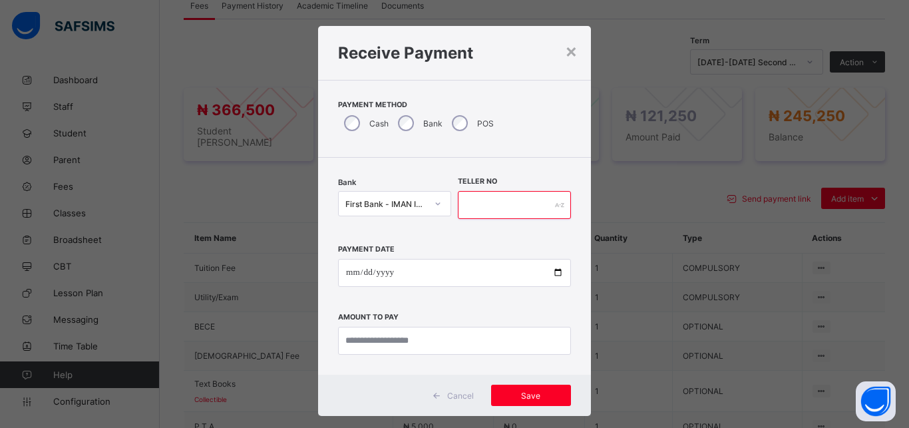
click at [473, 210] on input "text" at bounding box center [514, 205] width 113 height 28
type input "*****"
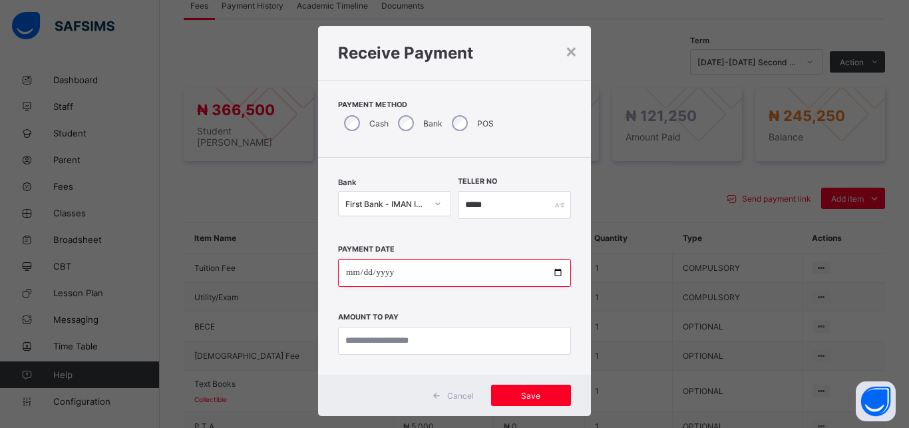
click at [551, 274] on input "date" at bounding box center [454, 273] width 233 height 28
type input "**********"
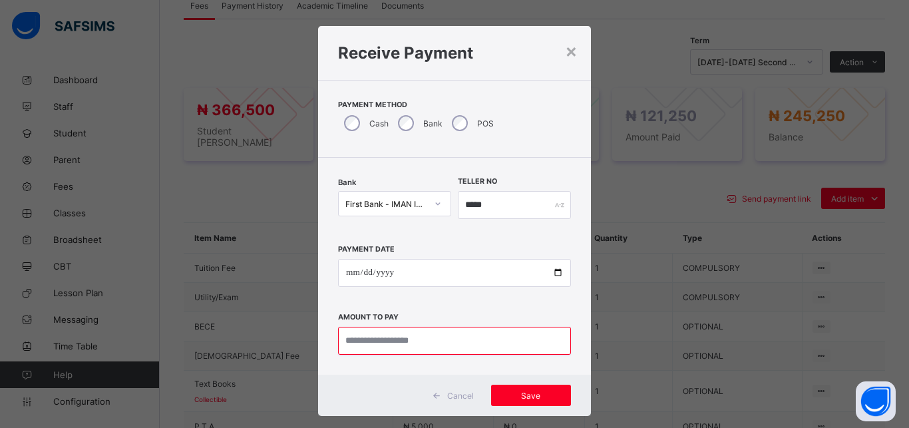
click at [426, 342] on input "currency" at bounding box center [454, 341] width 233 height 28
type input "*********"
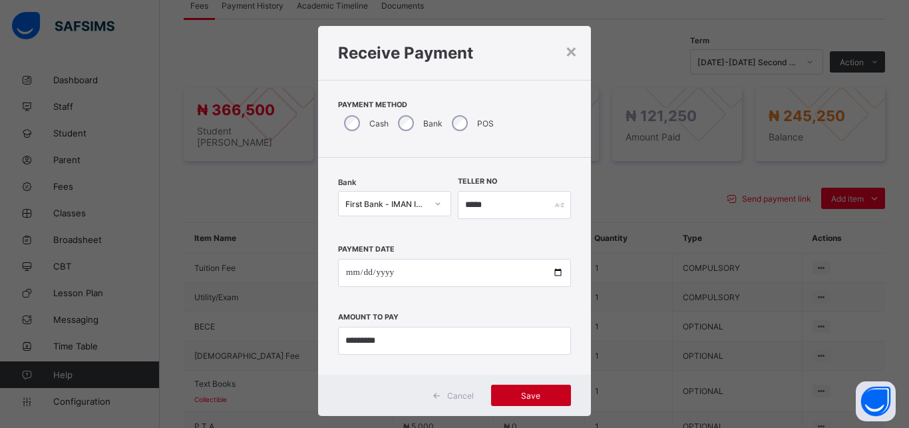
click at [528, 395] on span "Save" at bounding box center [531, 396] width 60 height 10
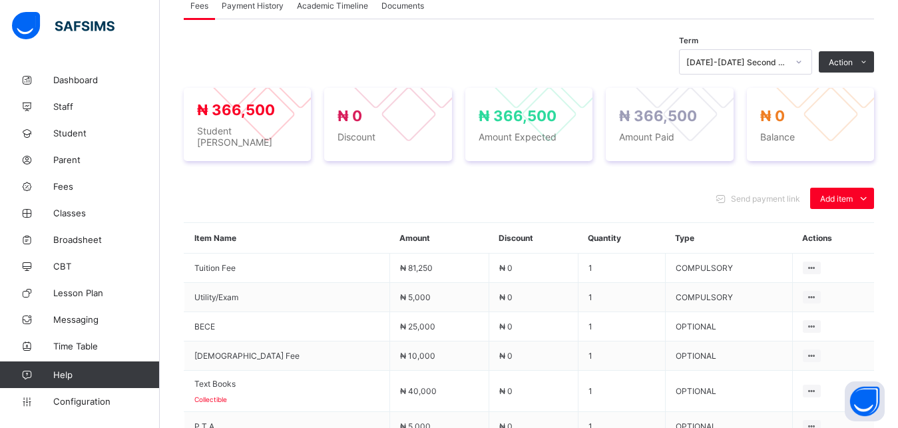
scroll to position [104, 0]
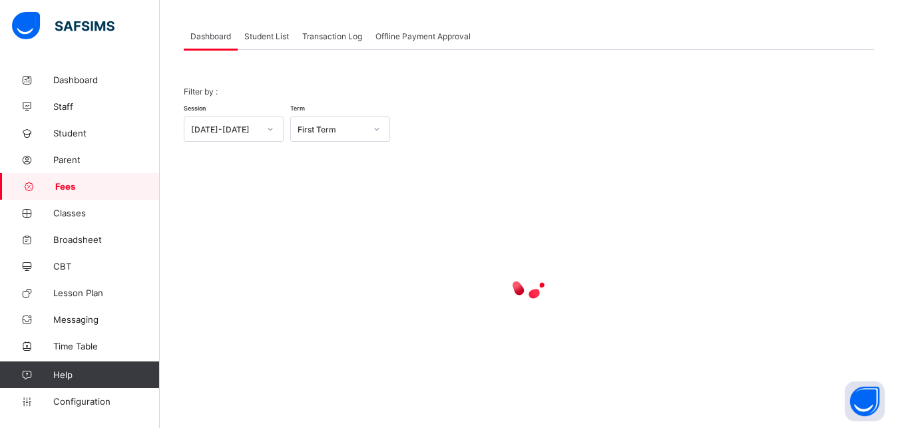
click at [266, 34] on span "Student List" at bounding box center [266, 36] width 45 height 10
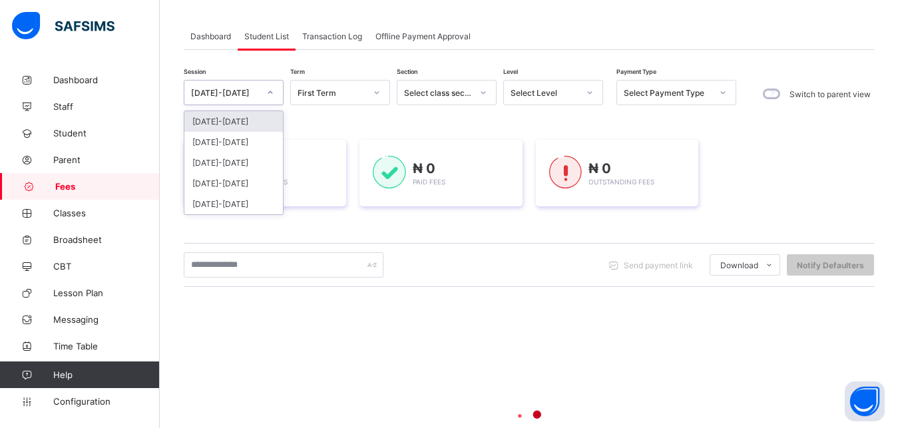
click at [241, 90] on div "[DATE]-[DATE]" at bounding box center [225, 93] width 68 height 10
click at [237, 141] on div "[DATE]-[DATE]" at bounding box center [233, 142] width 99 height 21
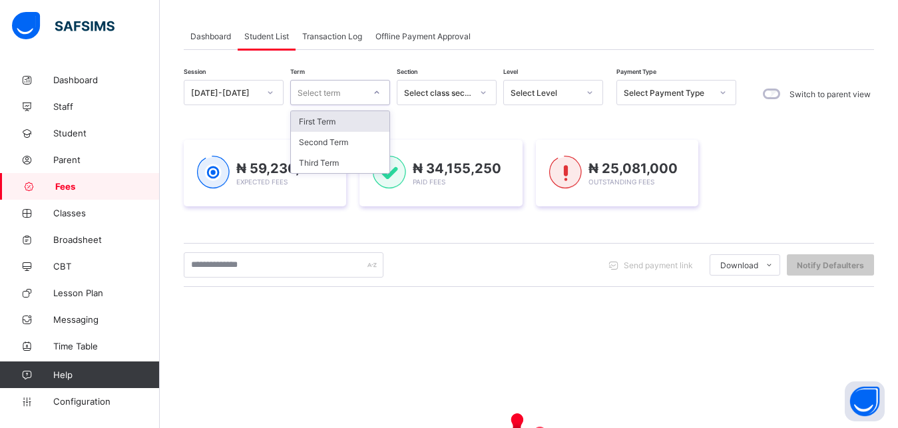
click at [353, 91] on div "Select term" at bounding box center [327, 92] width 73 height 19
click at [338, 158] on div "Third Term" at bounding box center [340, 162] width 99 height 21
click at [560, 94] on div "Select Level" at bounding box center [545, 93] width 68 height 10
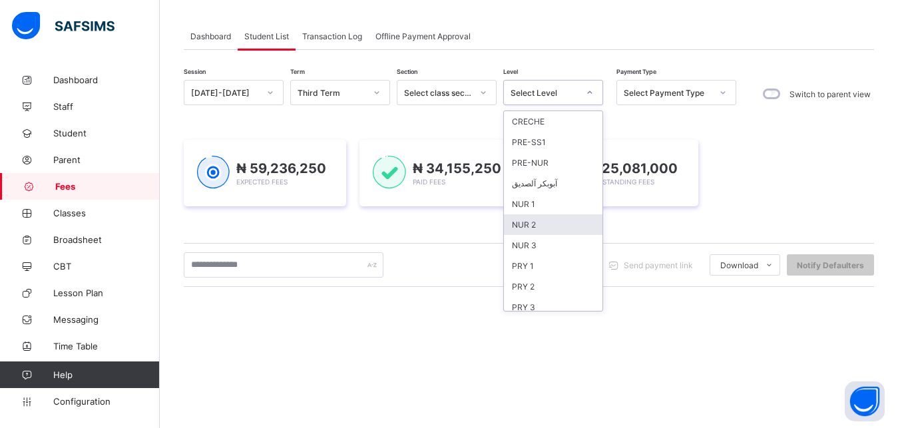
scroll to position [172, 0]
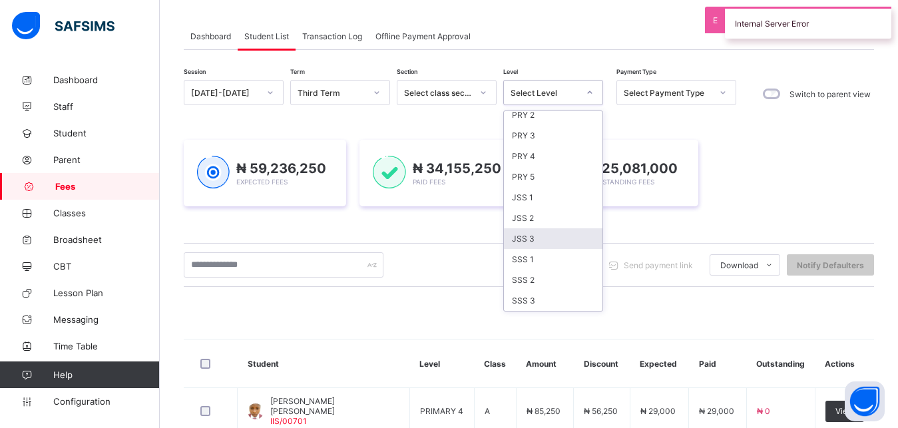
click at [550, 236] on div "JSS 3" at bounding box center [553, 238] width 99 height 21
click at [550, 226] on div "₦ 59,236,250 Expected Fees ₦ 34,155,250 Paid Fees ₦ 25,081,000 Outstanding Fees" at bounding box center [529, 173] width 690 height 107
click at [555, 226] on div "₦ 59,236,250 Expected Fees ₦ 34,155,250 Paid Fees ₦ 25,081,000 Outstanding Fees" at bounding box center [529, 173] width 690 height 107
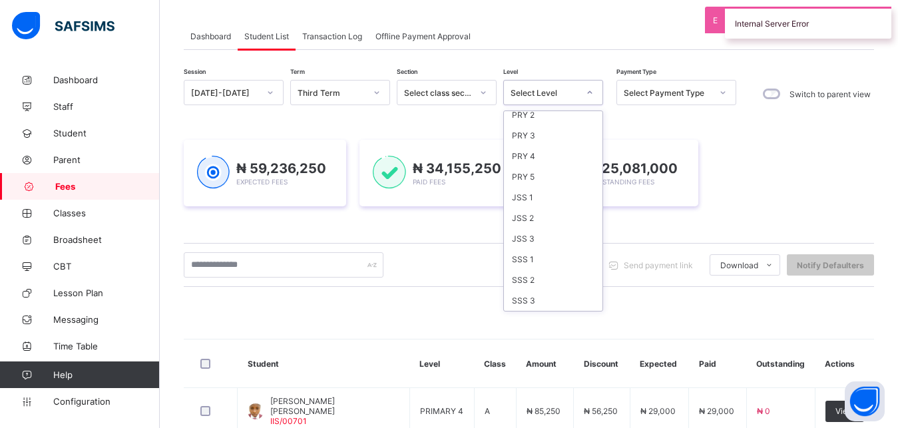
click at [555, 226] on div "₦ 59,236,250 Expected Fees ₦ 34,155,250 Paid Fees ₦ 25,081,000 Outstanding Fees" at bounding box center [529, 173] width 690 height 107
click at [549, 226] on div "₦ 59,236,250 Expected Fees ₦ 34,155,250 Paid Fees ₦ 25,081,000 Outstanding Fees" at bounding box center [529, 173] width 690 height 107
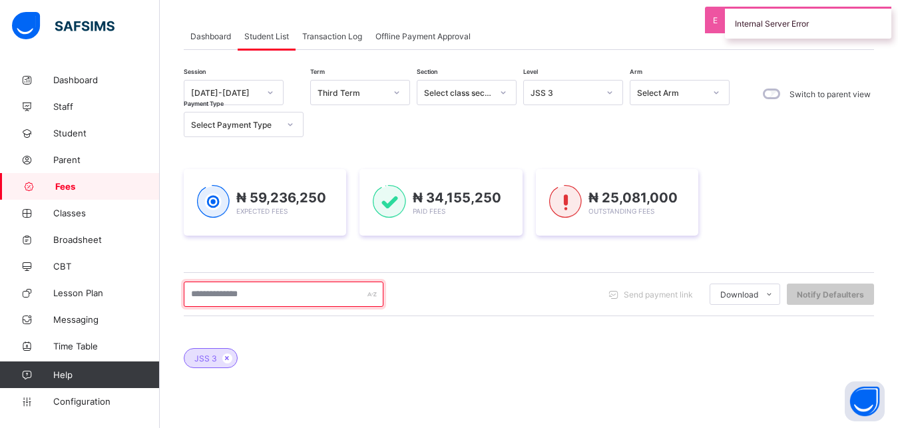
click at [294, 293] on input "text" at bounding box center [284, 294] width 200 height 25
click at [294, 293] on input "*" at bounding box center [284, 294] width 200 height 25
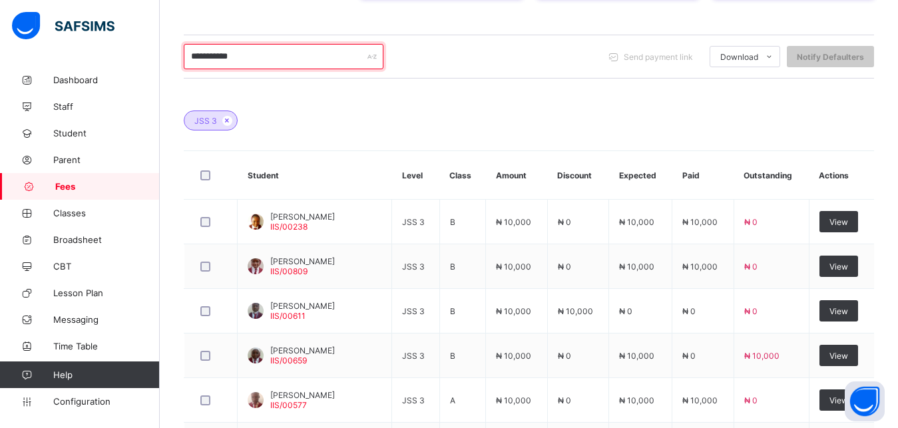
scroll to position [387, 0]
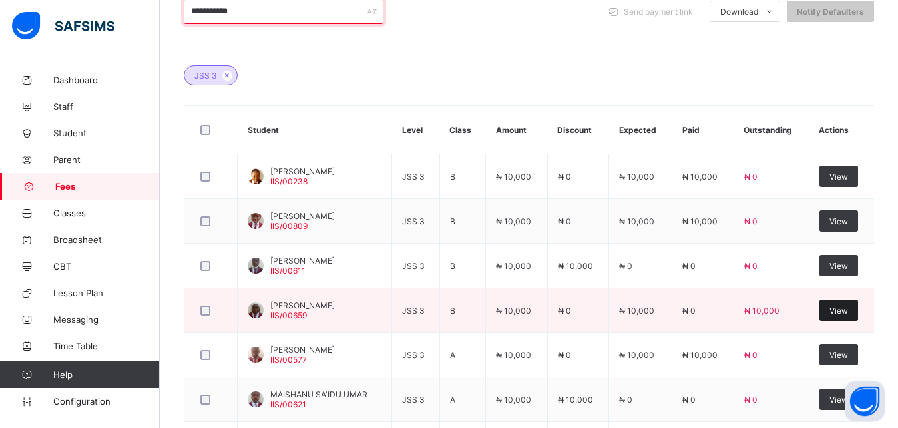
type input "**********"
click at [845, 310] on span "View" at bounding box center [839, 311] width 19 height 10
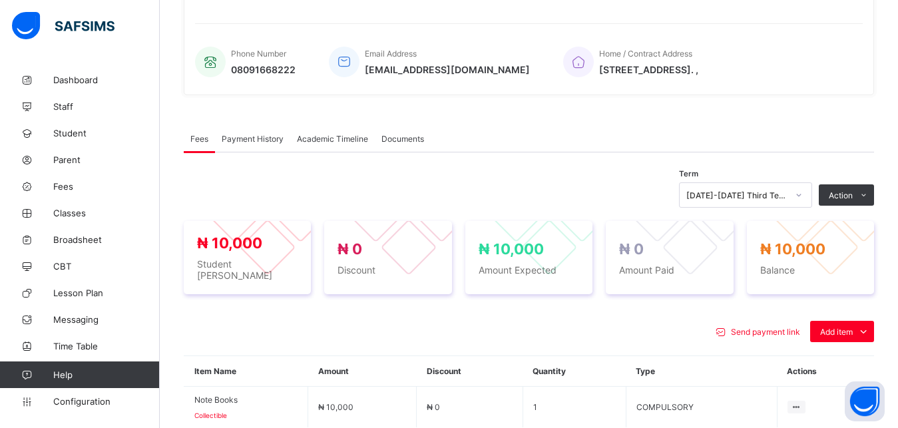
scroll to position [470, 0]
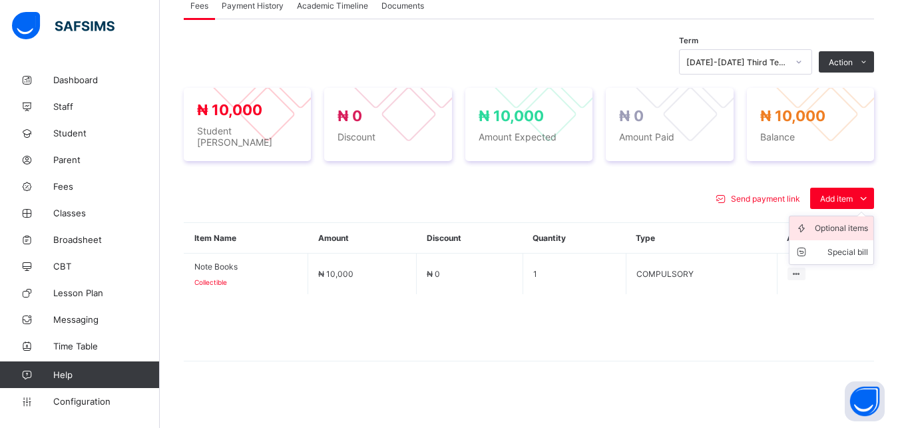
click at [850, 222] on div "Optional items" at bounding box center [841, 228] width 53 height 13
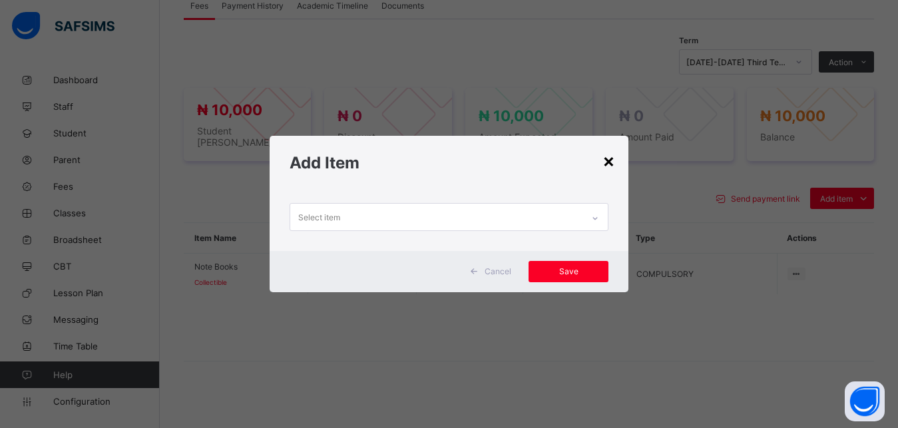
click at [610, 162] on div "×" at bounding box center [608, 160] width 13 height 23
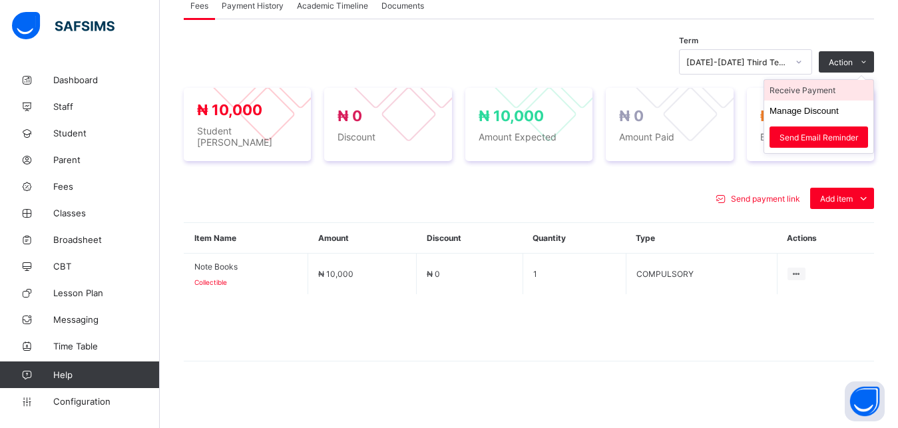
click at [834, 93] on li "Receive Payment" at bounding box center [818, 90] width 109 height 21
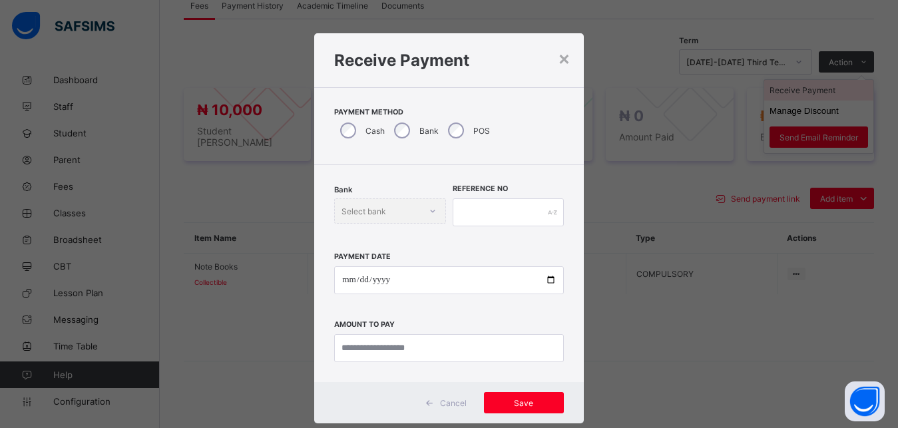
scroll to position [7, 0]
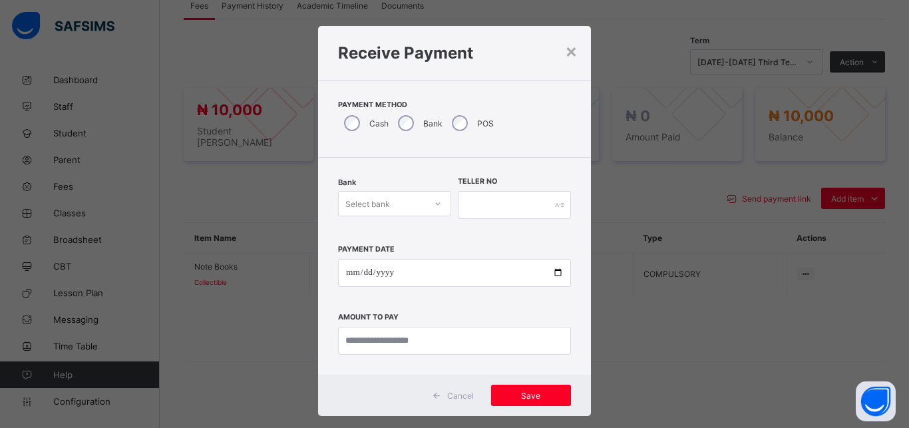
click at [393, 198] on div "Select bank" at bounding box center [382, 203] width 87 height 19
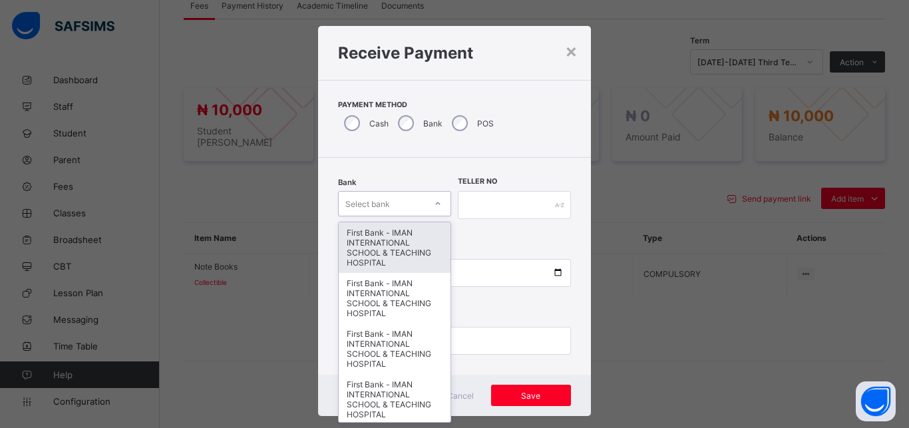
click at [397, 238] on div "First Bank - IMAN INTERNATIONAL SCHOOL & TEACHING HOSPITAL" at bounding box center [395, 247] width 112 height 51
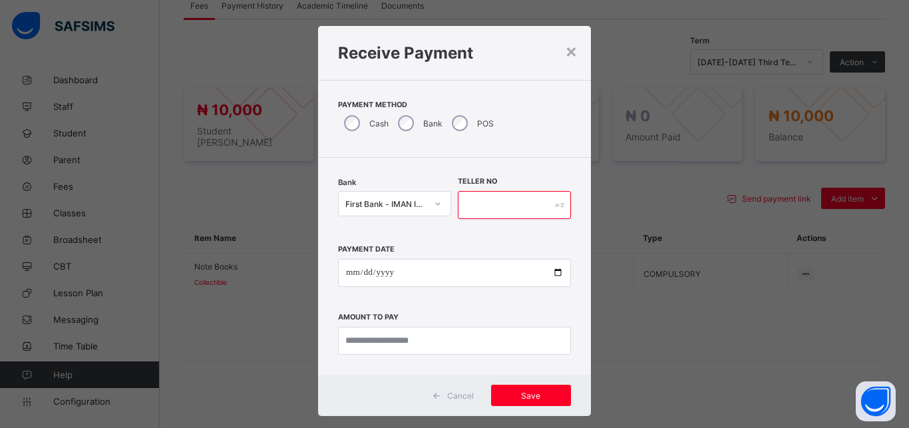
click at [501, 214] on input "text" at bounding box center [514, 205] width 113 height 28
type input "*****"
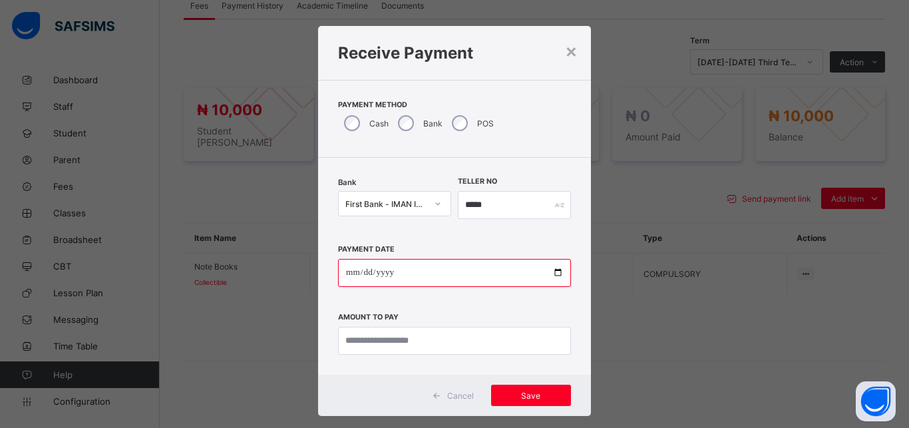
click at [551, 272] on input "date" at bounding box center [454, 273] width 233 height 28
type input "**********"
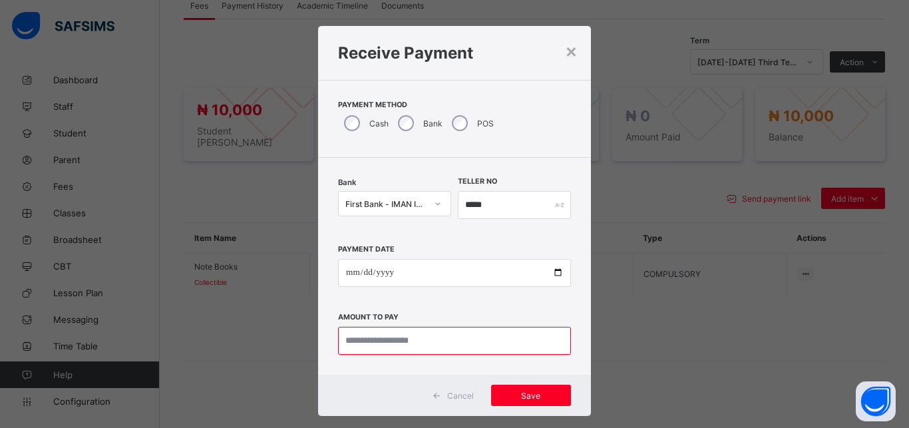
click at [441, 352] on input "currency" at bounding box center [454, 341] width 233 height 28
type input "********"
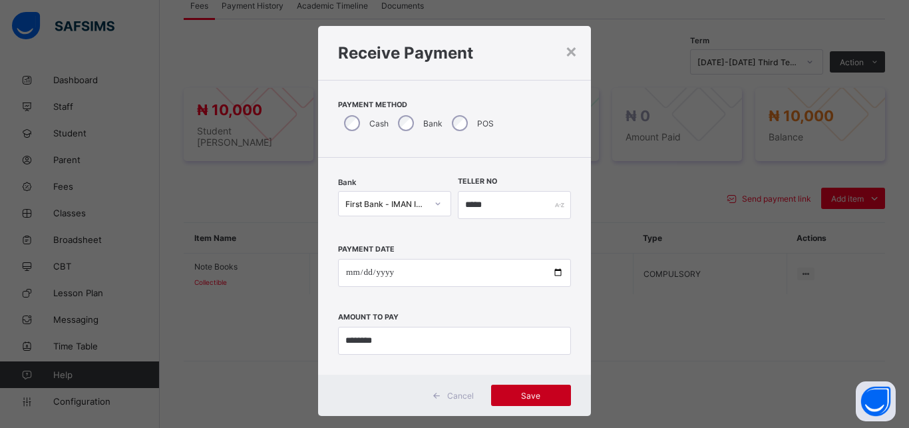
click at [524, 394] on span "Save" at bounding box center [531, 396] width 60 height 10
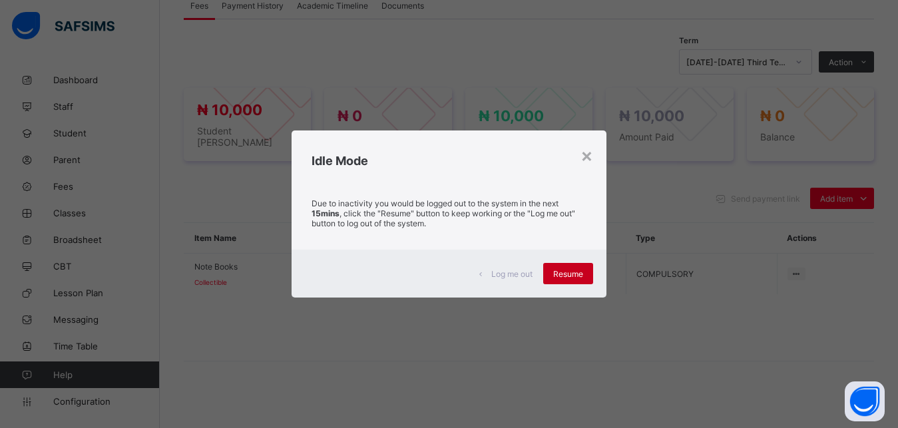
click at [564, 273] on span "Resume" at bounding box center [568, 274] width 30 height 10
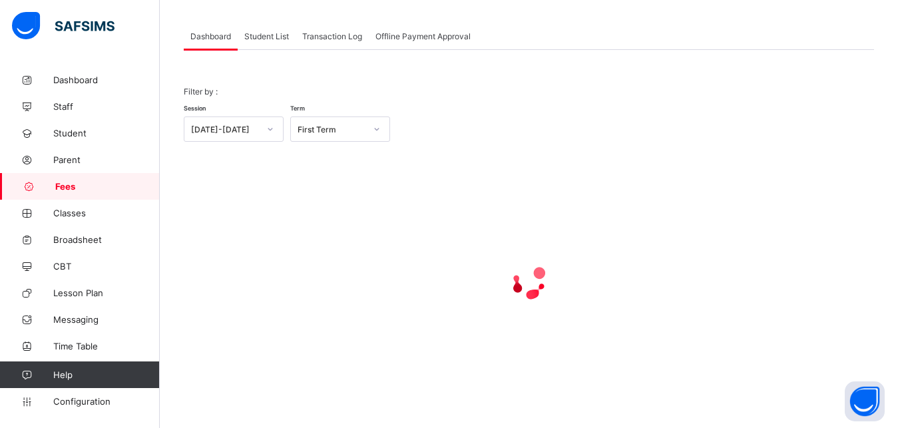
scroll to position [104, 0]
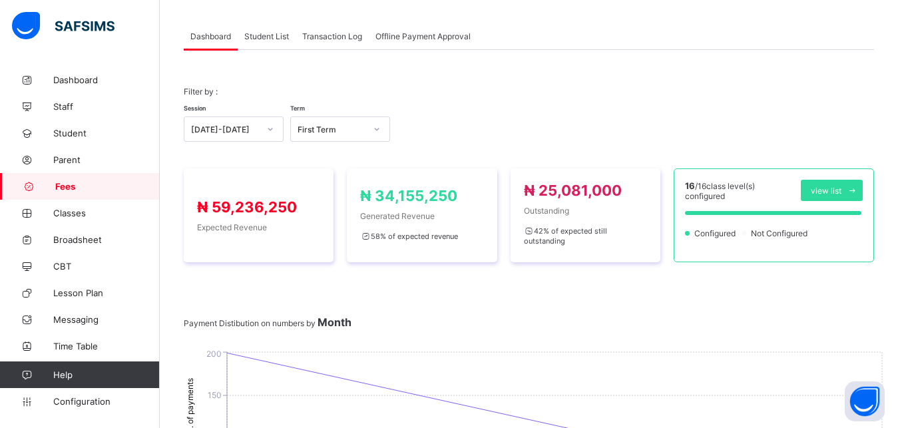
click at [265, 35] on span "Student List" at bounding box center [266, 36] width 45 height 10
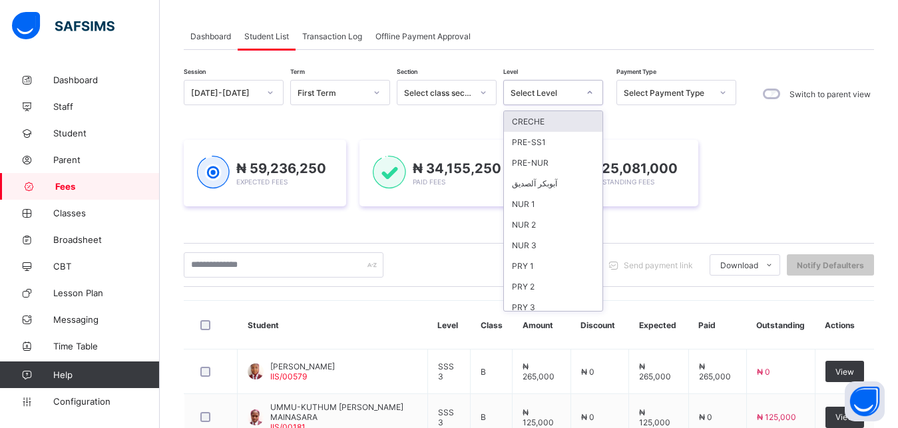
click at [547, 91] on div "Select Level" at bounding box center [545, 93] width 68 height 10
click at [565, 245] on div "NUR 3" at bounding box center [553, 245] width 99 height 21
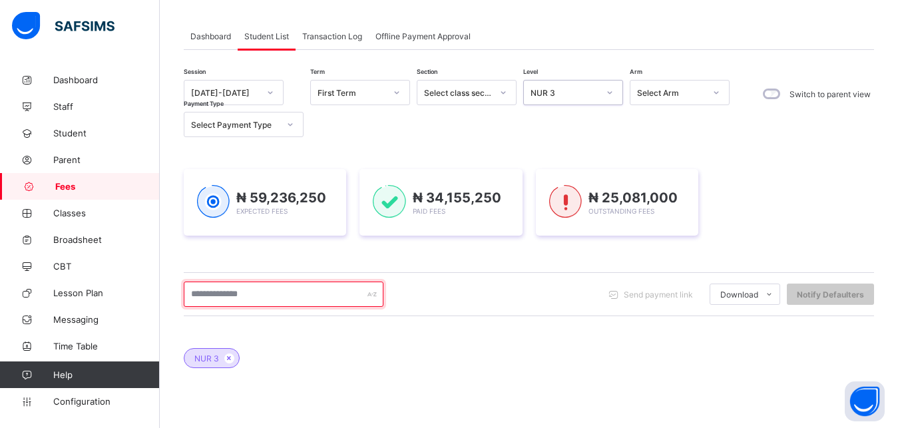
click at [325, 298] on input "text" at bounding box center [284, 294] width 200 height 25
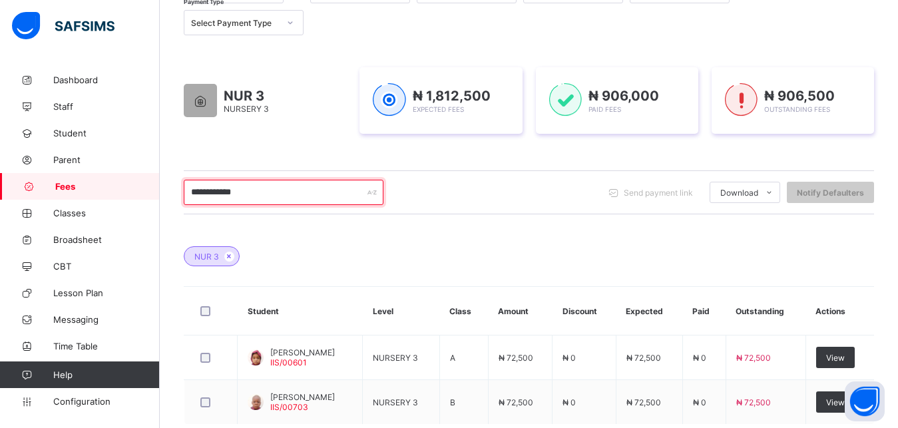
scroll to position [240, 0]
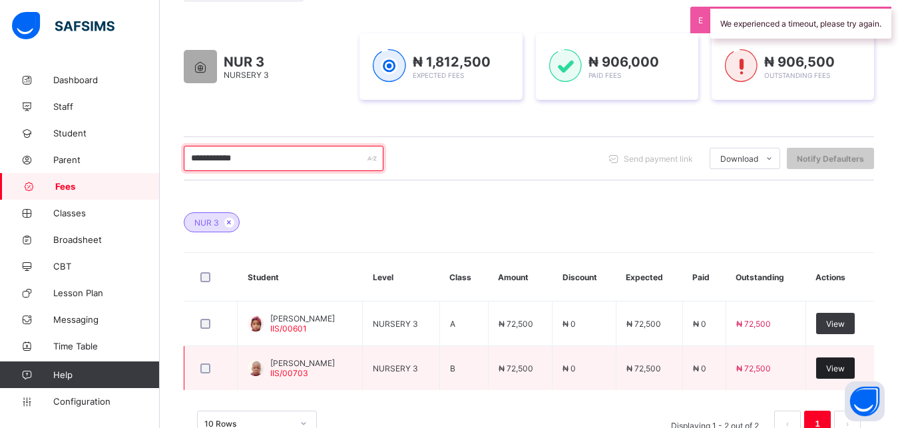
type input "**********"
click at [845, 367] on span "View" at bounding box center [835, 368] width 19 height 10
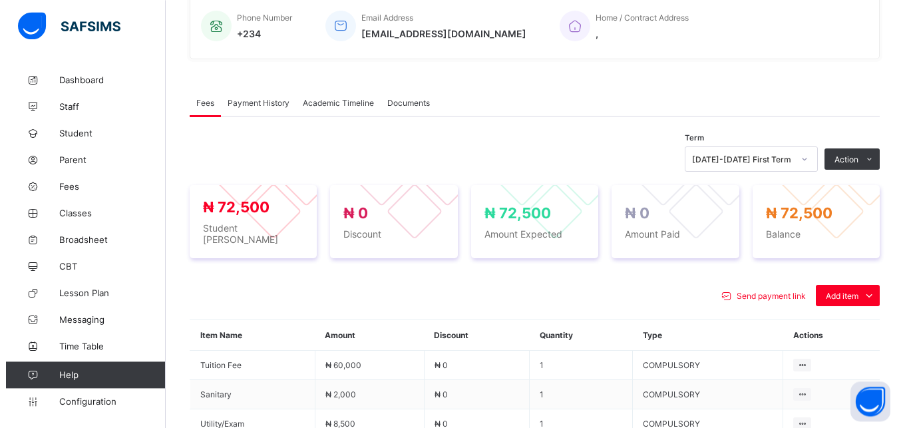
scroll to position [477, 0]
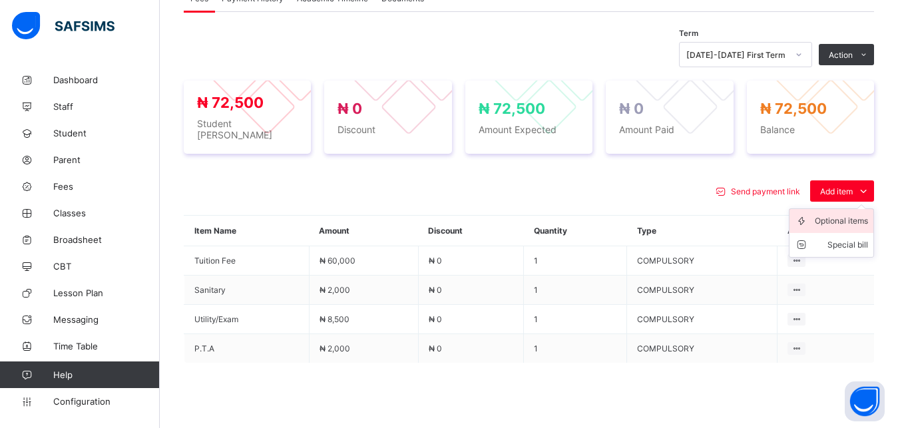
click at [844, 221] on li "Optional items" at bounding box center [832, 221] width 84 height 24
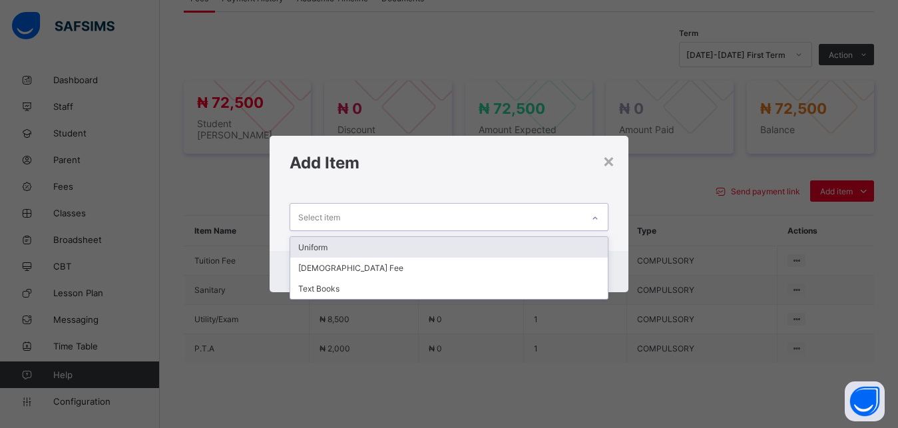
click at [563, 215] on div "Select item" at bounding box center [436, 217] width 293 height 26
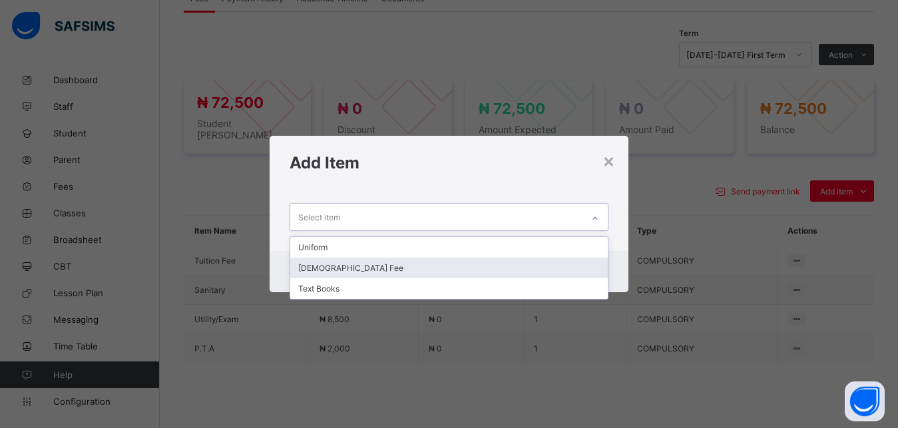
click at [496, 266] on div "[DEMOGRAPHIC_DATA] Fee" at bounding box center [449, 268] width 318 height 21
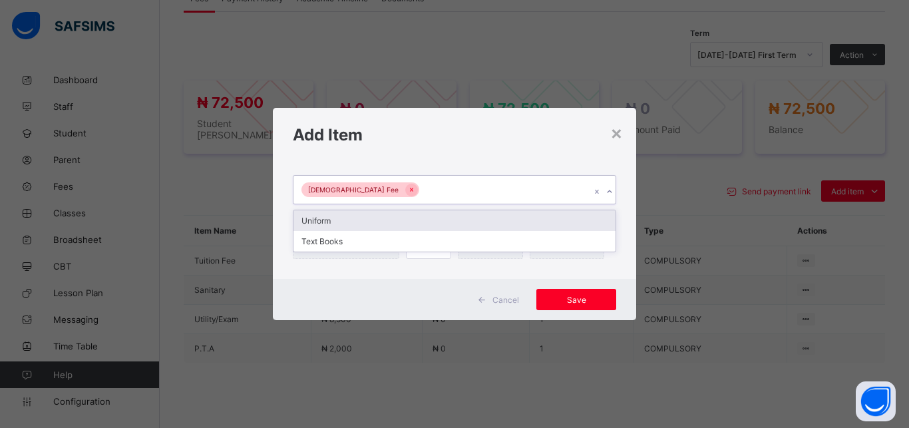
click at [487, 189] on div "[DEMOGRAPHIC_DATA] Fee" at bounding box center [442, 190] width 297 height 28
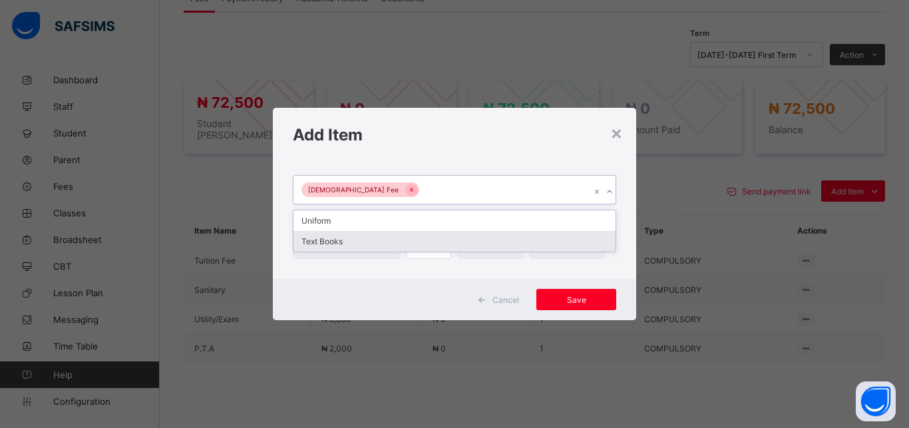
click at [468, 241] on div "Text Books" at bounding box center [455, 241] width 322 height 21
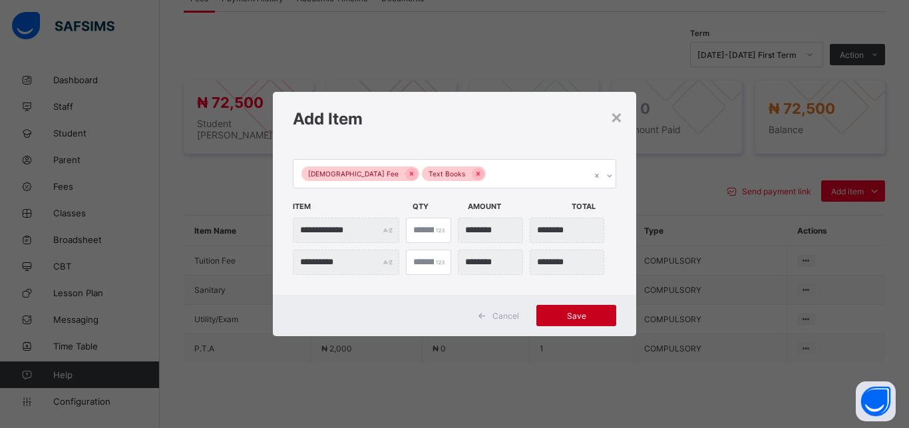
click at [569, 314] on span "Save" at bounding box center [577, 316] width 60 height 10
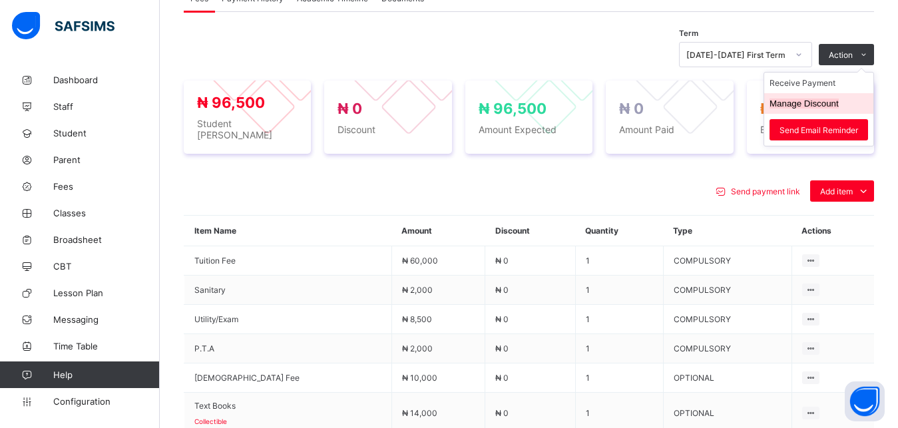
click at [825, 106] on button "Manage Discount" at bounding box center [804, 104] width 69 height 10
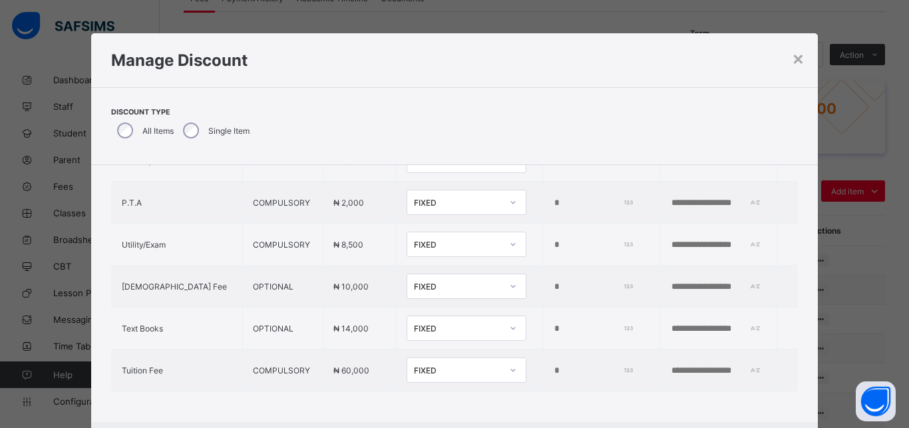
scroll to position [104, 0]
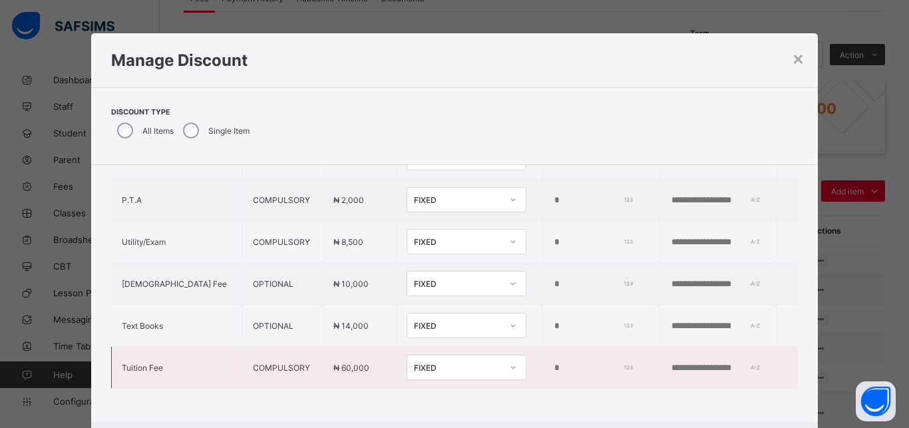
click at [429, 361] on div "FIXED" at bounding box center [453, 367] width 93 height 19
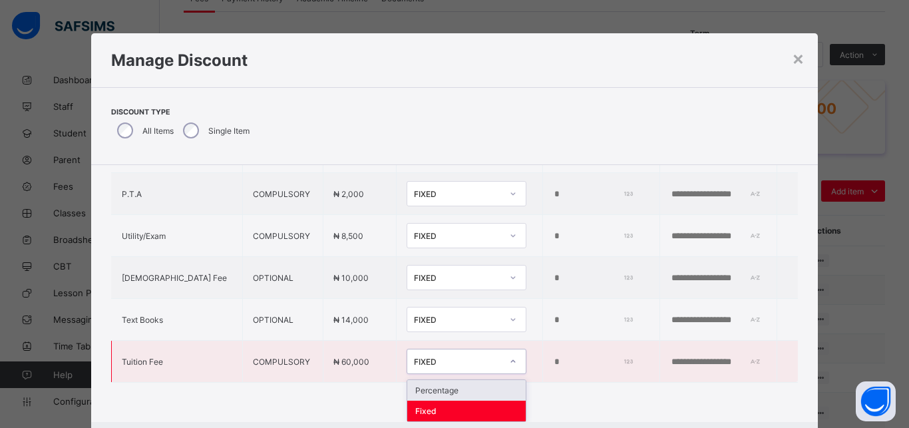
click at [435, 384] on div "Percentage" at bounding box center [466, 390] width 119 height 21
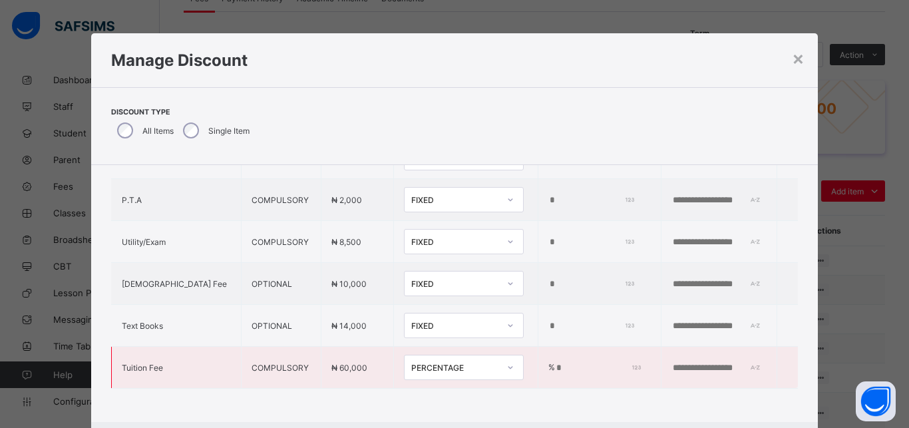
click at [555, 363] on input "*" at bounding box center [596, 368] width 83 height 11
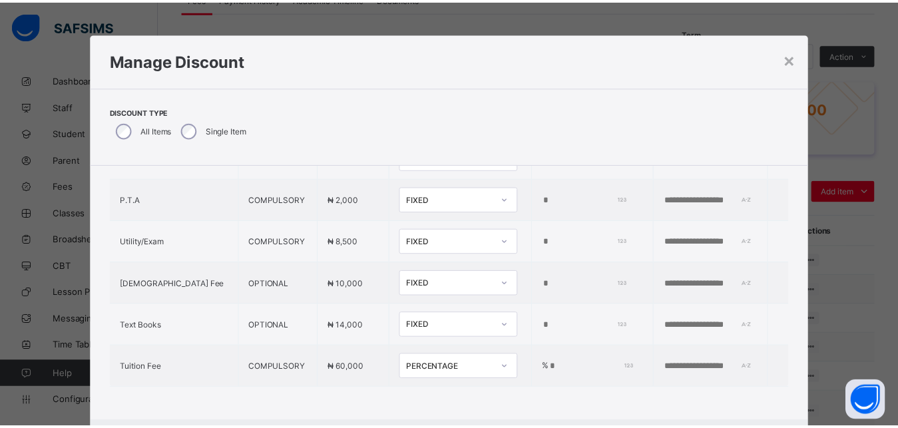
scroll to position [30, 0]
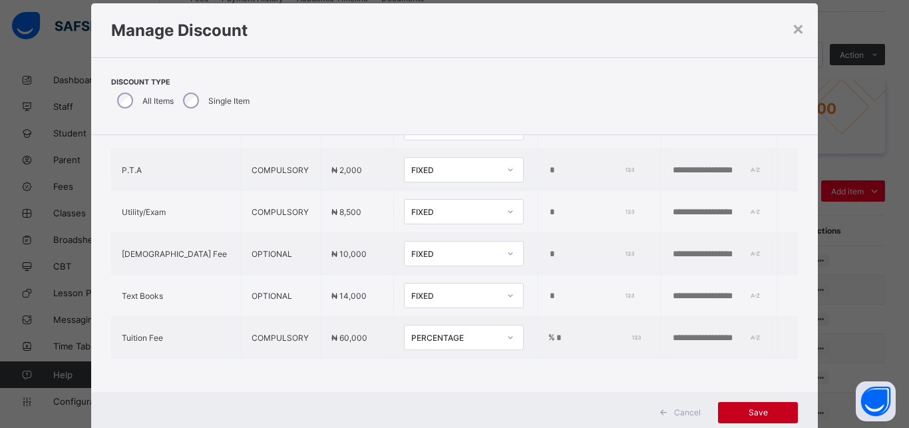
type input "**"
click at [760, 414] on span "Save" at bounding box center [758, 412] width 60 height 10
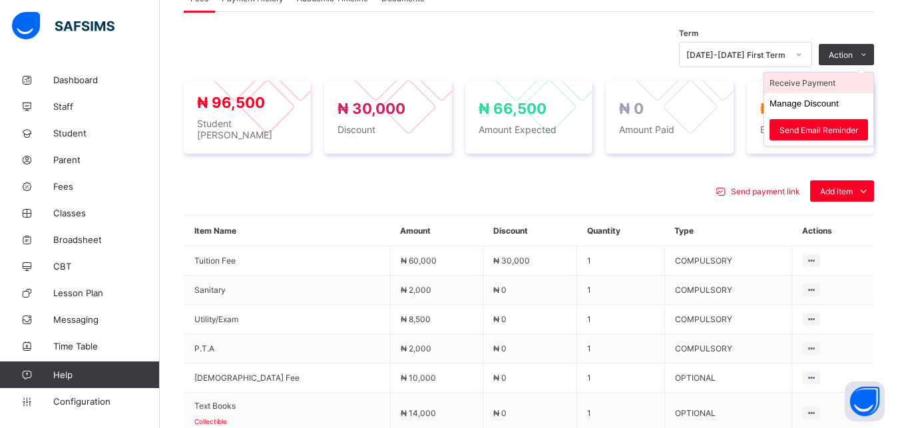
click at [841, 82] on li "Receive Payment" at bounding box center [818, 83] width 109 height 21
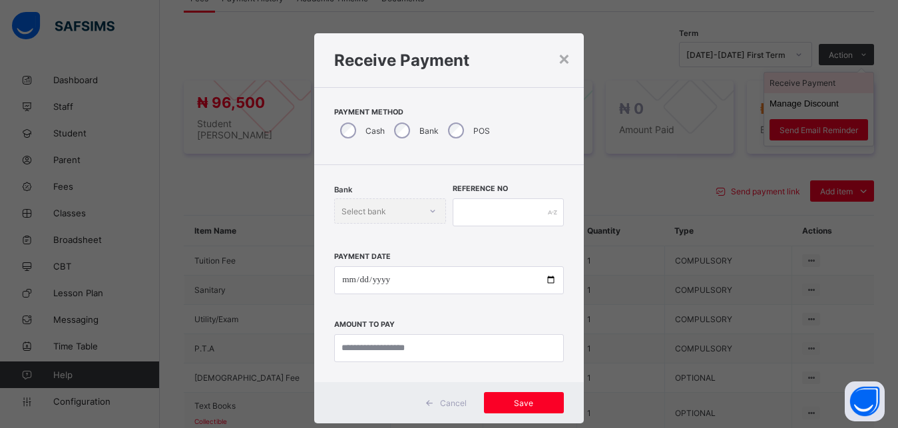
scroll to position [7, 0]
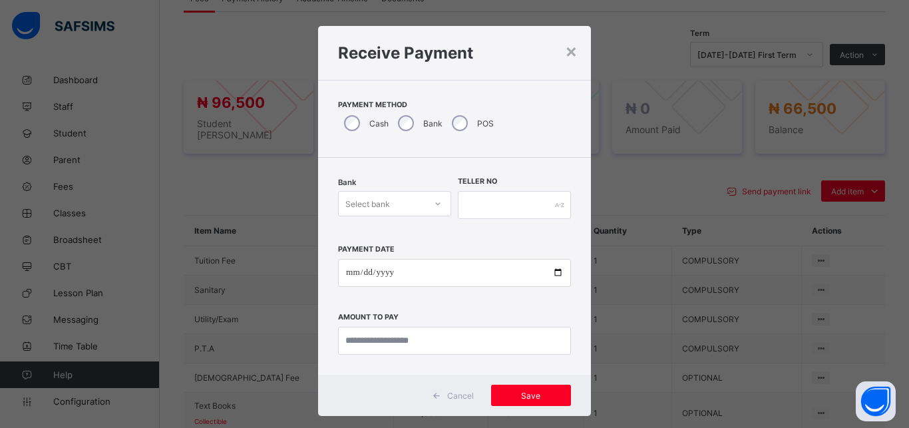
click at [385, 201] on div "Select bank" at bounding box center [368, 203] width 45 height 25
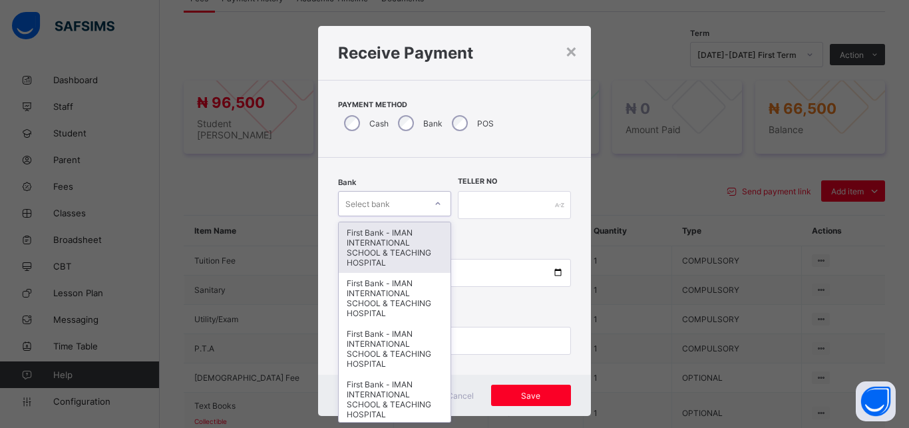
click at [396, 241] on div "First Bank - IMAN INTERNATIONAL SCHOOL & TEACHING HOSPITAL" at bounding box center [395, 247] width 112 height 51
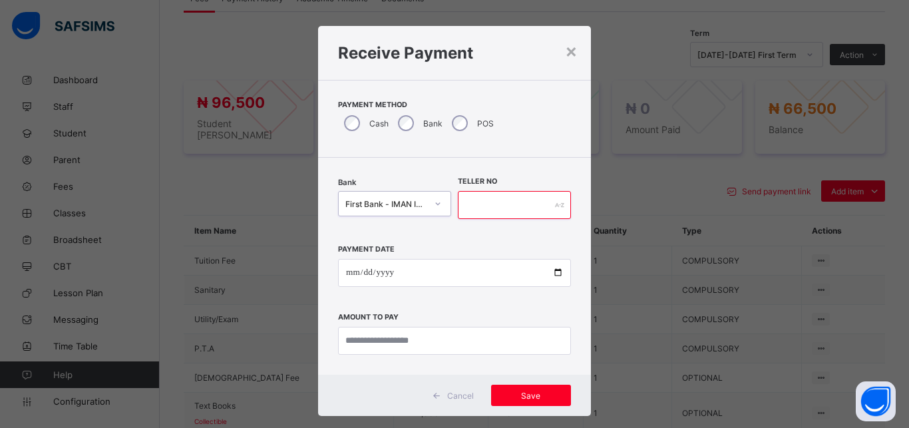
click at [497, 206] on input "text" at bounding box center [514, 205] width 113 height 28
type input "*****"
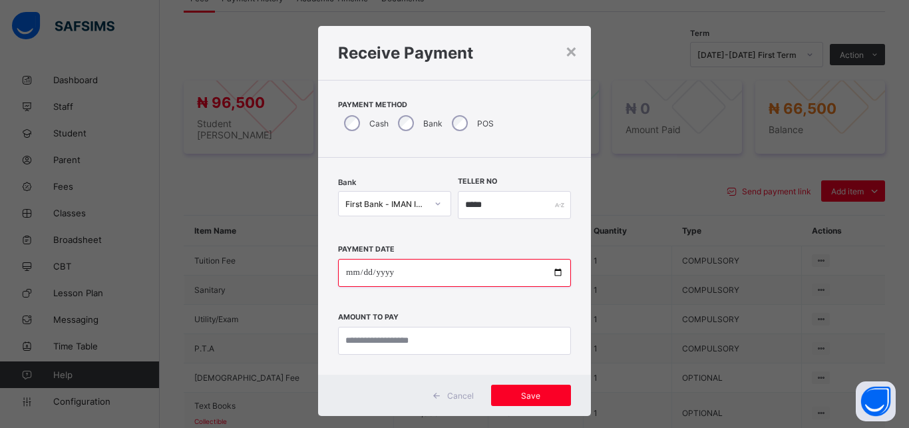
click at [548, 276] on input "date" at bounding box center [454, 273] width 233 height 28
type input "**********"
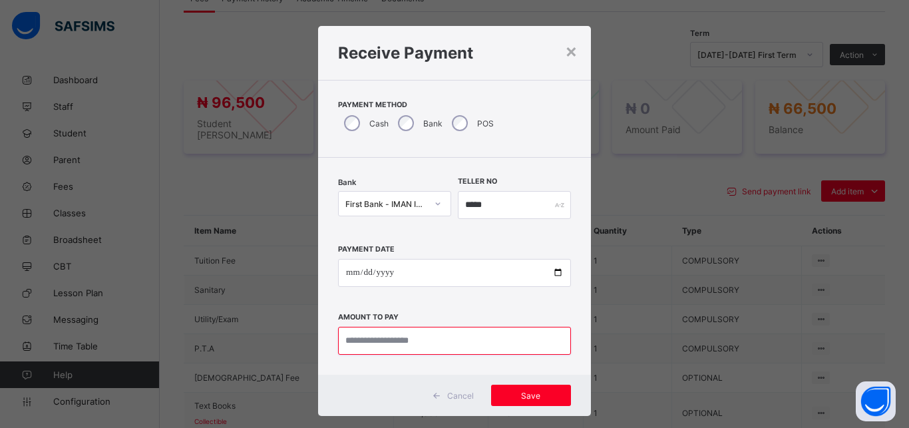
click at [448, 337] on input "currency" at bounding box center [454, 341] width 233 height 28
type input "********"
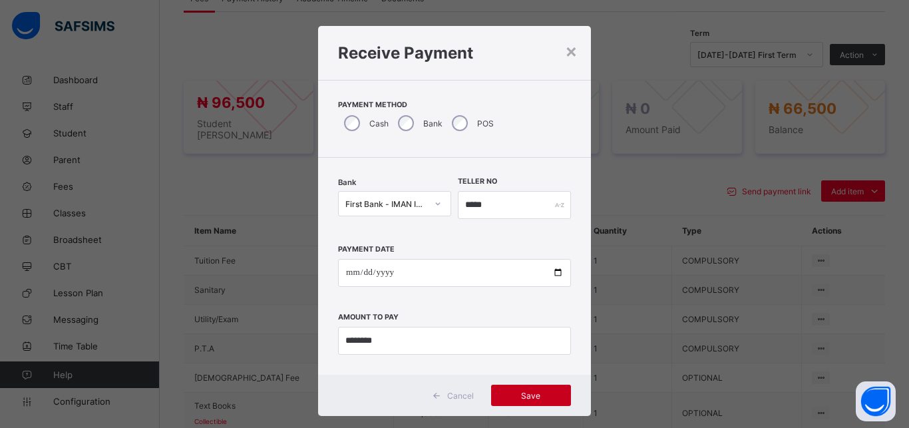
click at [522, 395] on span "Save" at bounding box center [531, 396] width 60 height 10
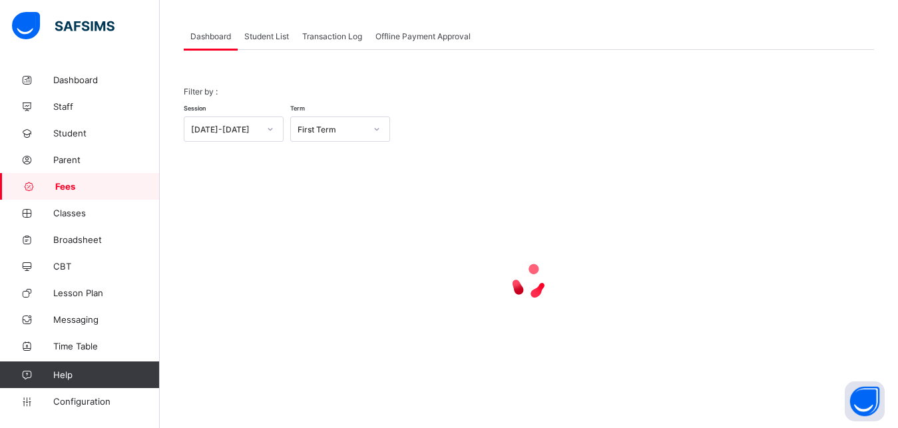
scroll to position [104, 0]
click at [270, 37] on span "Student List" at bounding box center [266, 36] width 45 height 10
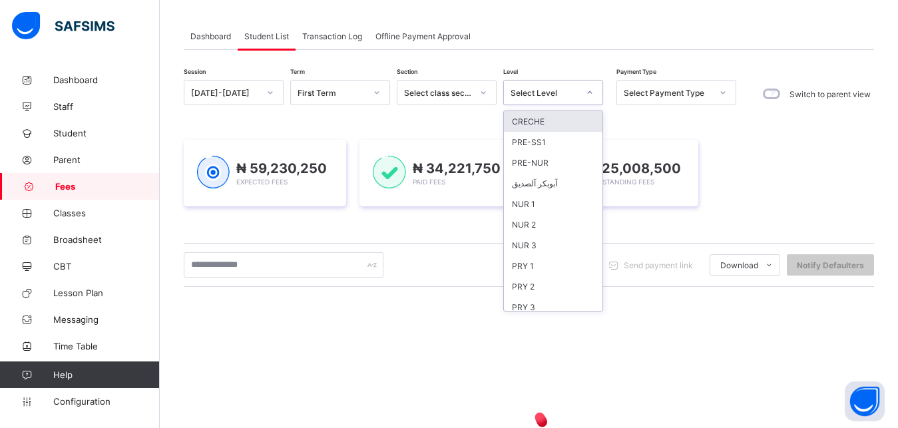
click at [538, 91] on div "Select Level" at bounding box center [545, 93] width 68 height 10
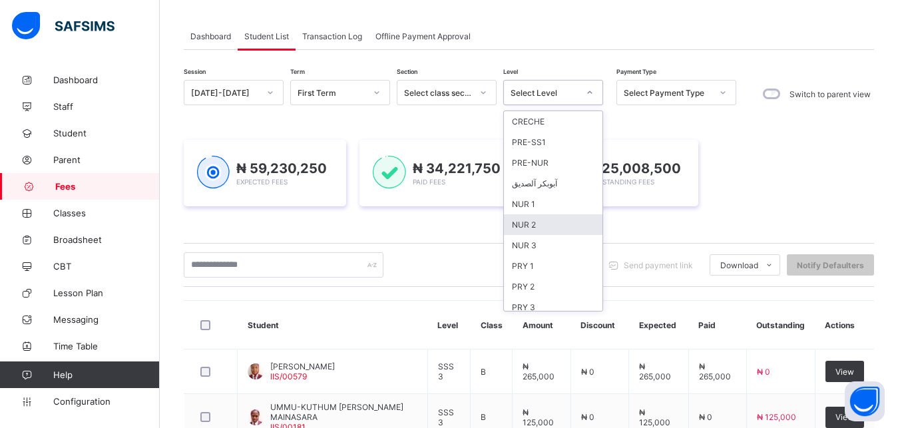
scroll to position [172, 0]
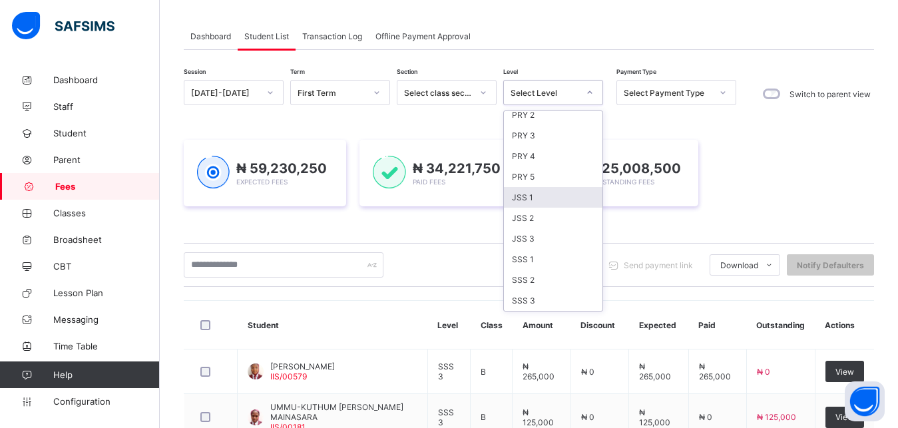
click at [571, 192] on div "JSS 1" at bounding box center [553, 197] width 99 height 21
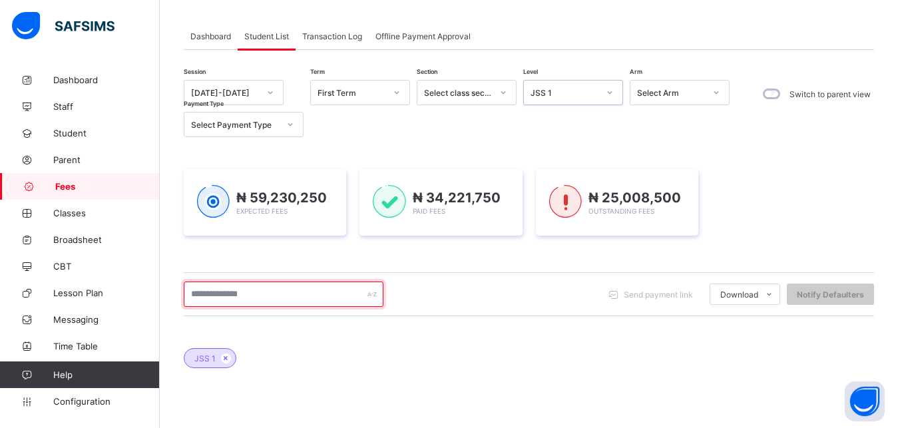
click at [293, 292] on input "text" at bounding box center [284, 294] width 200 height 25
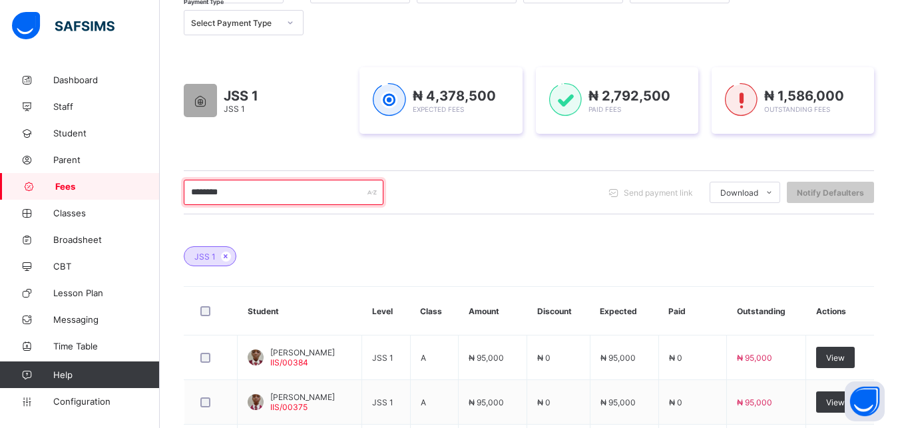
scroll to position [274, 0]
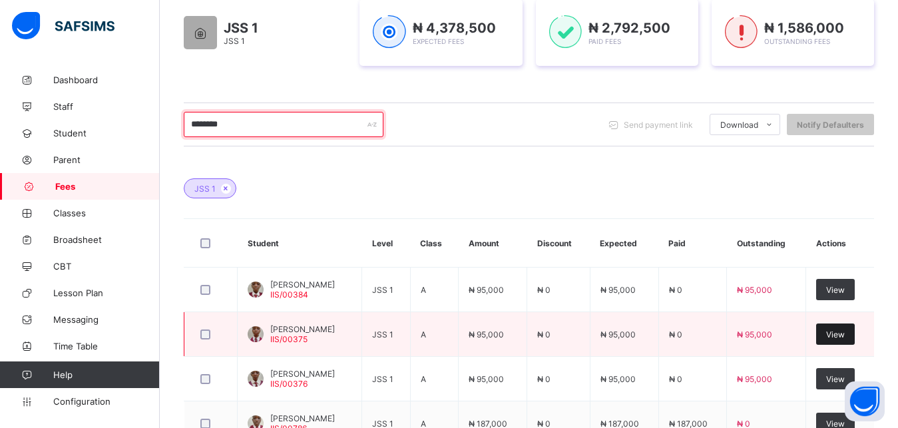
type input "********"
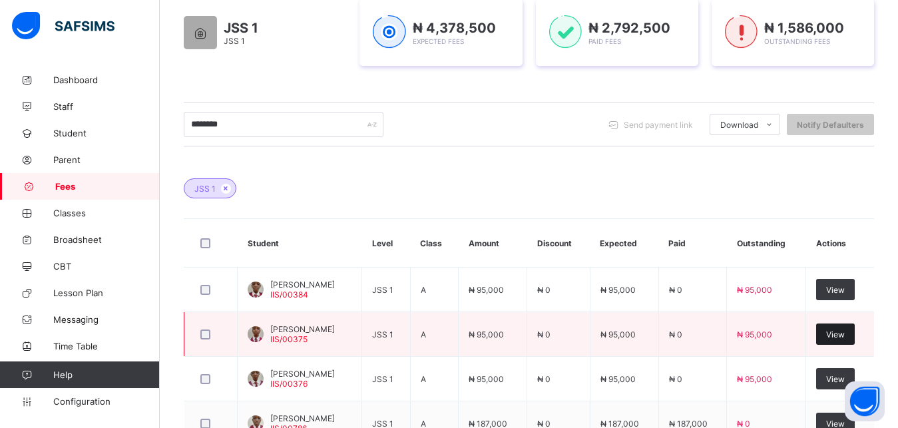
click at [845, 336] on span "View" at bounding box center [835, 335] width 19 height 10
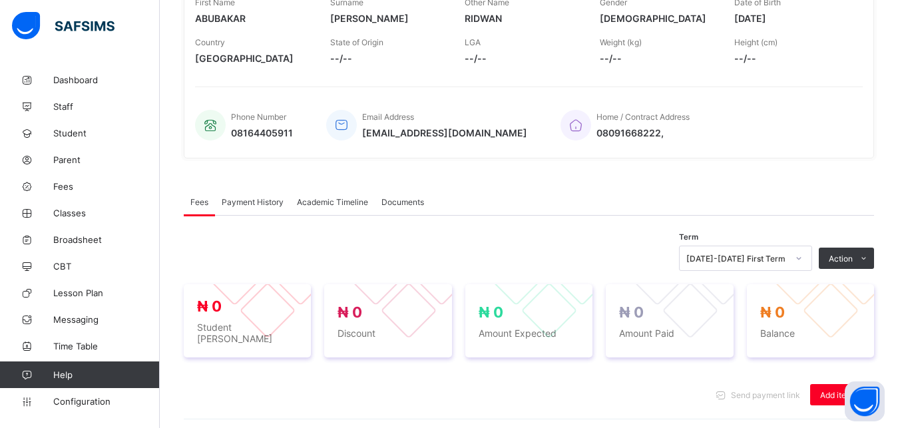
scroll to position [446, 0]
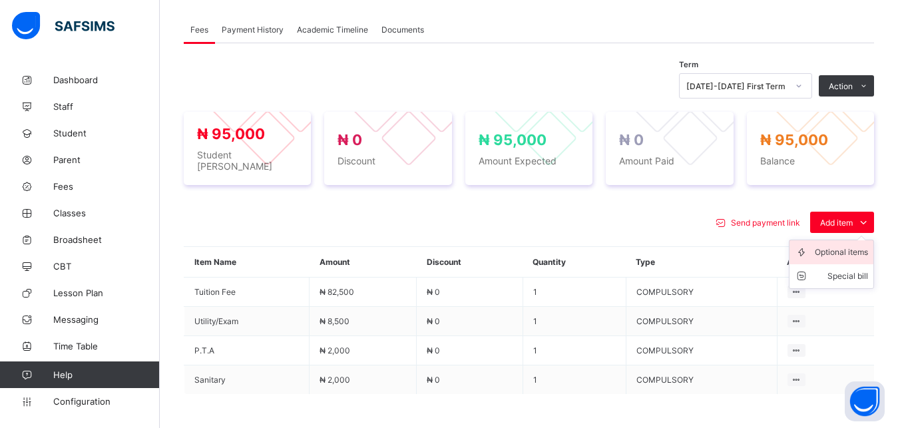
click at [846, 246] on div "Optional items" at bounding box center [841, 252] width 53 height 13
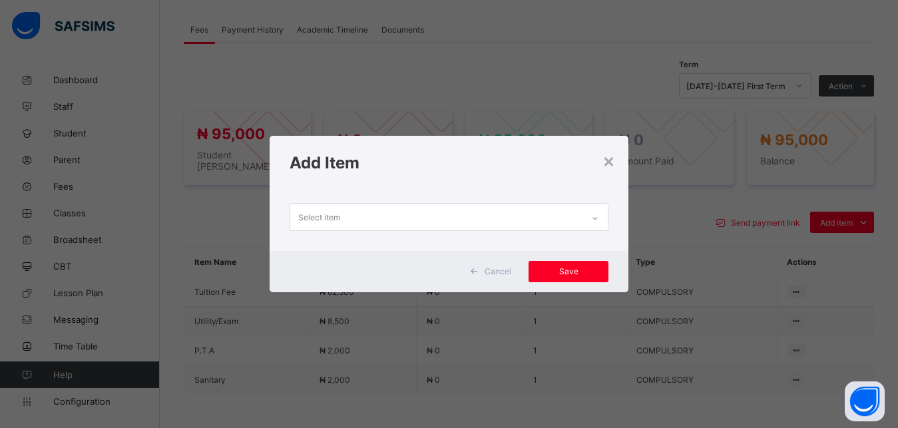
click at [516, 218] on div "Select item" at bounding box center [436, 217] width 293 height 26
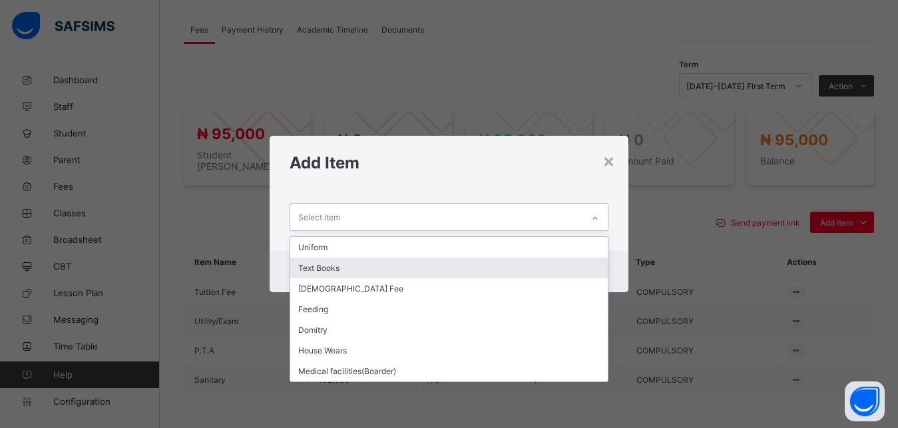
click at [451, 270] on div "Text Books" at bounding box center [449, 268] width 318 height 21
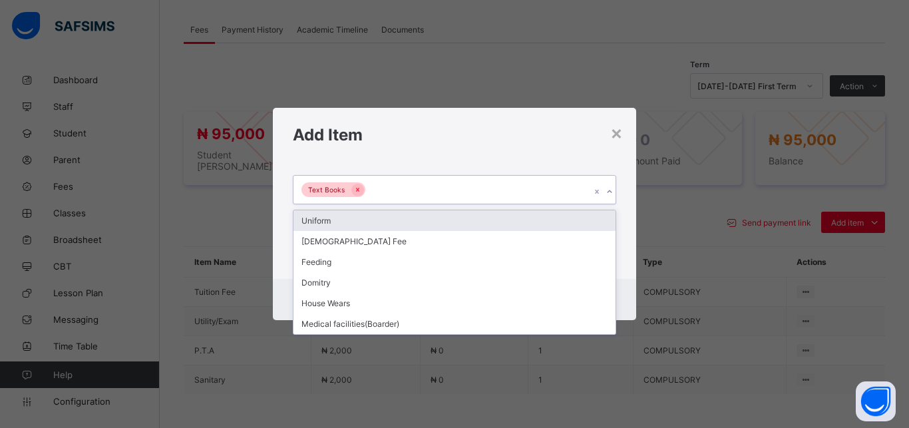
click at [453, 194] on div "Text Books" at bounding box center [442, 190] width 297 height 28
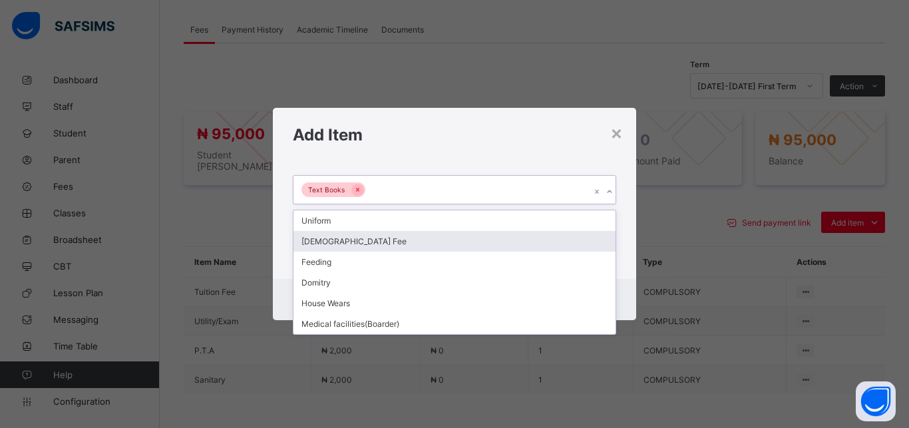
click at [410, 242] on div "[DEMOGRAPHIC_DATA] Fee" at bounding box center [455, 241] width 322 height 21
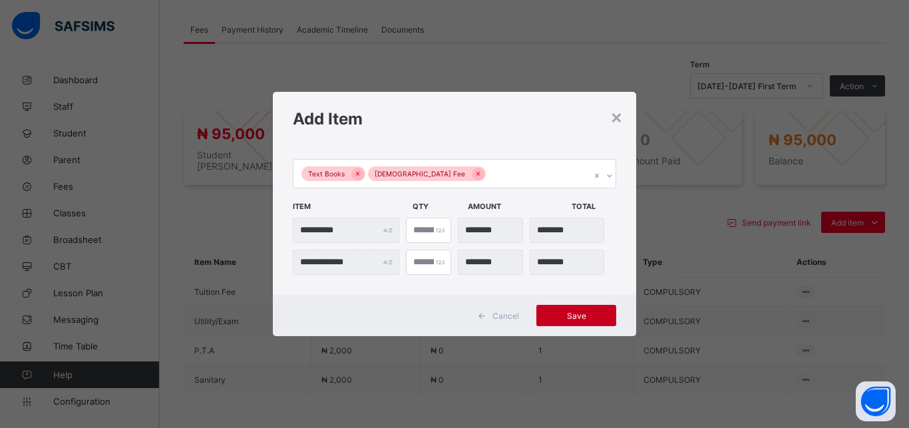
click at [570, 316] on span "Save" at bounding box center [577, 316] width 60 height 10
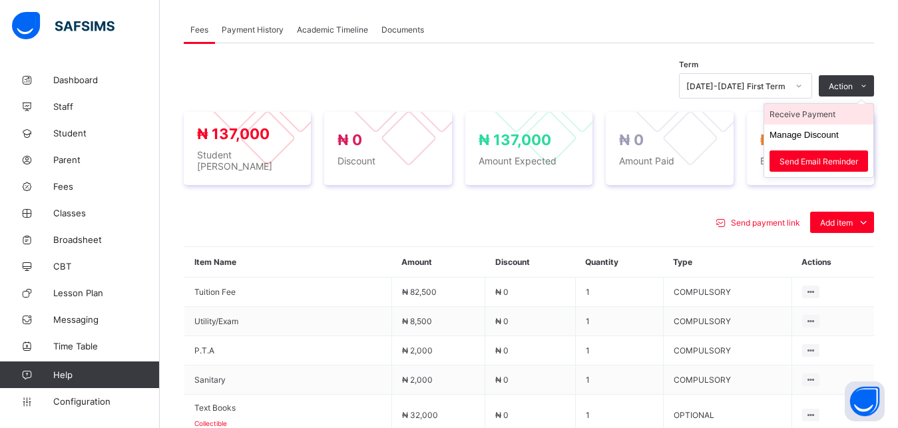
click at [816, 117] on li "Receive Payment" at bounding box center [818, 114] width 109 height 21
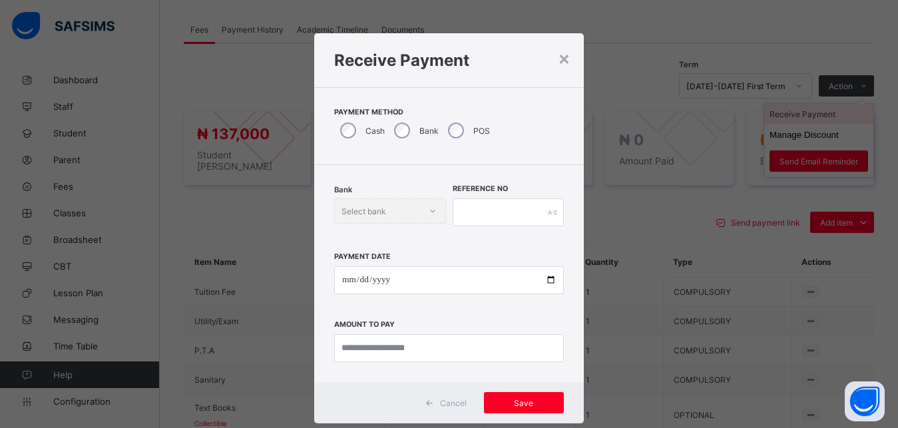
scroll to position [7, 0]
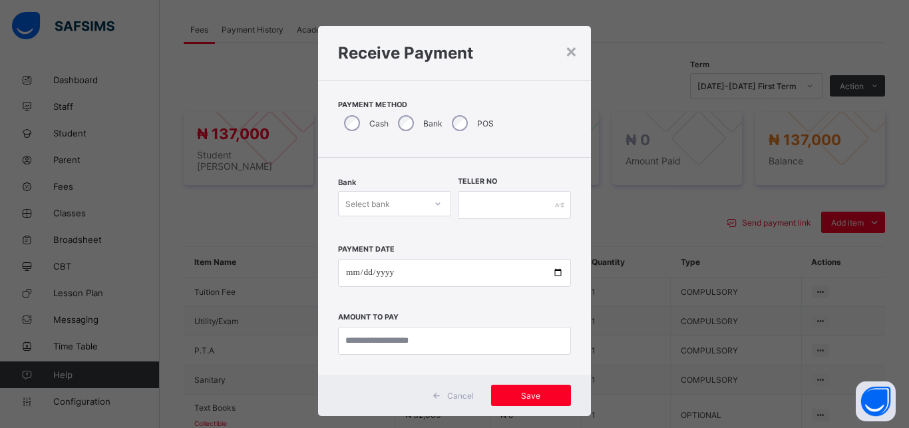
click at [387, 200] on div "Select bank" at bounding box center [382, 203] width 87 height 19
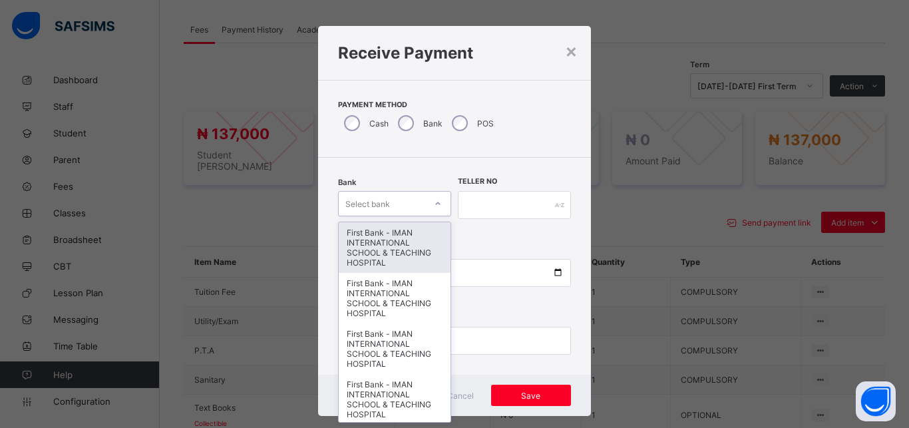
click at [393, 228] on div "First Bank - IMAN INTERNATIONAL SCHOOL & TEACHING HOSPITAL" at bounding box center [395, 247] width 112 height 51
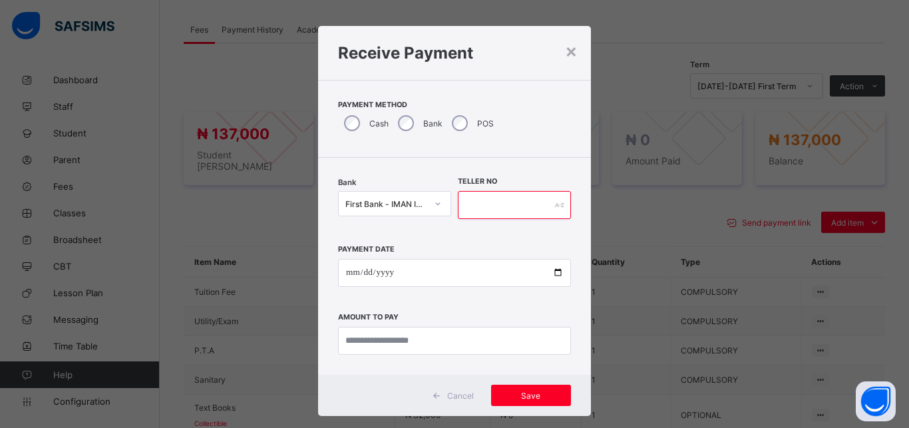
click at [474, 205] on input "text" at bounding box center [514, 205] width 113 height 28
type input "*****"
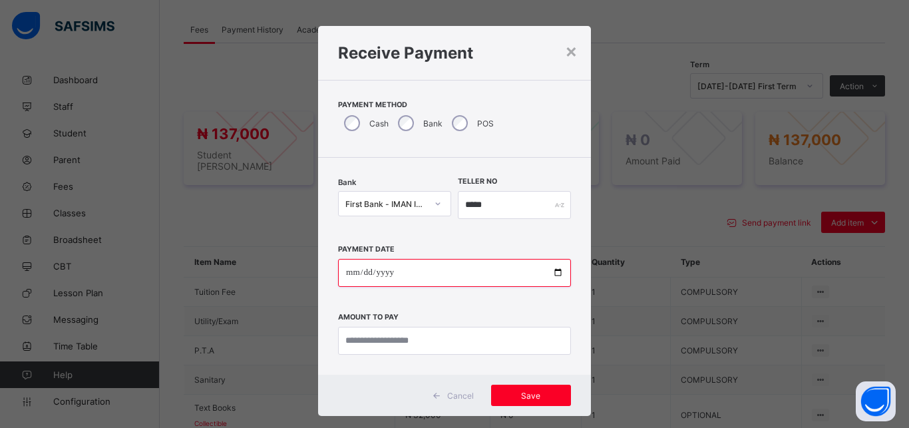
click at [549, 272] on input "date" at bounding box center [454, 273] width 233 height 28
type input "**********"
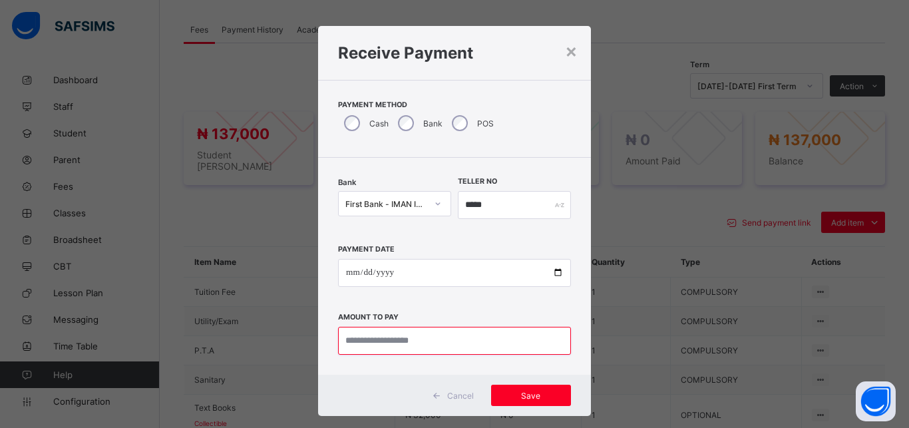
click at [451, 334] on input "currency" at bounding box center [454, 341] width 233 height 28
type input "********"
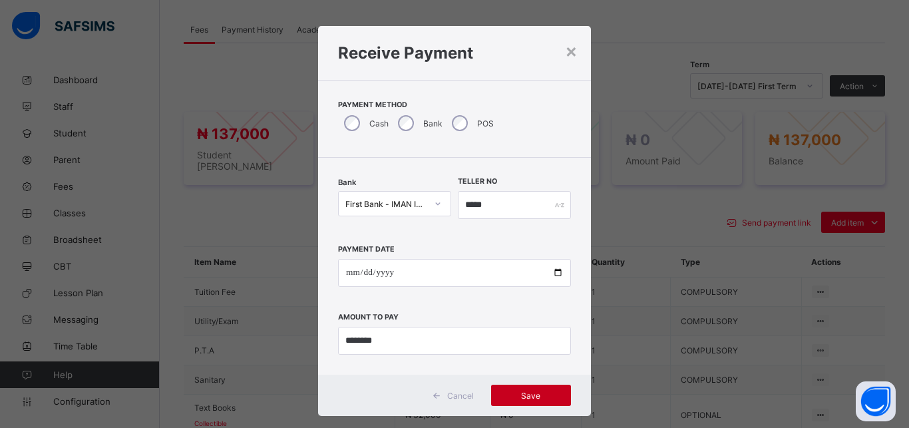
click at [519, 393] on span "Save" at bounding box center [531, 396] width 60 height 10
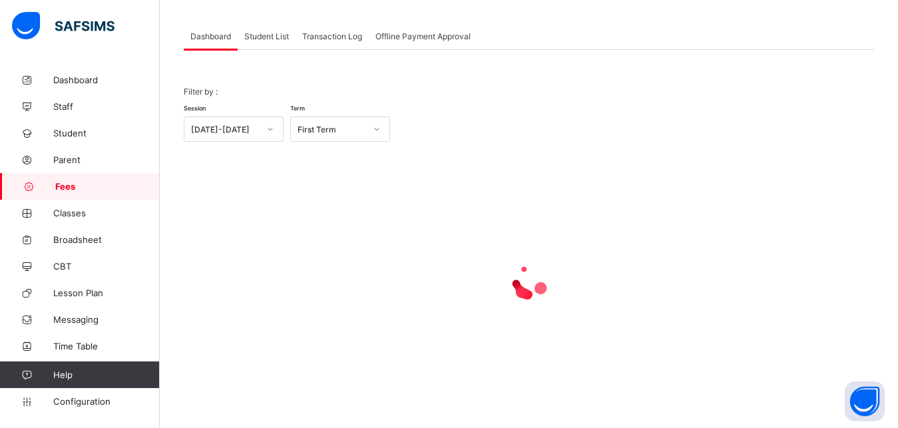
scroll to position [104, 0]
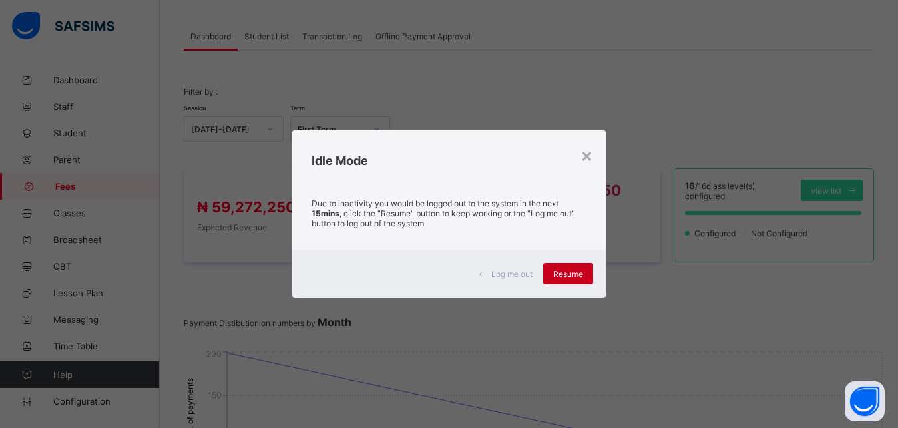
click at [566, 276] on span "Resume" at bounding box center [568, 274] width 30 height 10
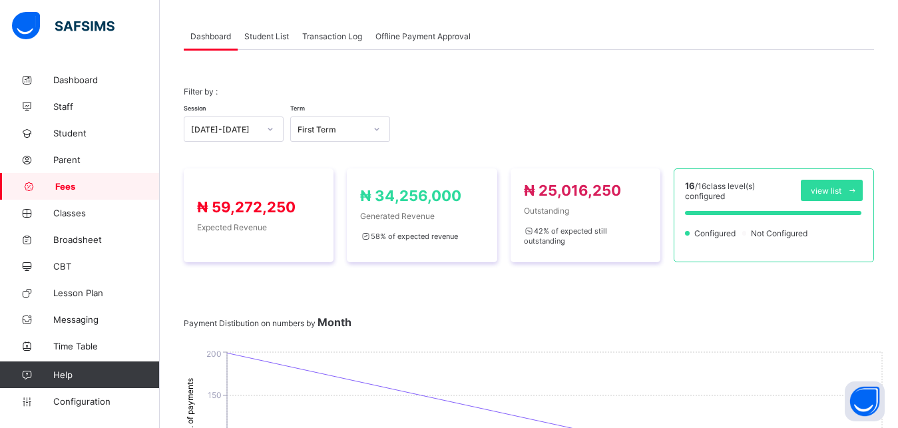
click at [256, 37] on span "Student List" at bounding box center [266, 36] width 45 height 10
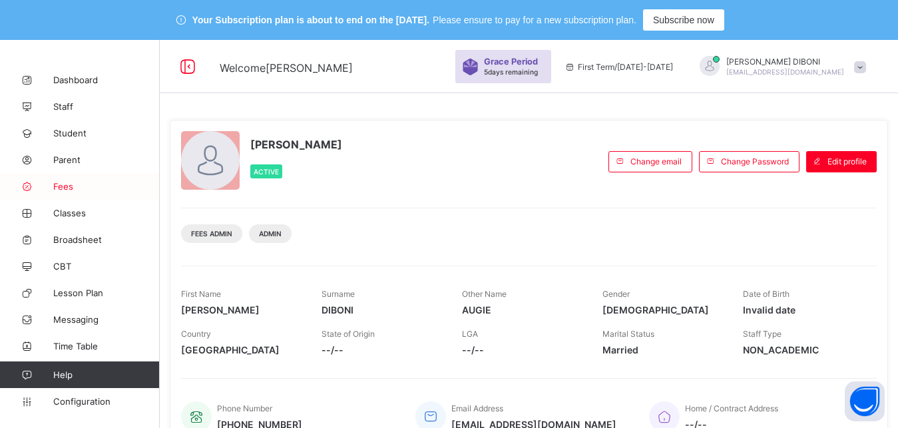
click at [63, 184] on span "Fees" at bounding box center [106, 186] width 107 height 11
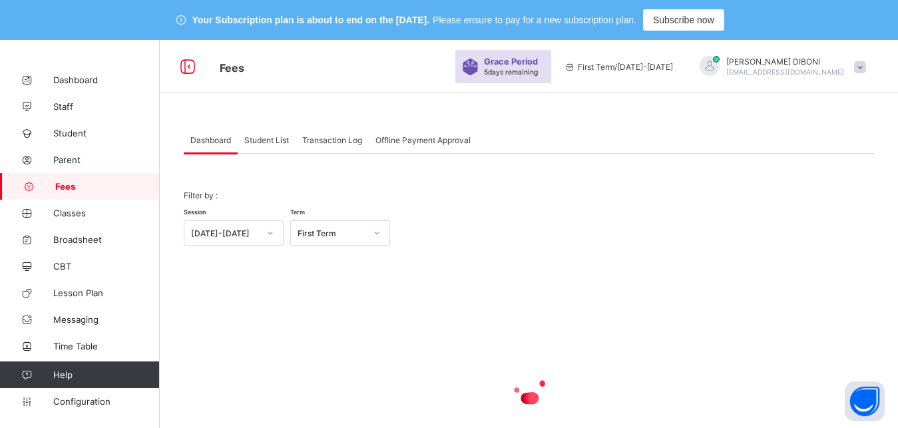
click at [258, 142] on span "Student List" at bounding box center [266, 140] width 45 height 10
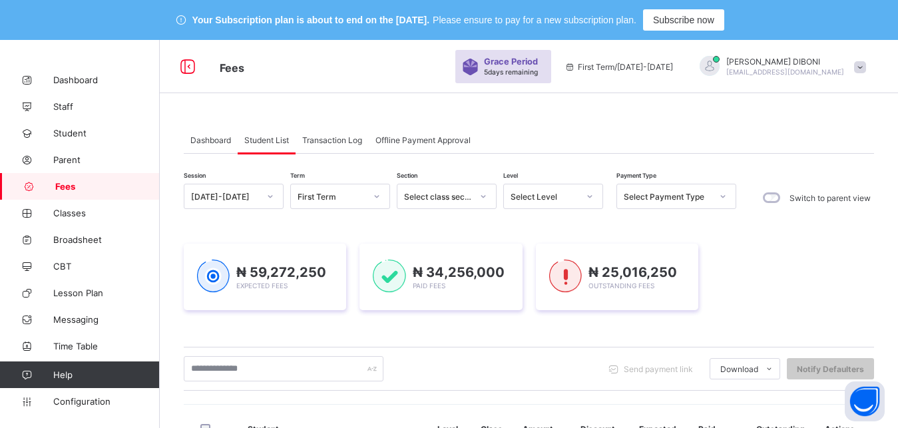
click at [539, 195] on div "Select Level" at bounding box center [545, 197] width 68 height 10
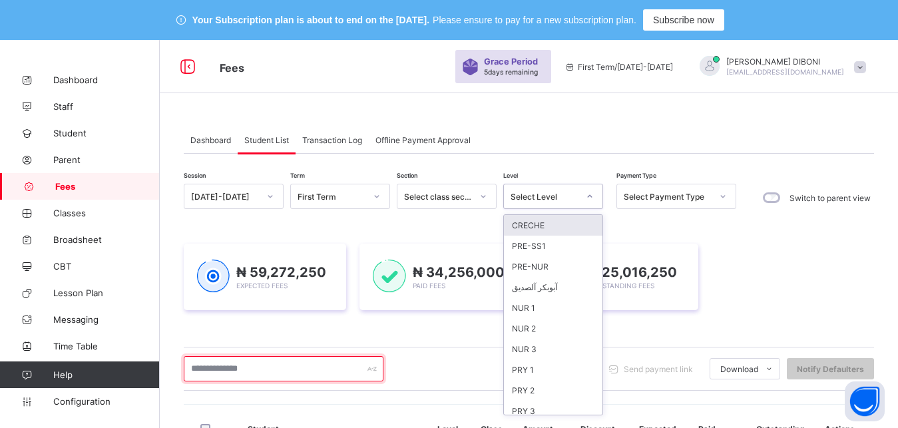
click at [282, 367] on input "text" at bounding box center [284, 368] width 200 height 25
click at [276, 365] on input "text" at bounding box center [284, 368] width 200 height 25
click at [298, 365] on input "text" at bounding box center [284, 368] width 200 height 25
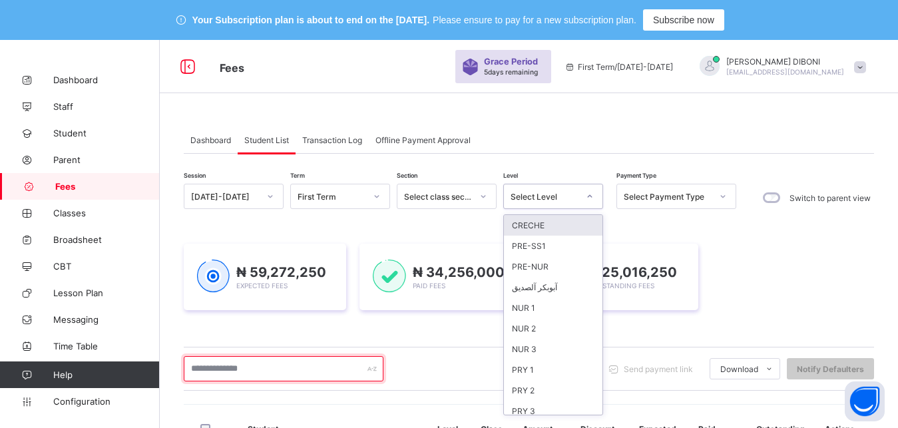
click at [298, 365] on input "text" at bounding box center [284, 368] width 200 height 25
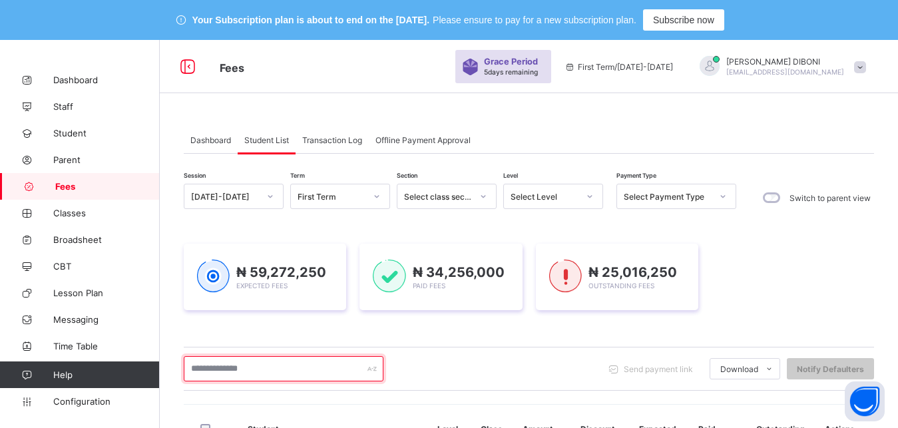
click at [298, 365] on input "text" at bounding box center [284, 368] width 200 height 25
click at [342, 370] on input "text" at bounding box center [284, 368] width 200 height 25
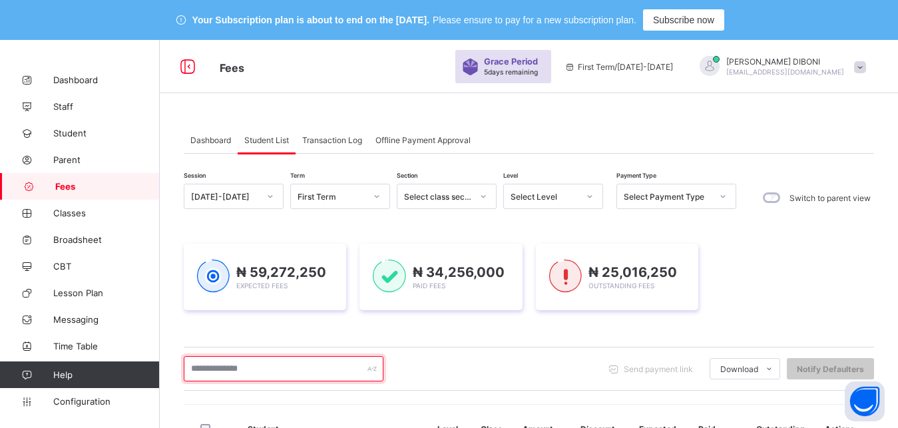
click at [342, 370] on input "text" at bounding box center [284, 368] width 200 height 25
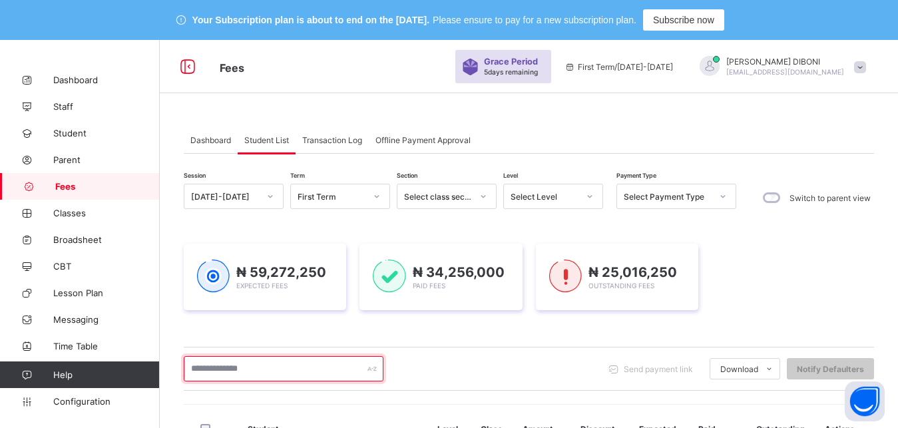
click at [325, 364] on input "text" at bounding box center [284, 368] width 200 height 25
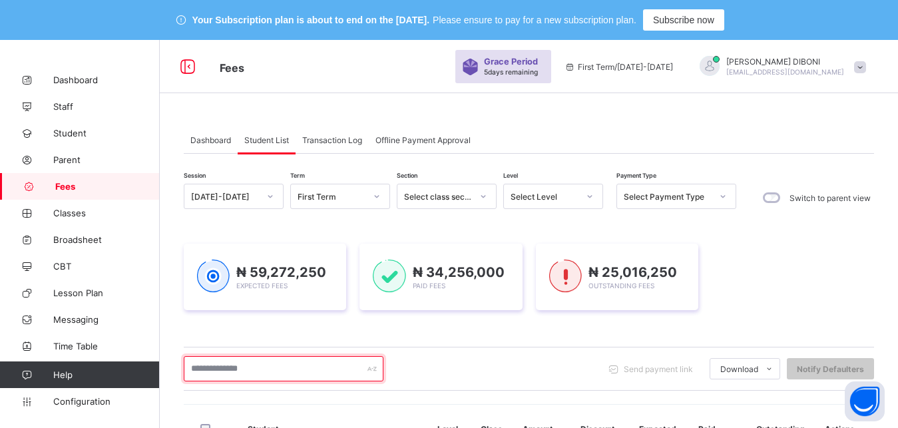
click at [325, 364] on input "text" at bounding box center [284, 368] width 200 height 25
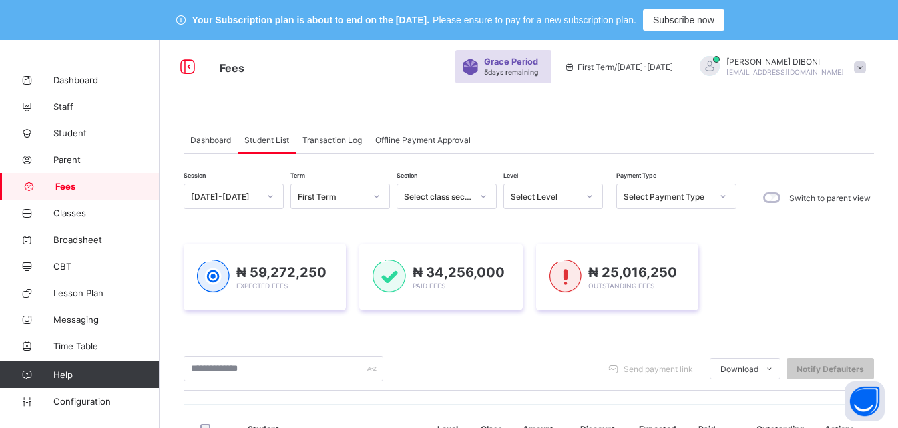
click at [571, 138] on div "Dashboard Student List Transaction Log Offline Payment Approval" at bounding box center [529, 139] width 690 height 27
click at [561, 200] on div "Select Level" at bounding box center [545, 197] width 68 height 10
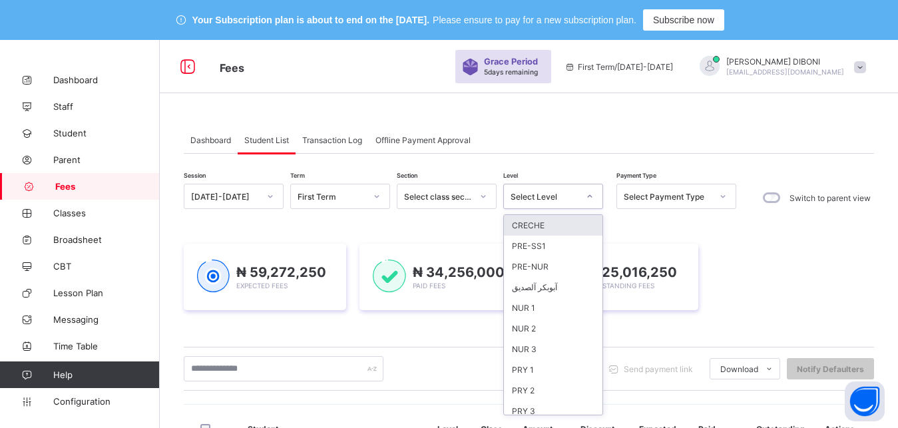
click at [561, 200] on div "Select Level" at bounding box center [545, 197] width 68 height 10
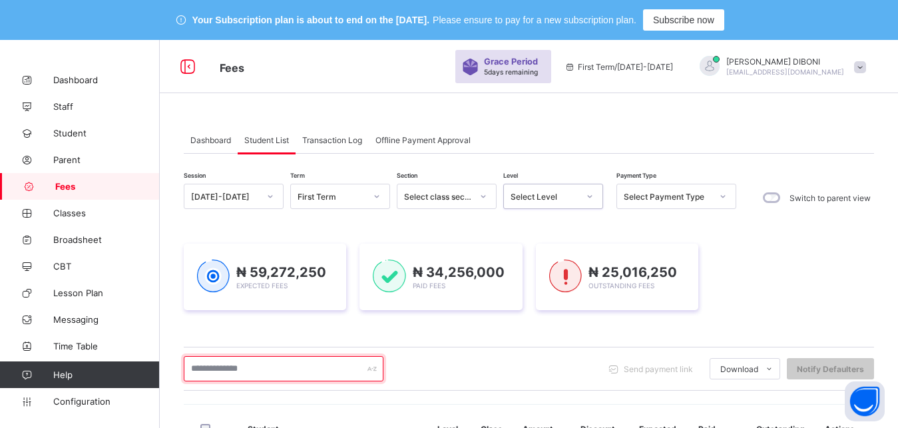
click at [295, 368] on input "text" at bounding box center [284, 368] width 200 height 25
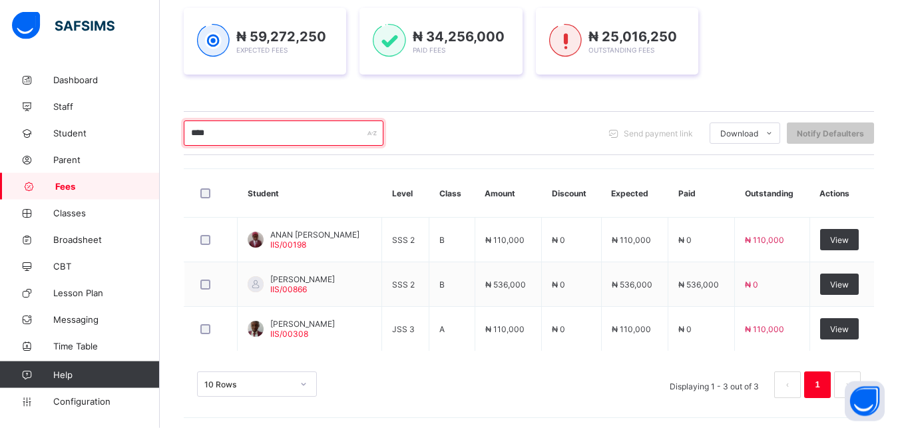
scroll to position [239, 0]
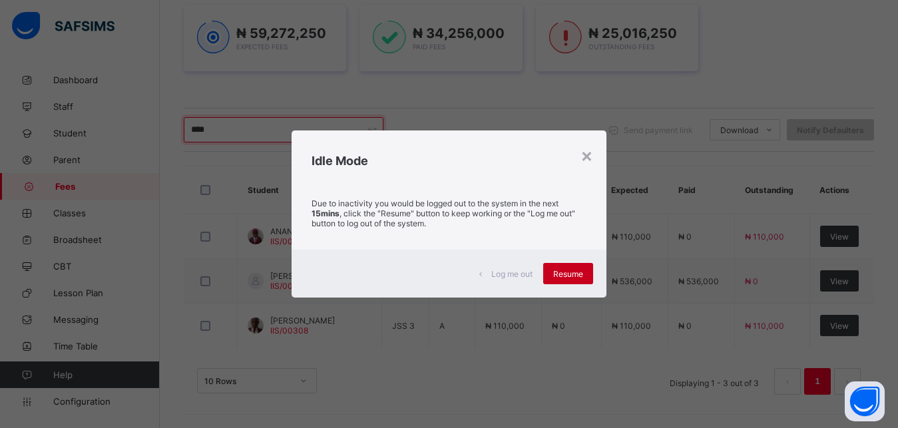
type input "****"
click at [557, 270] on span "Resume" at bounding box center [568, 274] width 30 height 10
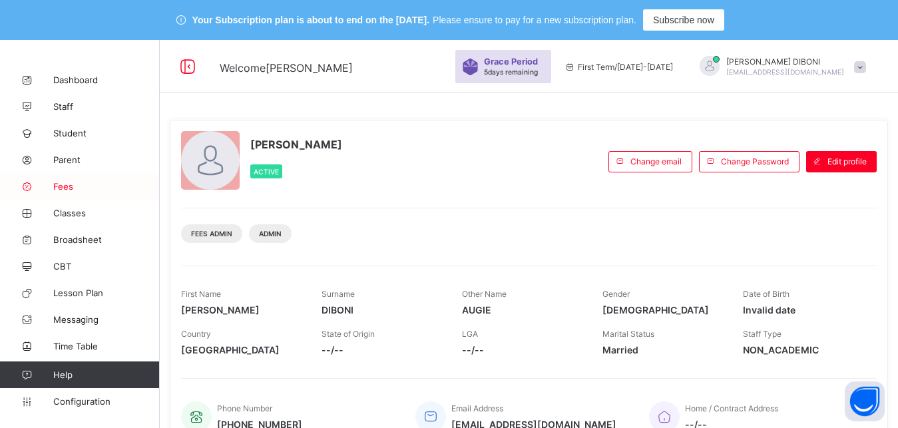
click at [65, 188] on span "Fees" at bounding box center [106, 186] width 107 height 11
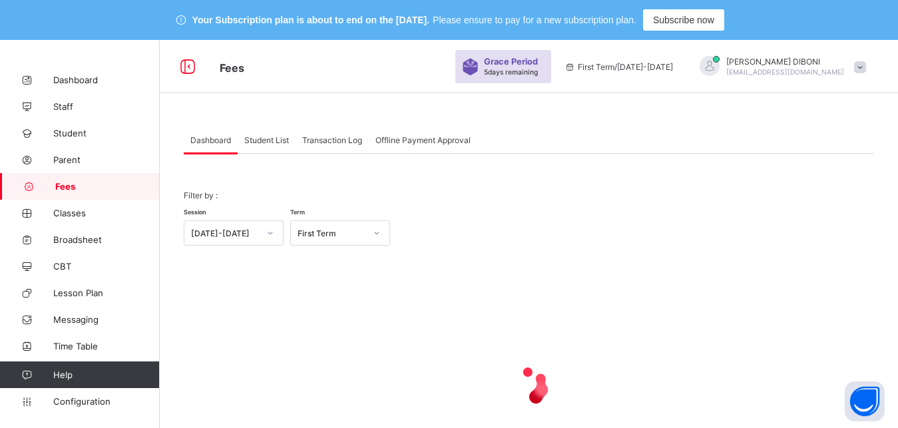
click at [260, 141] on span "Student List" at bounding box center [266, 140] width 45 height 10
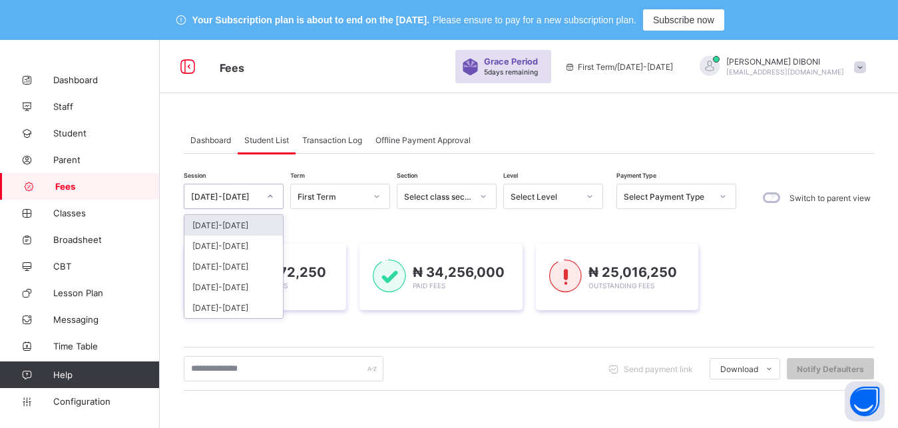
click at [248, 193] on div "[DATE]-[DATE]" at bounding box center [225, 197] width 68 height 10
click at [240, 252] on div "[DATE]-[DATE]" at bounding box center [233, 246] width 99 height 21
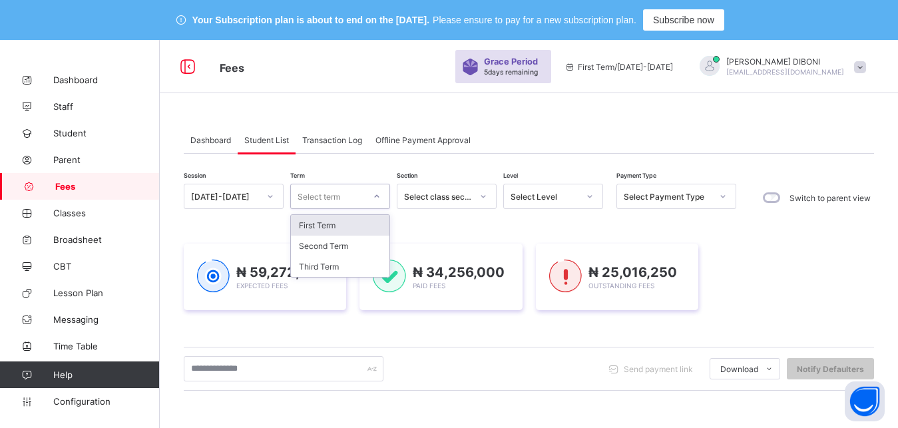
click at [342, 200] on div "Select term" at bounding box center [327, 196] width 73 height 19
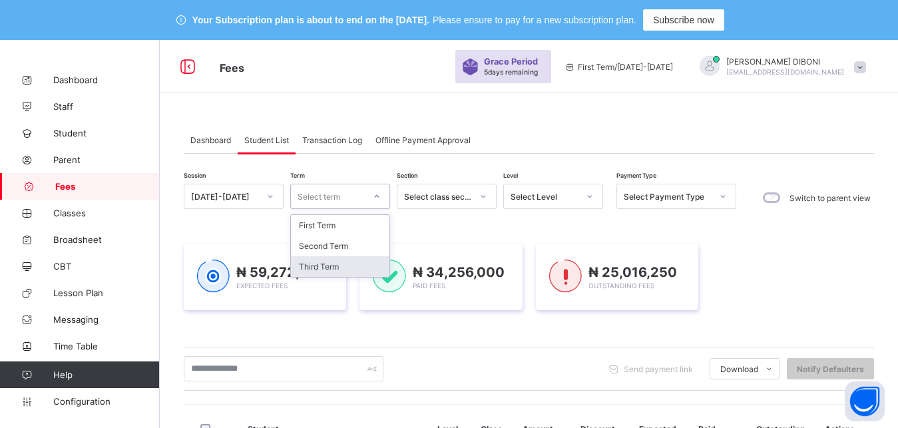
click at [339, 267] on div "Third Term" at bounding box center [340, 266] width 99 height 21
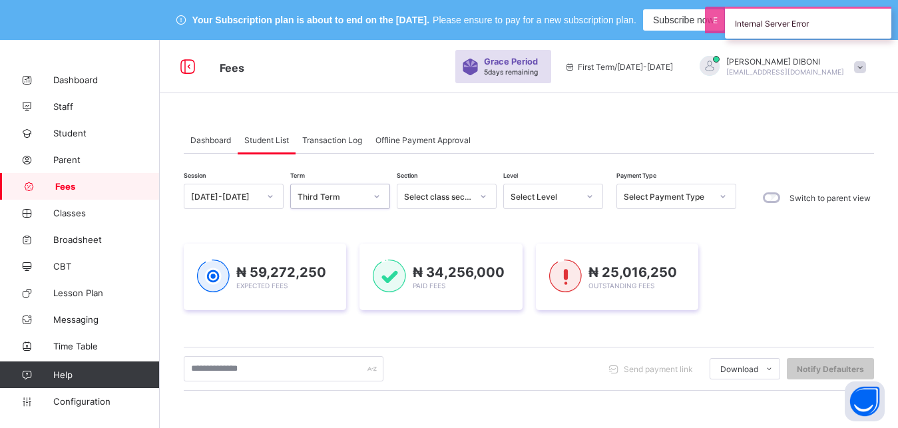
click at [554, 199] on div "Select Level" at bounding box center [545, 197] width 68 height 10
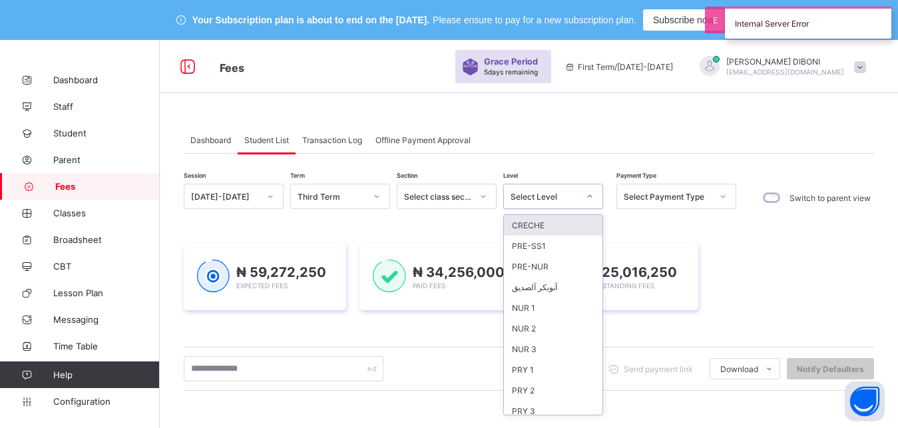
scroll to position [172, 0]
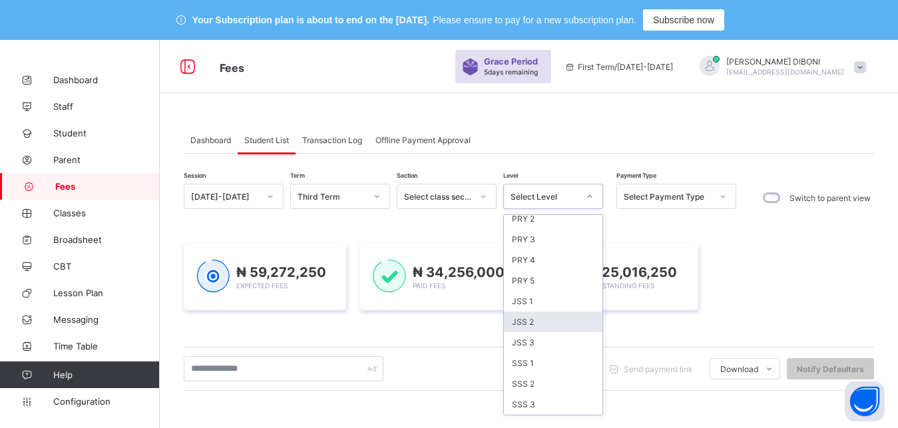
click at [553, 324] on div "JSS 2" at bounding box center [553, 322] width 99 height 21
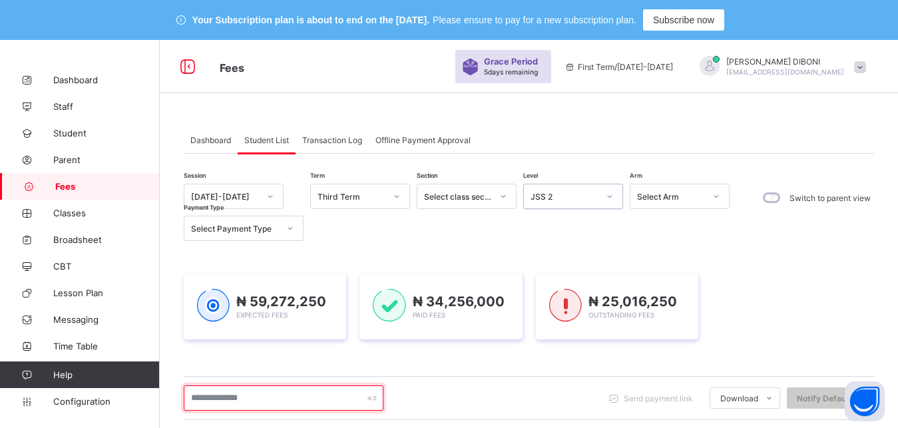
click at [284, 403] on input "text" at bounding box center [284, 397] width 200 height 25
type input "****"
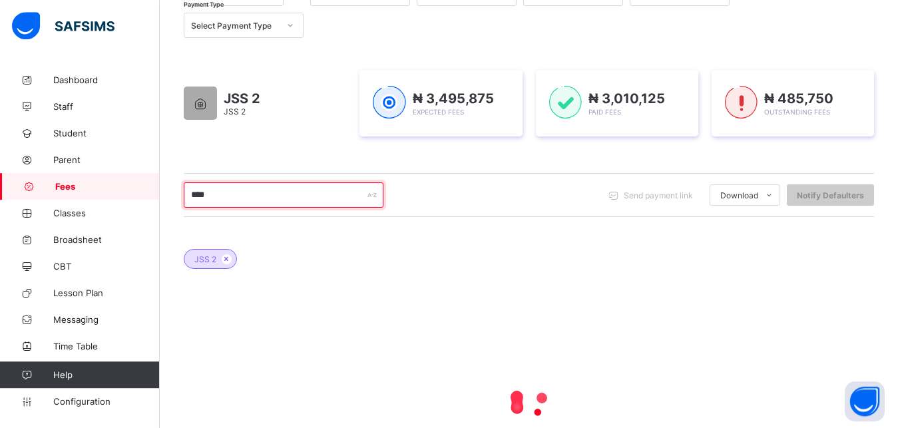
scroll to position [204, 0]
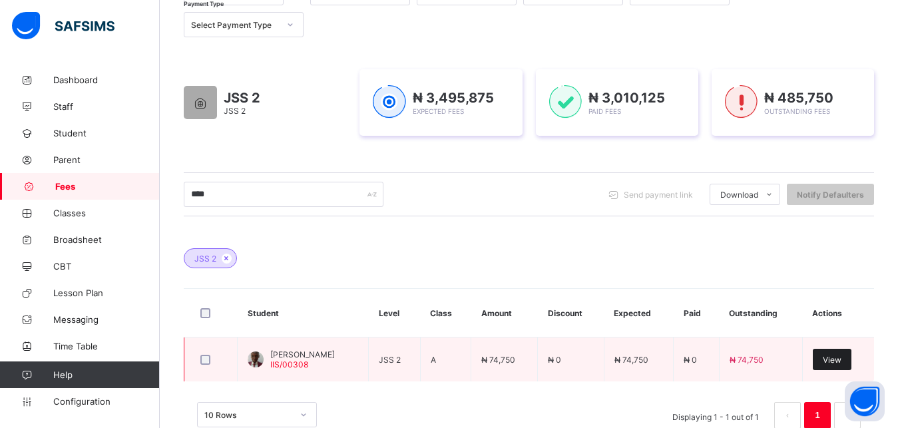
click at [841, 361] on span "View" at bounding box center [832, 360] width 19 height 10
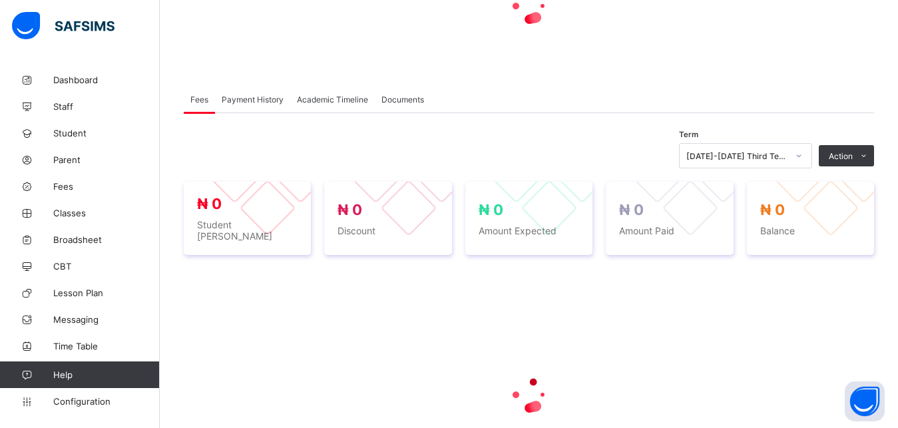
click at [845, 368] on div at bounding box center [529, 394] width 690 height 53
click at [845, 356] on div at bounding box center [529, 394] width 690 height 253
click at [845, 389] on button "Open asap" at bounding box center [865, 401] width 40 height 40
click at [843, 358] on div at bounding box center [529, 394] width 690 height 253
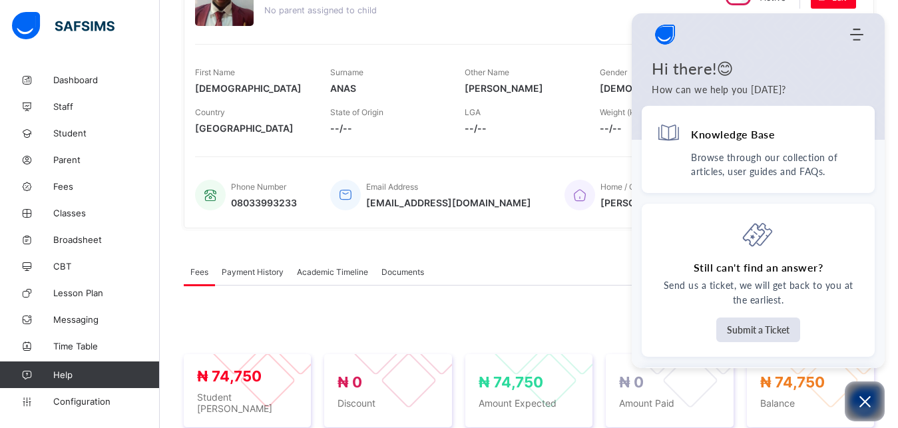
click at [587, 318] on div "Term 2024-2025 Third Term Action Receive Payment Manage Discount Send Email Rem…" at bounding box center [529, 328] width 690 height 25
click at [553, 278] on div "Fees Payment History Academic Timeline Documents" at bounding box center [529, 271] width 690 height 27
